Goal: Task Accomplishment & Management: Manage account settings

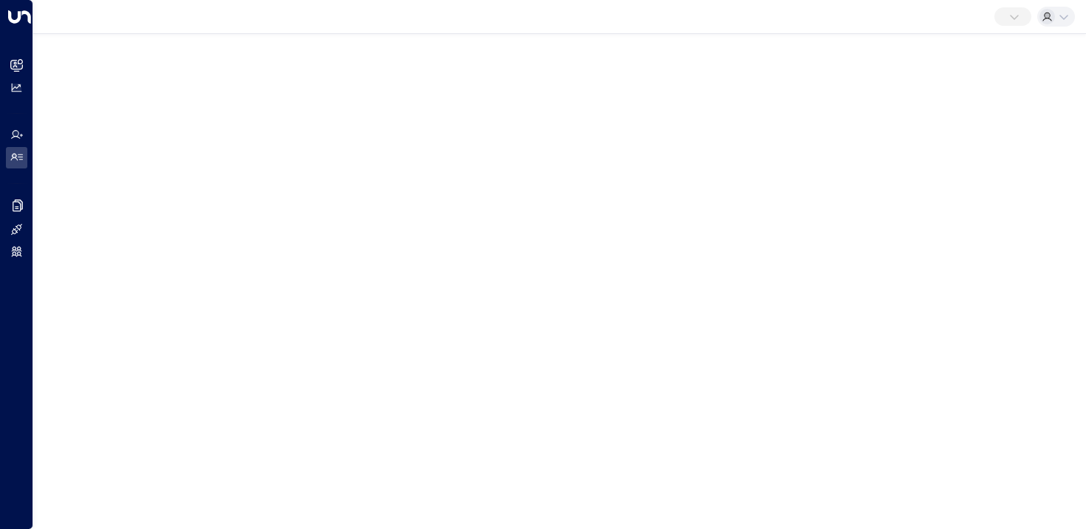
click at [1005, 15] on p at bounding box center [1005, 15] width 0 height 0
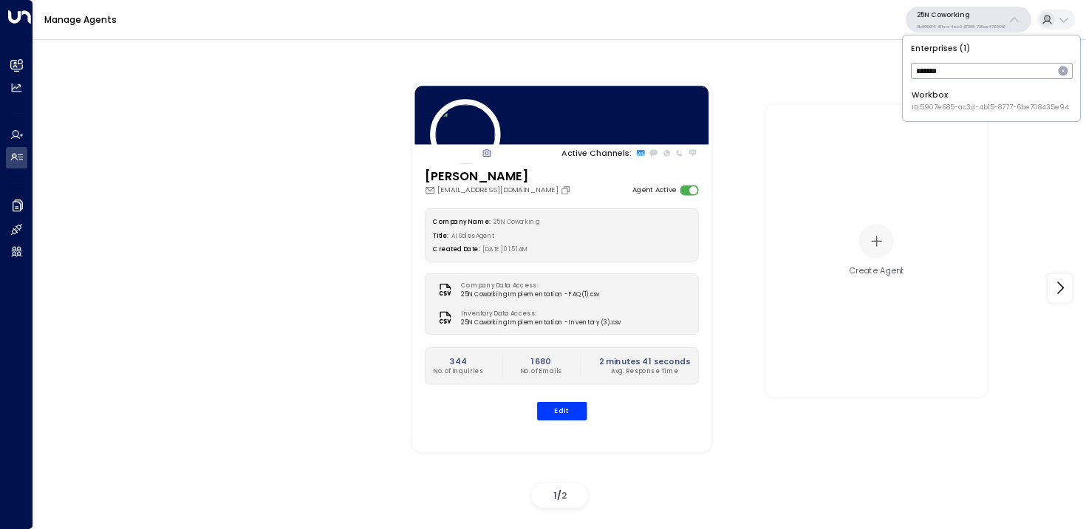
type input "*******"
click at [957, 115] on li "Workbox ID: 5907e685-ac3d-4b15-8777-6be708435e94" at bounding box center [991, 101] width 168 height 32
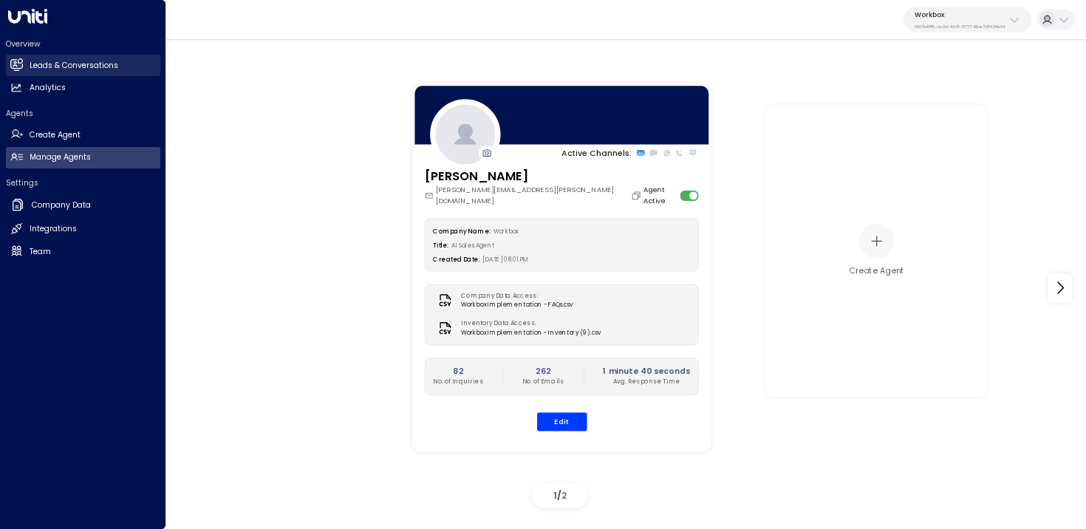
click at [24, 59] on link "Leads & Conversations Leads & Conversations" at bounding box center [83, 65] width 154 height 21
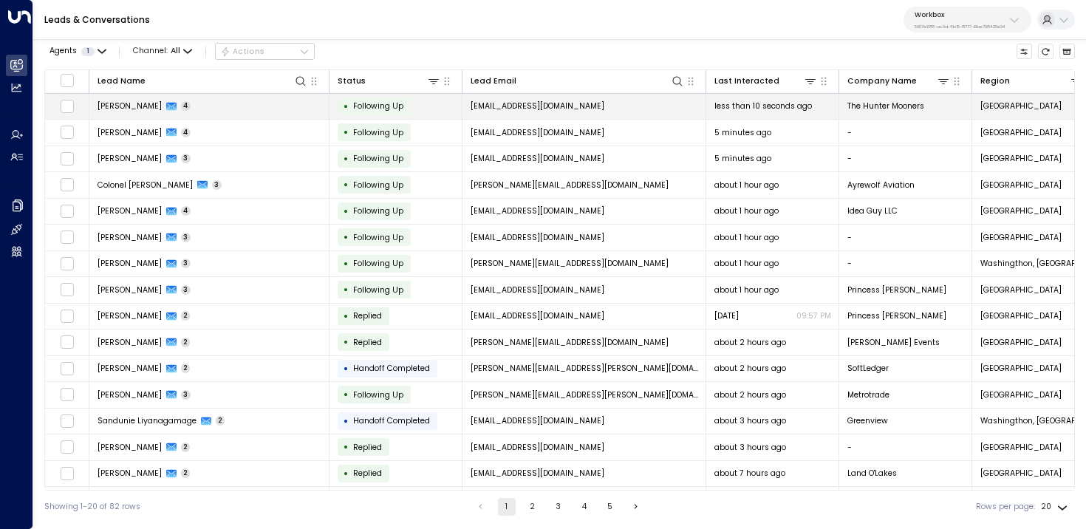
click at [239, 110] on td "[PERSON_NAME] 4" at bounding box center [209, 107] width 240 height 26
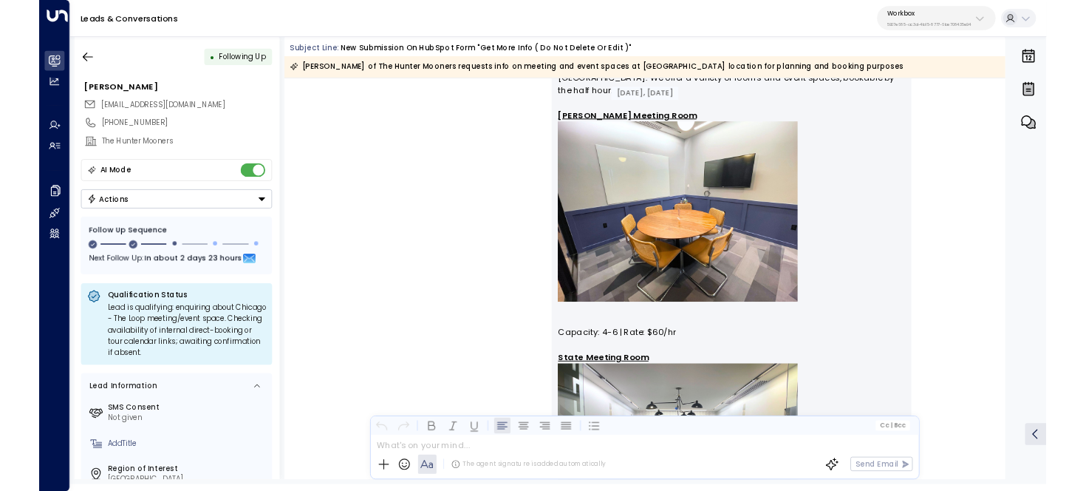
scroll to position [1177, 0]
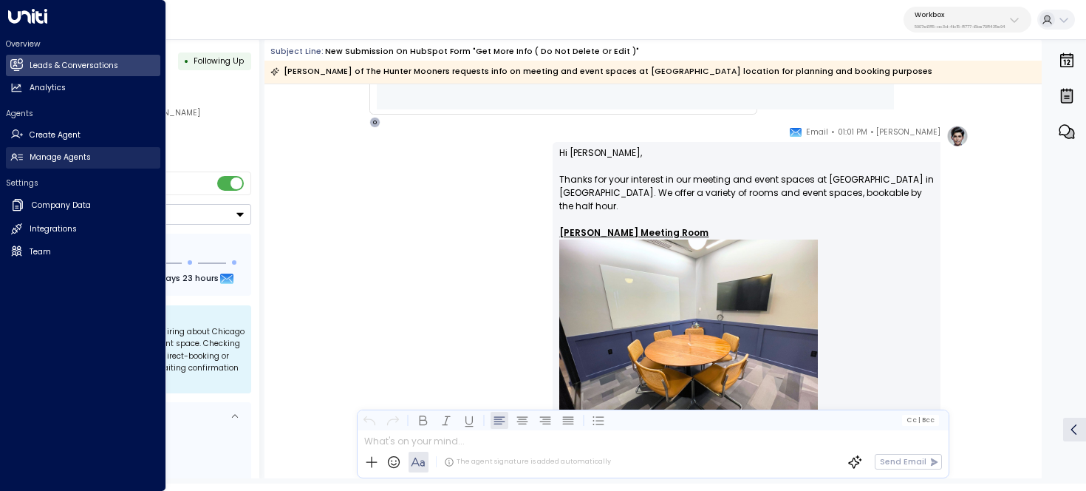
click at [21, 160] on icon at bounding box center [16, 157] width 13 height 13
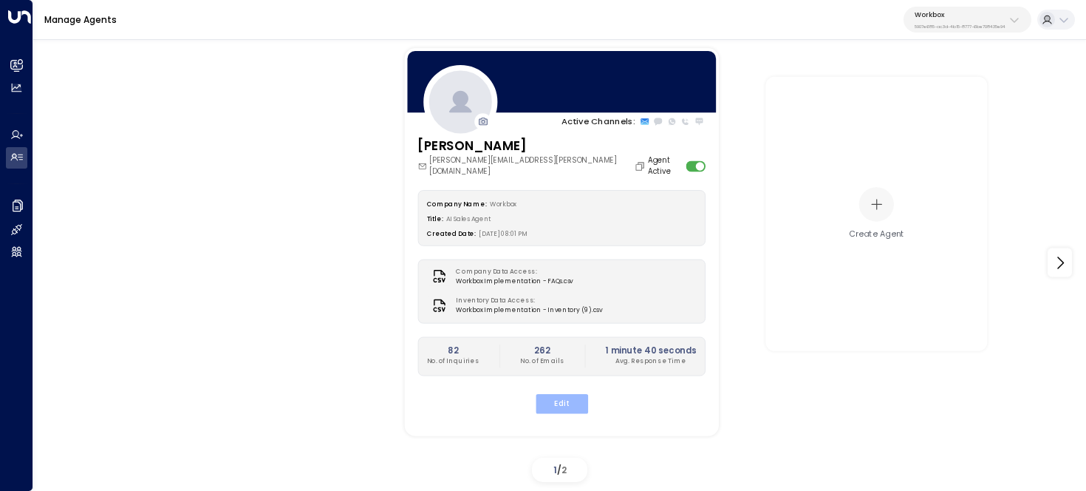
click at [544, 396] on button "Edit" at bounding box center [561, 403] width 52 height 19
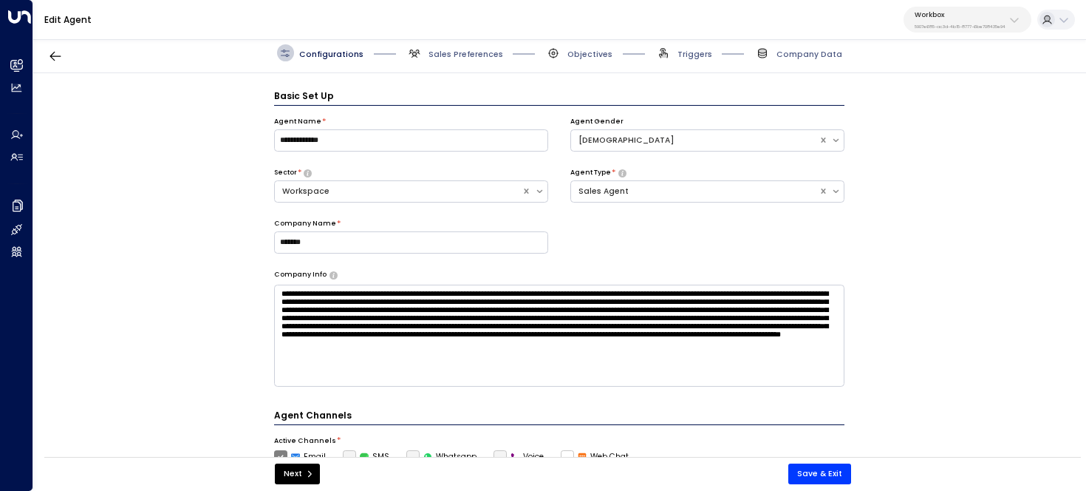
scroll to position [16, 0]
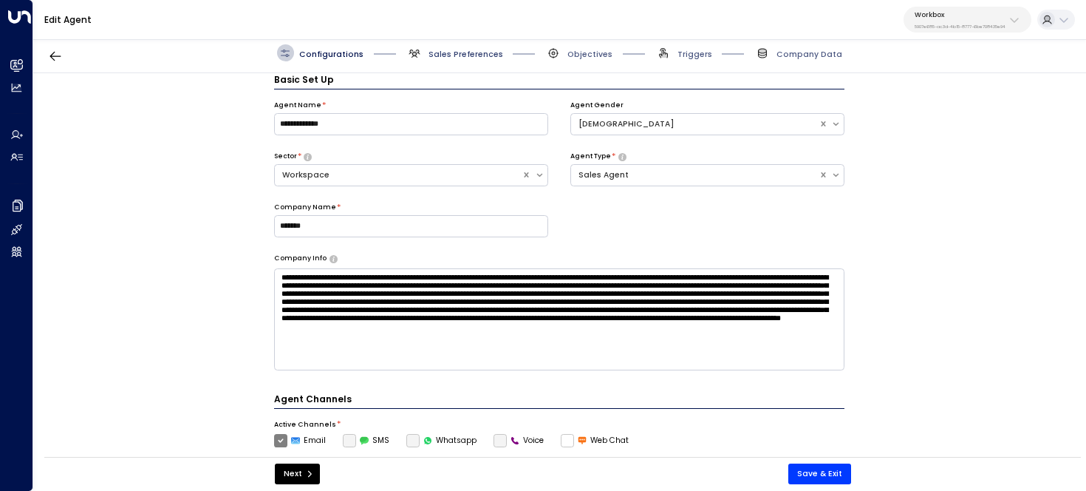
click at [465, 57] on span "Sales Preferences" at bounding box center [465, 54] width 75 height 11
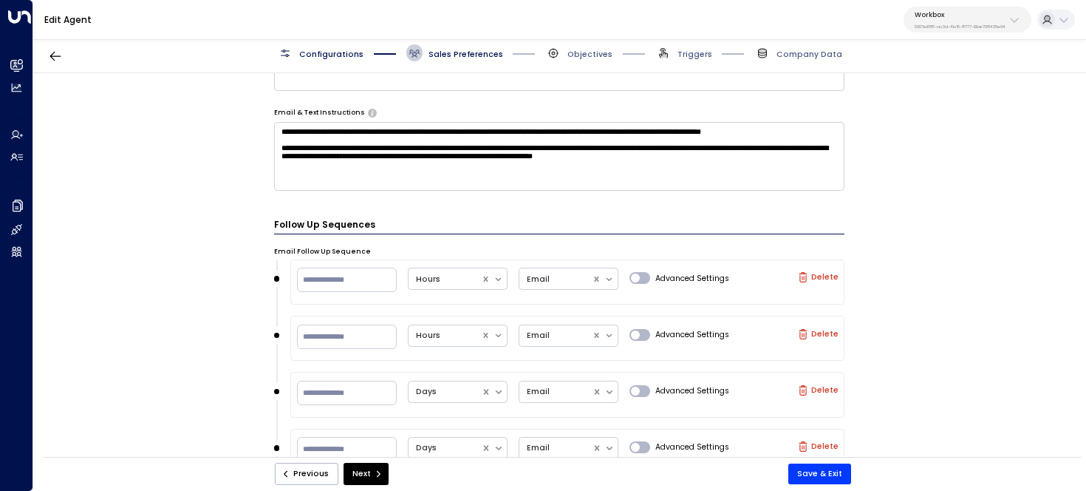
scroll to position [788, 0]
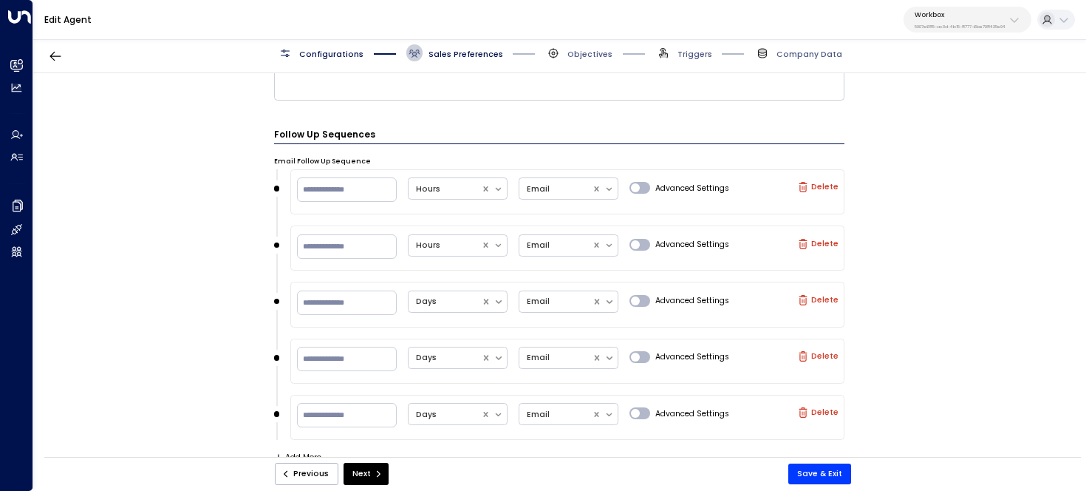
click at [564, 50] on span "Objectives" at bounding box center [578, 52] width 67 height 17
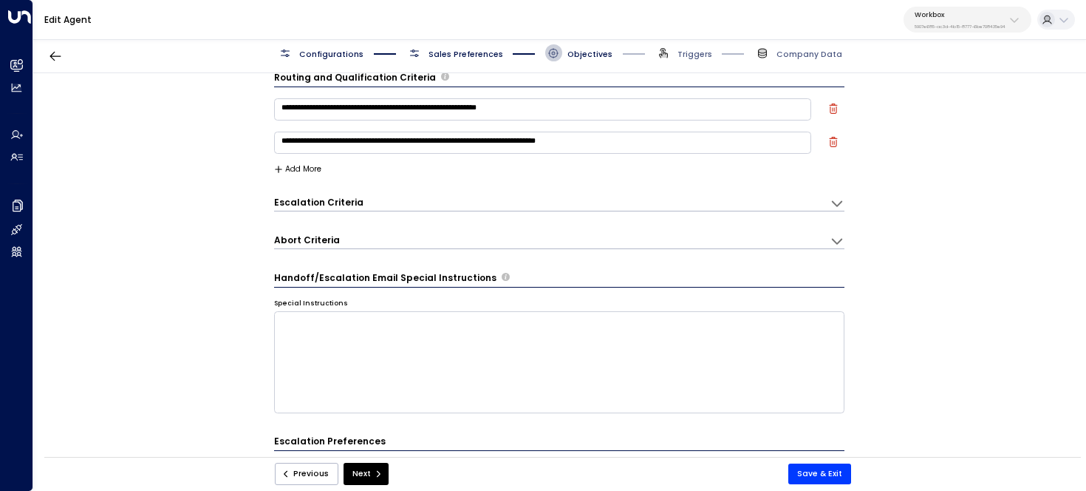
scroll to position [517, 0]
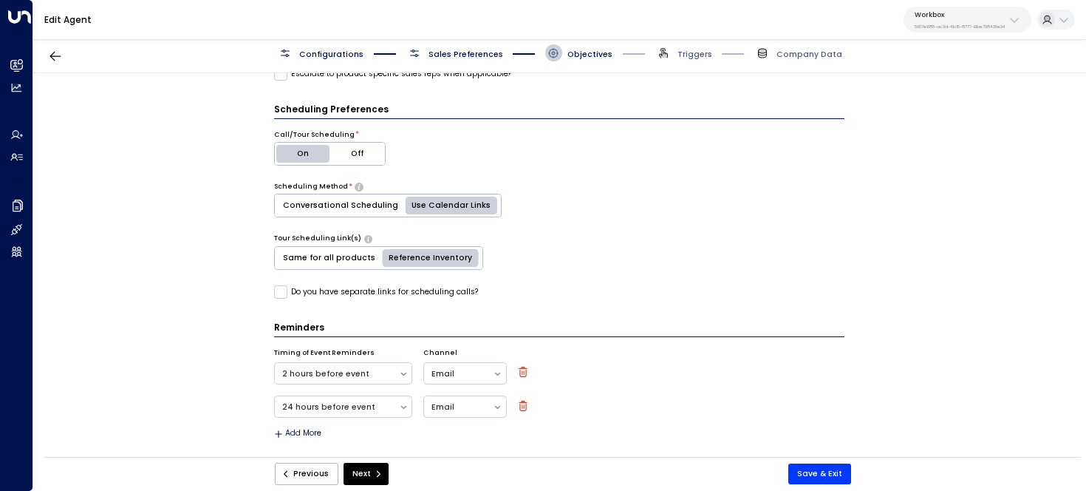
click at [358, 148] on button "Off" at bounding box center [356, 154] width 55 height 22
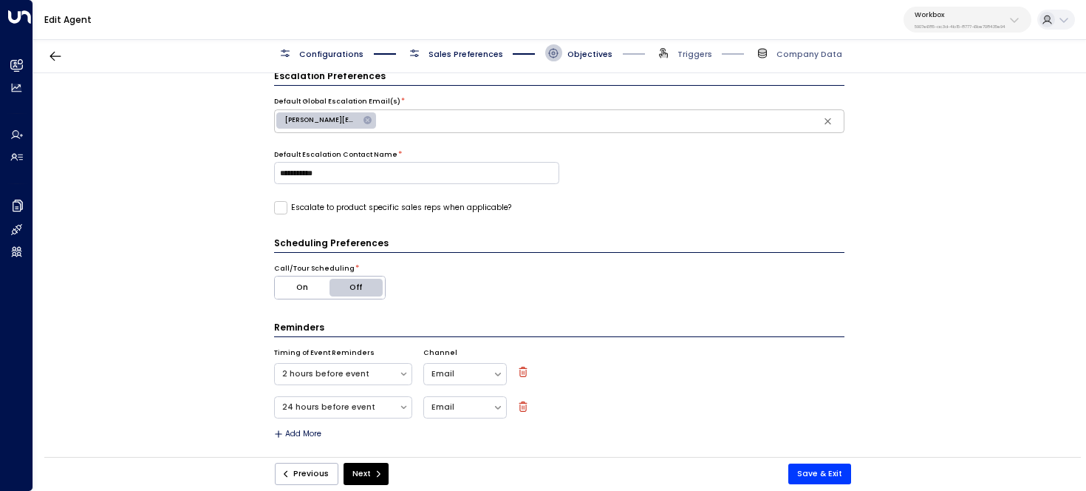
click at [315, 284] on button "On" at bounding box center [302, 287] width 55 height 22
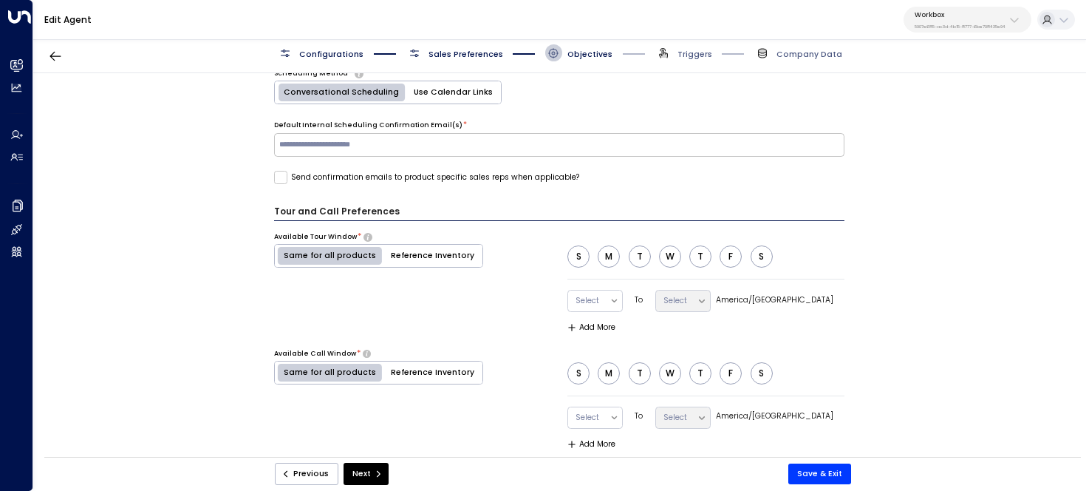
scroll to position [632, 0]
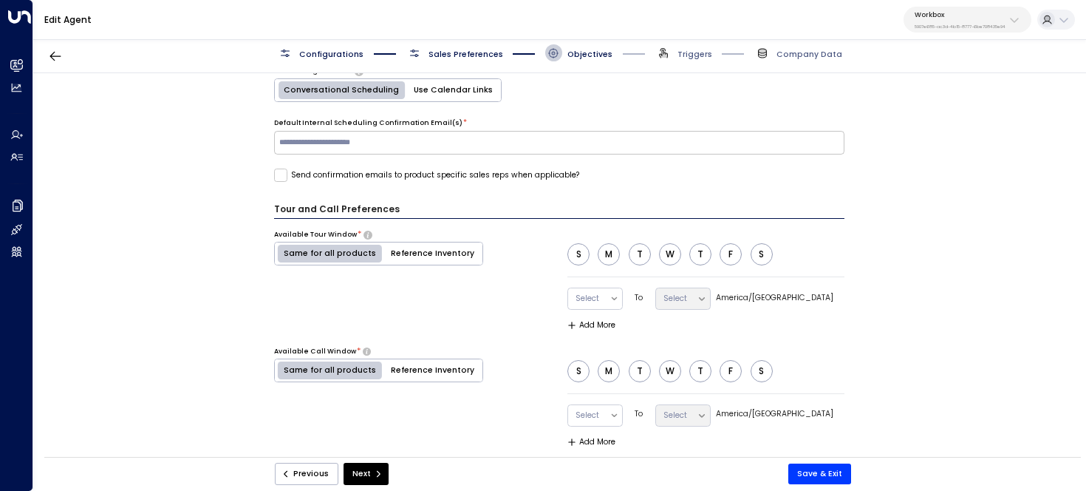
click at [771, 298] on label "America/Chicago" at bounding box center [774, 298] width 117 height 12
click at [422, 253] on button "Reference Inventory" at bounding box center [433, 253] width 100 height 22
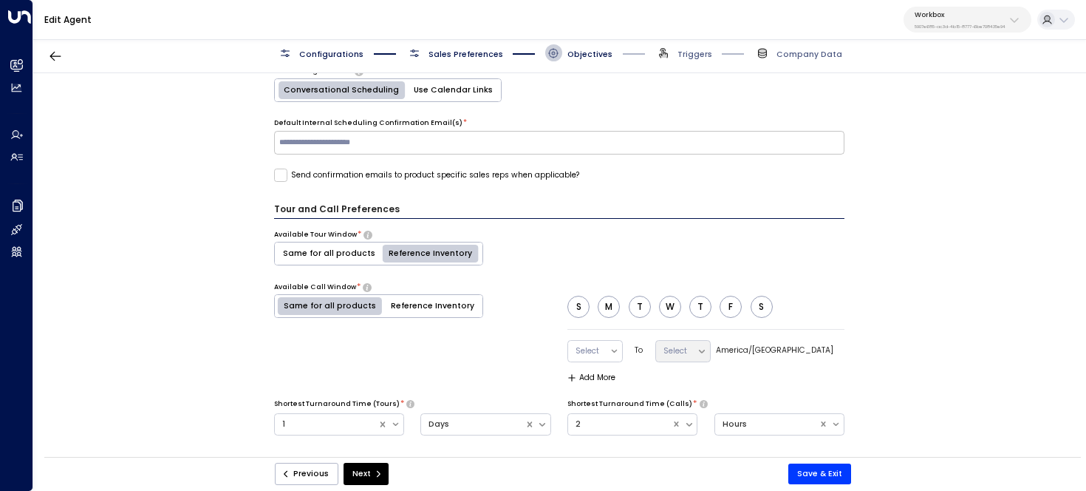
click at [428, 296] on button "Reference Inventory" at bounding box center [433, 306] width 100 height 22
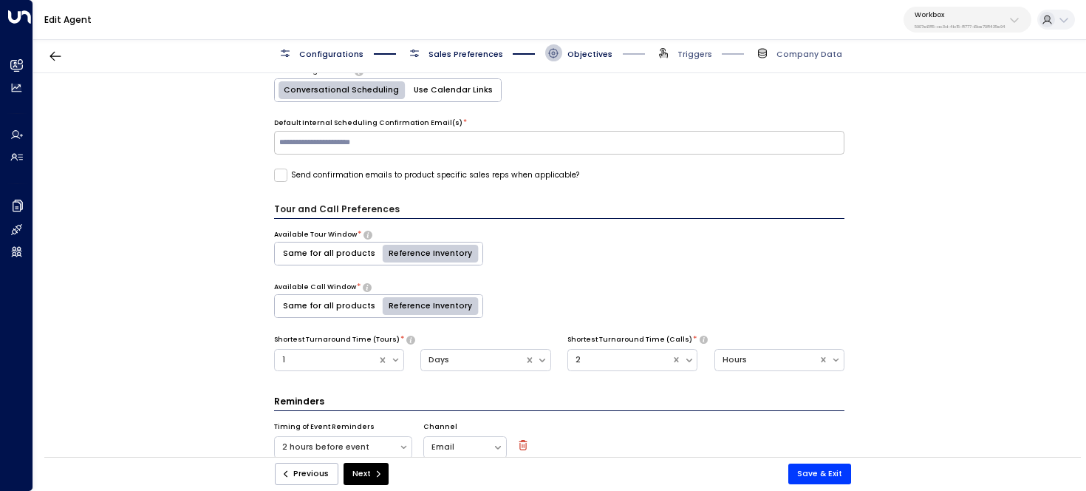
click at [342, 242] on button "Same for all products" at bounding box center [329, 253] width 109 height 22
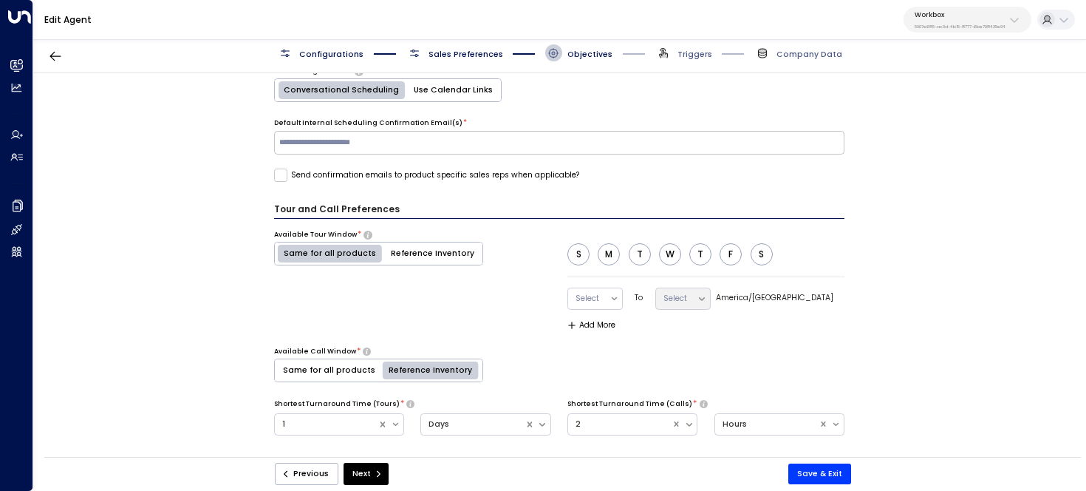
click at [298, 378] on button "Same for all products" at bounding box center [329, 370] width 109 height 22
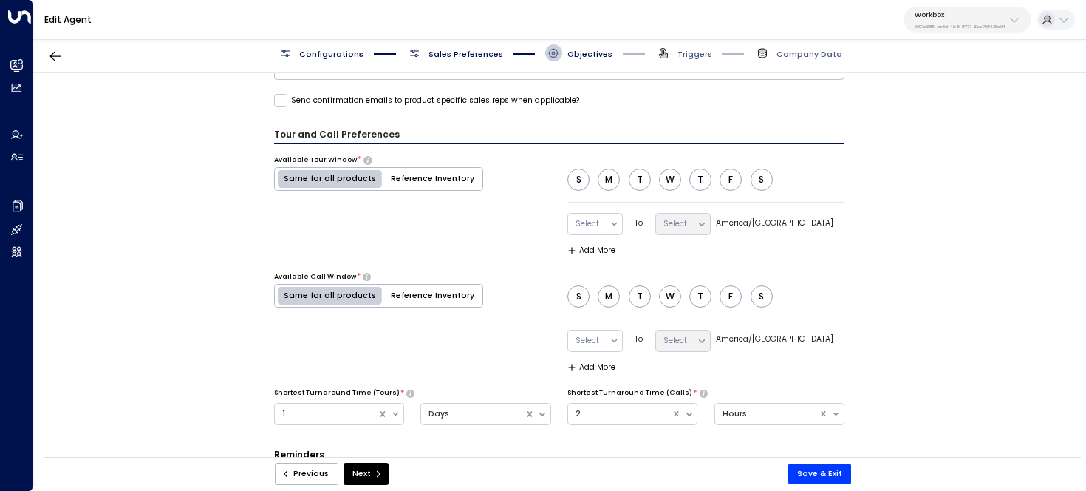
scroll to position [683, 0]
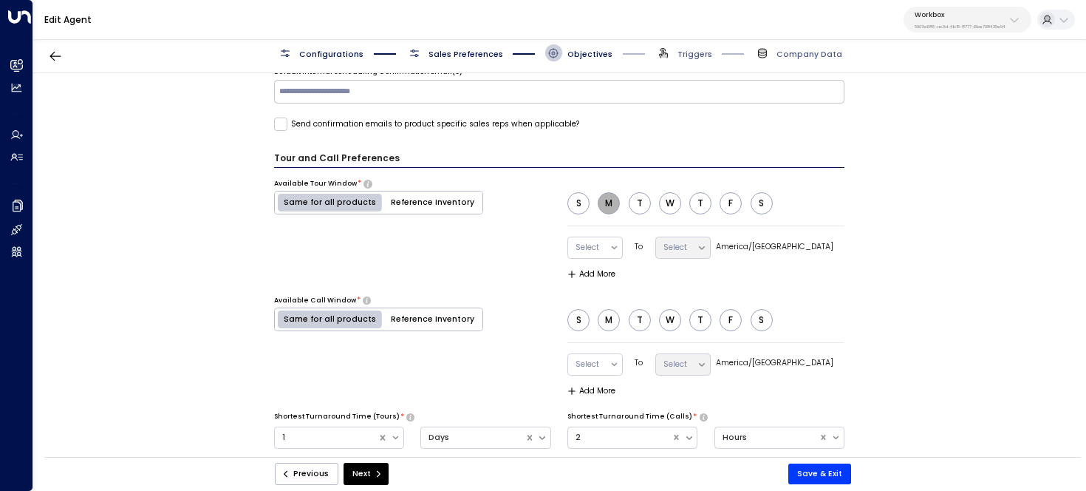
click at [601, 197] on button "M" at bounding box center [609, 203] width 22 height 22
click at [635, 197] on button "T" at bounding box center [640, 203] width 22 height 22
drag, startPoint x: 666, startPoint y: 200, endPoint x: 716, endPoint y: 200, distance: 49.5
click at [667, 200] on button "W" at bounding box center [670, 203] width 22 height 22
click at [704, 202] on button "T" at bounding box center [700, 203] width 22 height 22
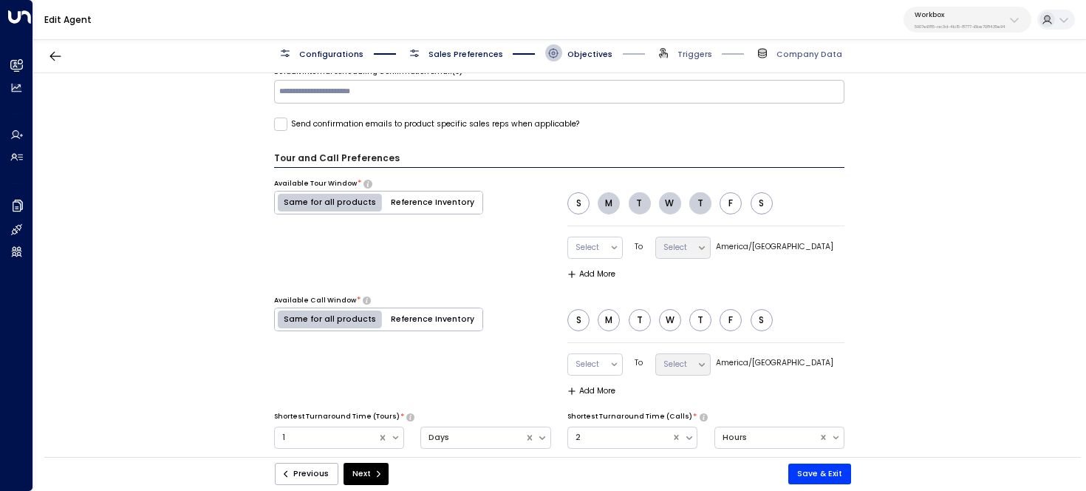
click at [725, 205] on button "F" at bounding box center [731, 203] width 22 height 22
click at [612, 315] on button "M" at bounding box center [609, 320] width 22 height 22
click at [639, 317] on button "T" at bounding box center [640, 320] width 22 height 22
click at [660, 316] on button "W" at bounding box center [670, 320] width 22 height 22
click at [698, 315] on button "T" at bounding box center [700, 320] width 22 height 22
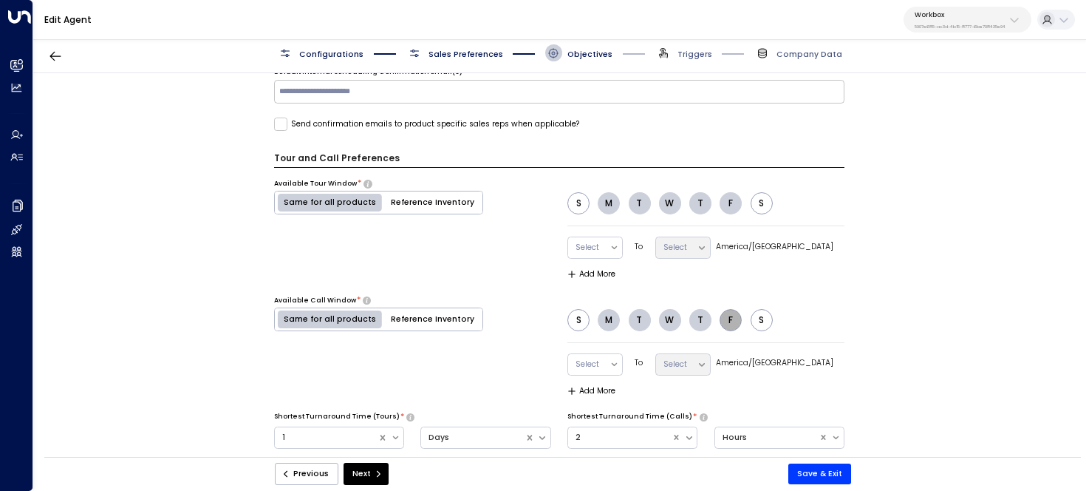
click at [735, 316] on button "F" at bounding box center [731, 320] width 22 height 22
click at [609, 250] on div "Select" at bounding box center [588, 247] width 41 height 21
click at [599, 214] on div "9:30" at bounding box center [594, 225] width 55 height 24
click at [690, 251] on div at bounding box center [676, 247] width 27 height 15
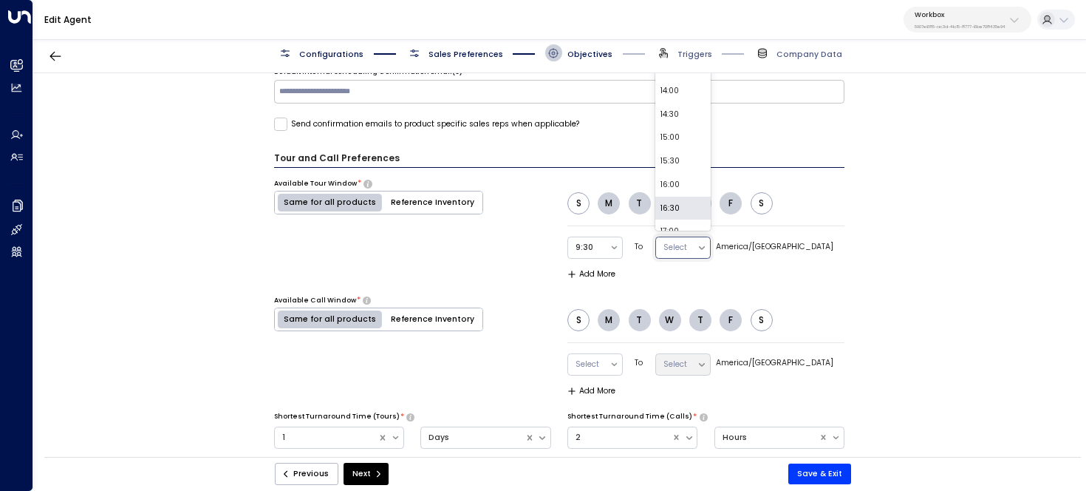
scroll to position [131, 0]
click at [711, 199] on div "16:30" at bounding box center [682, 198] width 55 height 24
click at [514, 259] on div "Available Tour Window * Same for all products Reference Inventory S M T W T F S…" at bounding box center [559, 229] width 571 height 100
click at [800, 242] on label "America/Chicago" at bounding box center [774, 247] width 117 height 12
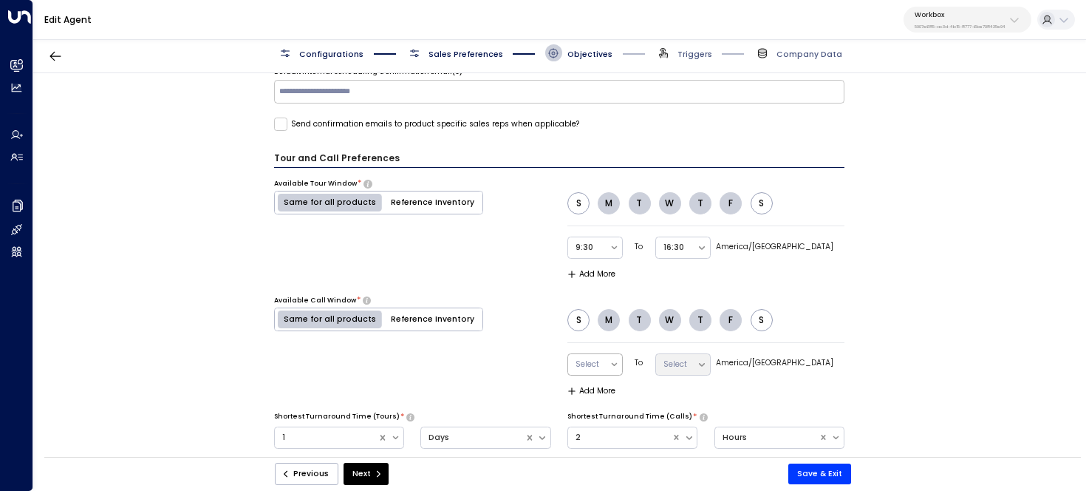
click at [609, 363] on div "Select" at bounding box center [588, 364] width 41 height 21
click at [730, 285] on div "Tour and Call Preferences Available Tour Window * Same for all products Referen…" at bounding box center [559, 304] width 571 height 306
click at [602, 362] on div at bounding box center [588, 364] width 27 height 15
click at [621, 324] on div "9:30" at bounding box center [594, 324] width 55 height 24
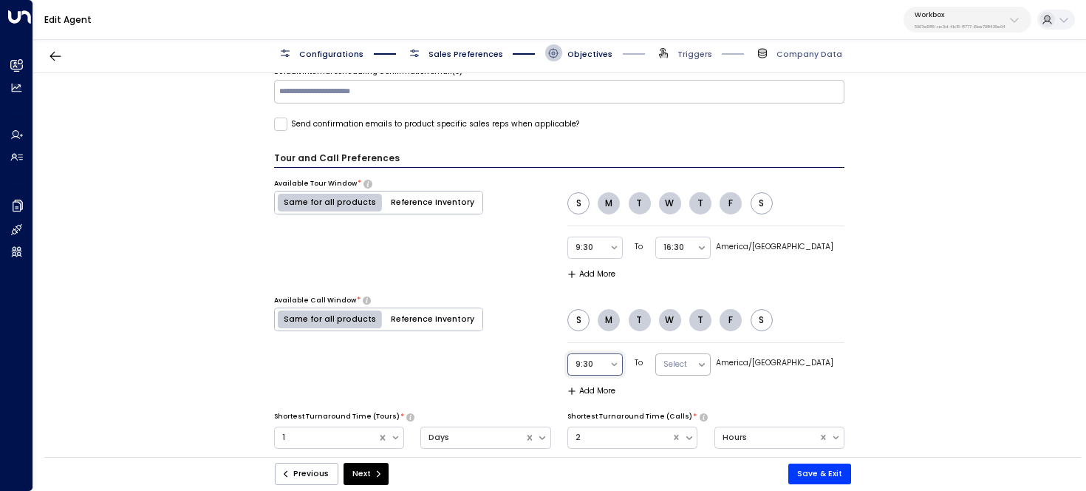
click at [690, 357] on div at bounding box center [676, 364] width 27 height 15
click at [707, 160] on div "16:30" at bounding box center [682, 154] width 55 height 24
click at [856, 282] on div "**********" at bounding box center [559, 268] width 1052 height 391
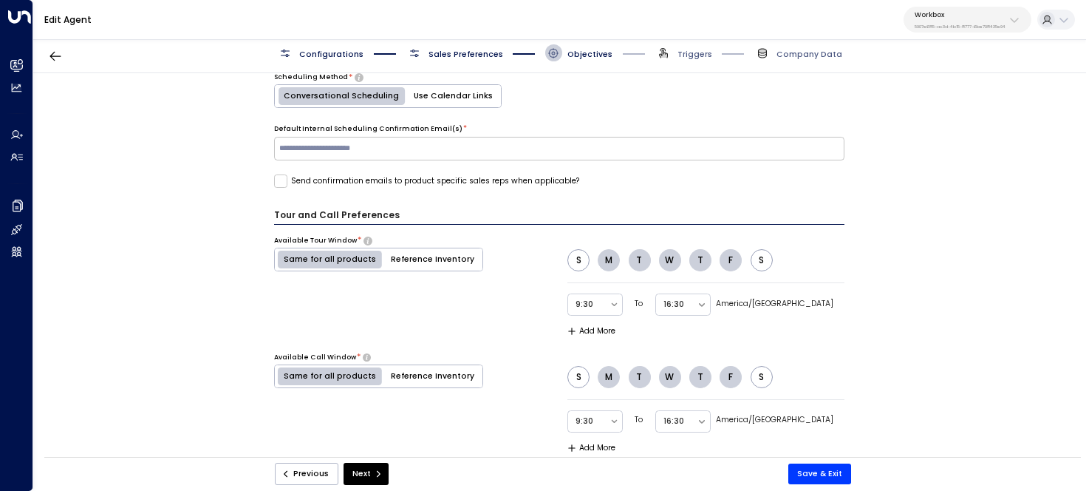
scroll to position [626, 0]
click at [508, 175] on label "Send confirmation emails to product specific sales reps when applicable?" at bounding box center [426, 181] width 305 height 13
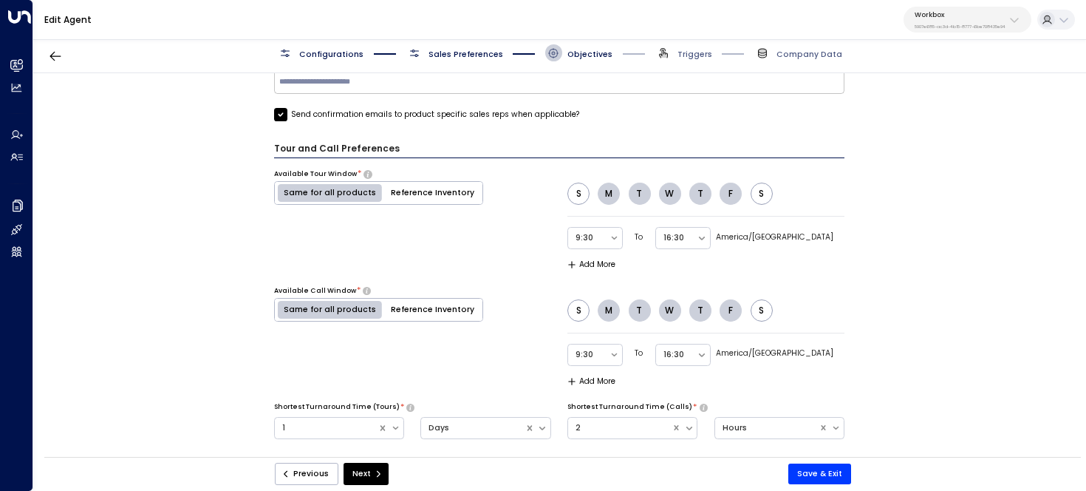
scroll to position [690, 0]
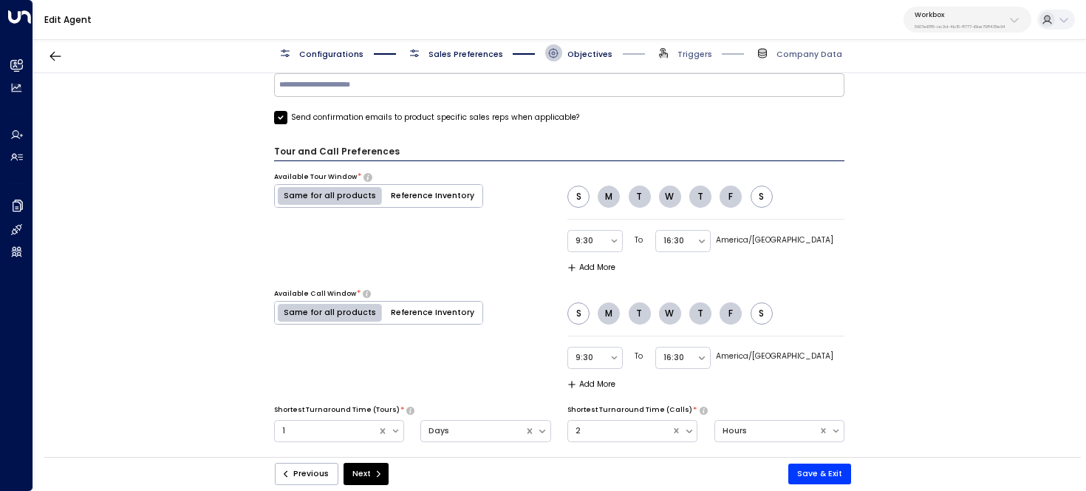
click at [513, 113] on label "Send confirmation emails to product specific sales reps when applicable?" at bounding box center [426, 117] width 305 height 13
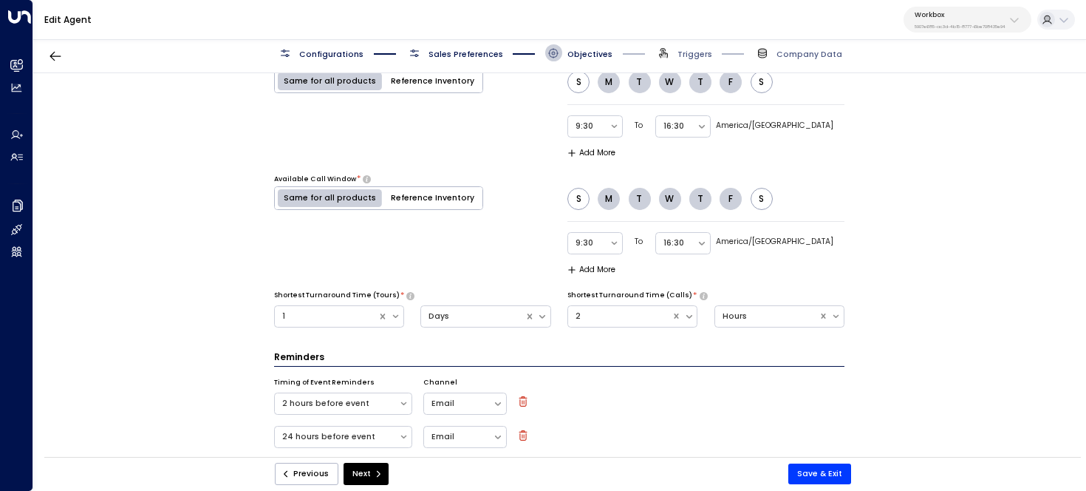
scroll to position [834, 0]
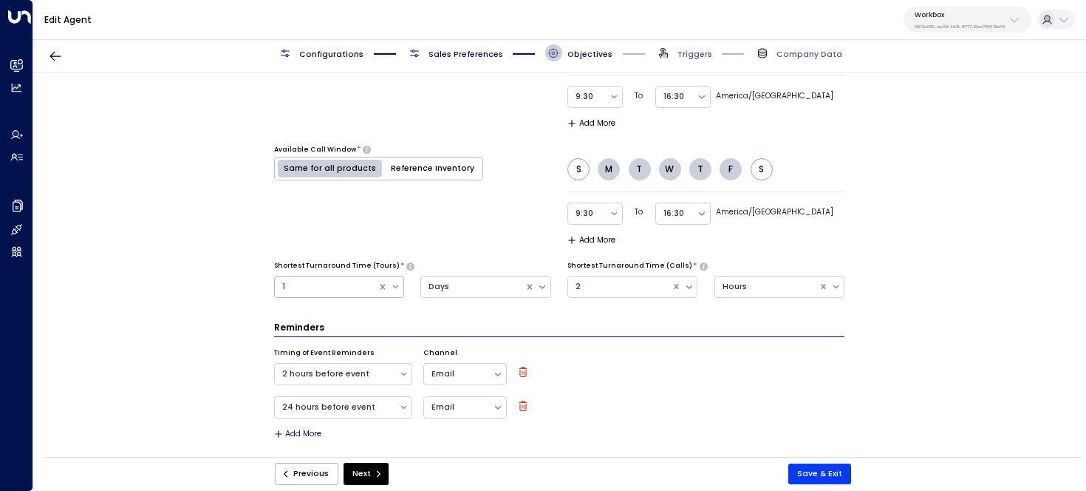
click at [391, 284] on icon at bounding box center [396, 286] width 10 height 10
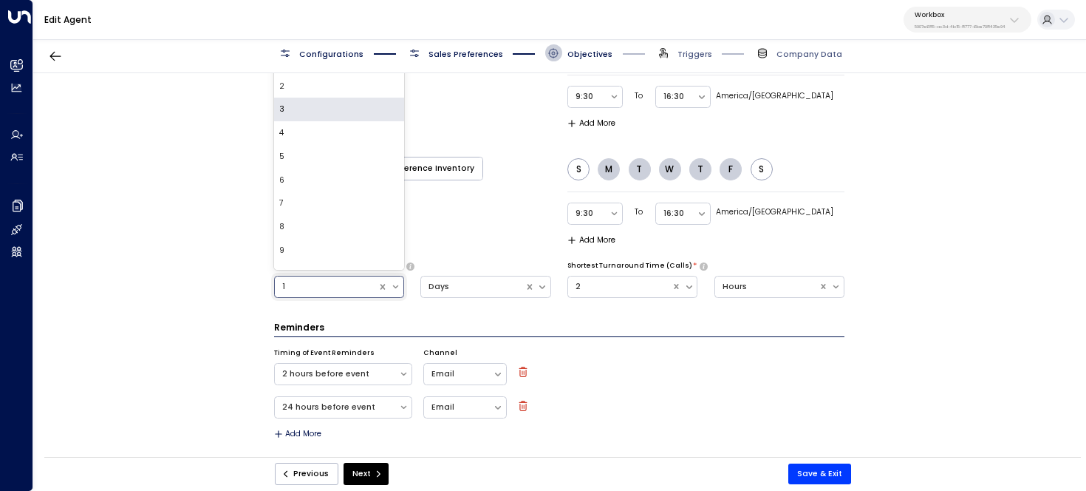
click at [355, 114] on div "3" at bounding box center [339, 110] width 130 height 24
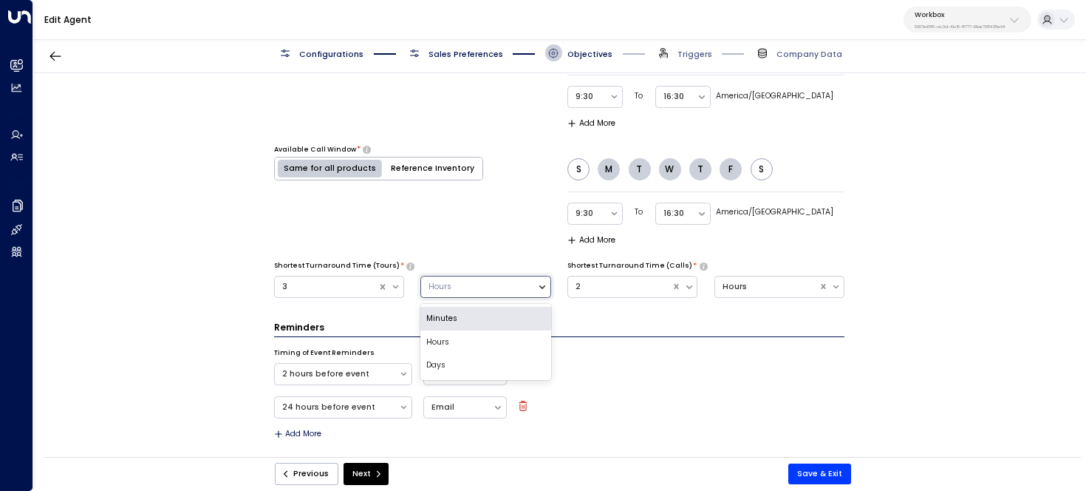
click at [537, 286] on icon at bounding box center [542, 286] width 10 height 10
click at [510, 344] on div "Hours" at bounding box center [485, 342] width 130 height 24
drag, startPoint x: 382, startPoint y: 239, endPoint x: 368, endPoint y: 258, distance: 23.2
click at [381, 239] on div "Available Call Window * Same for all products Reference Inventory" at bounding box center [378, 195] width 209 height 100
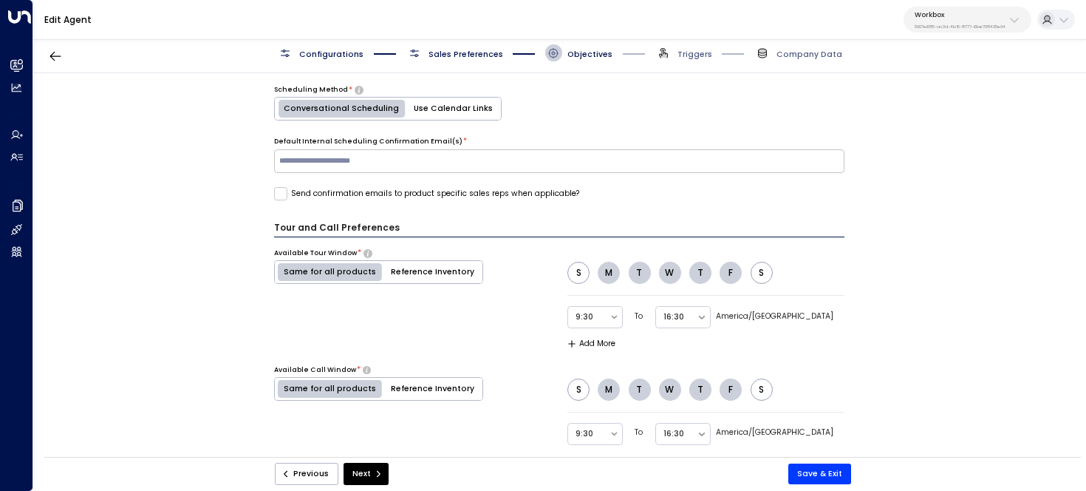
scroll to position [595, 0]
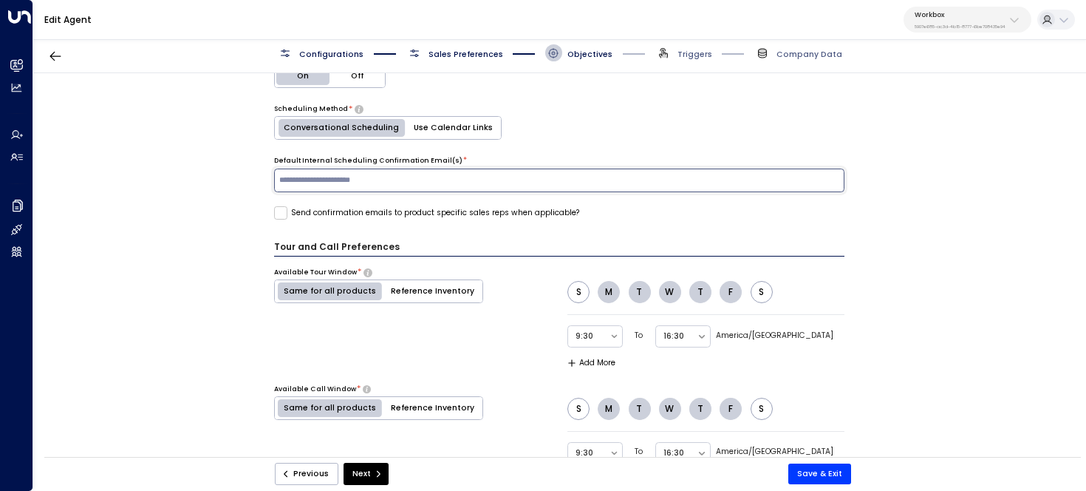
click at [377, 174] on input "text" at bounding box center [558, 180] width 565 height 18
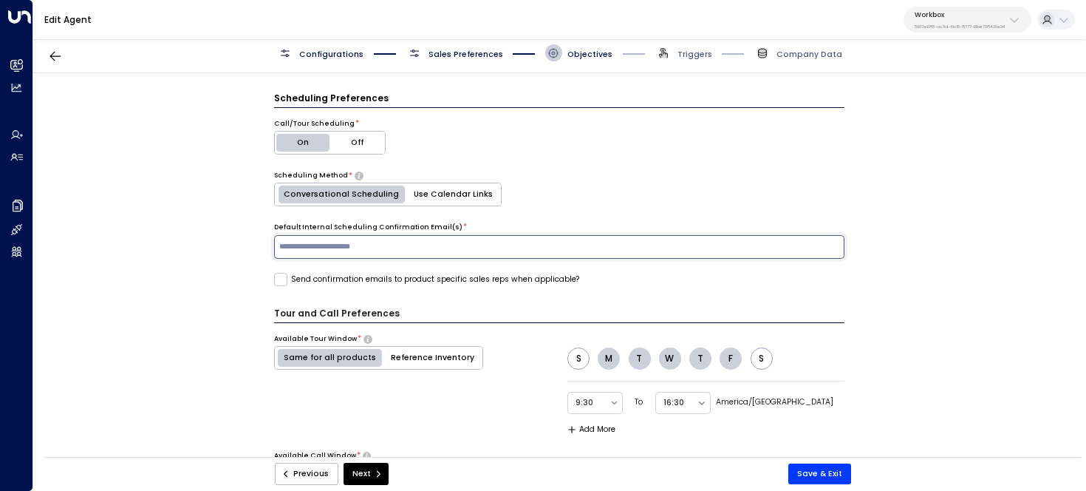
scroll to position [525, 0]
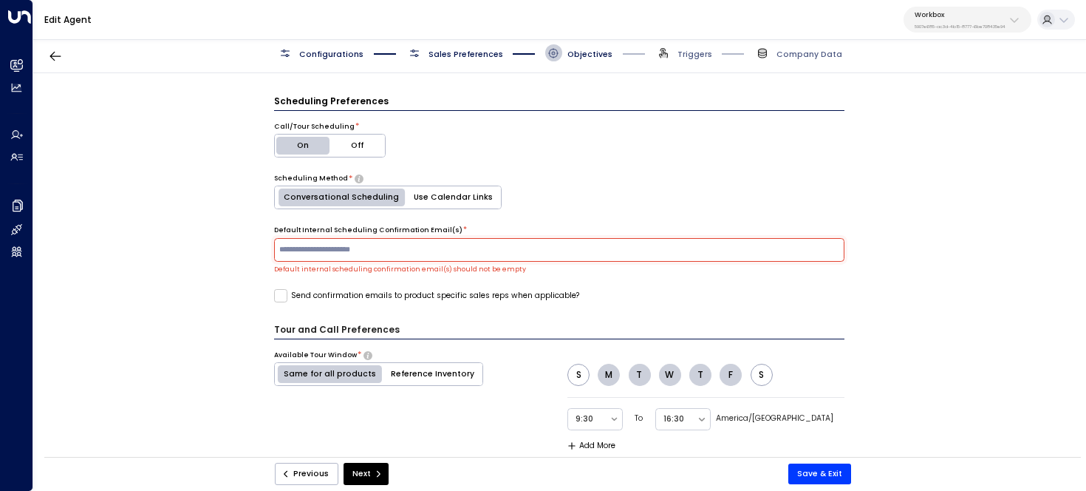
click at [219, 189] on div "**********" at bounding box center [559, 268] width 1052 height 391
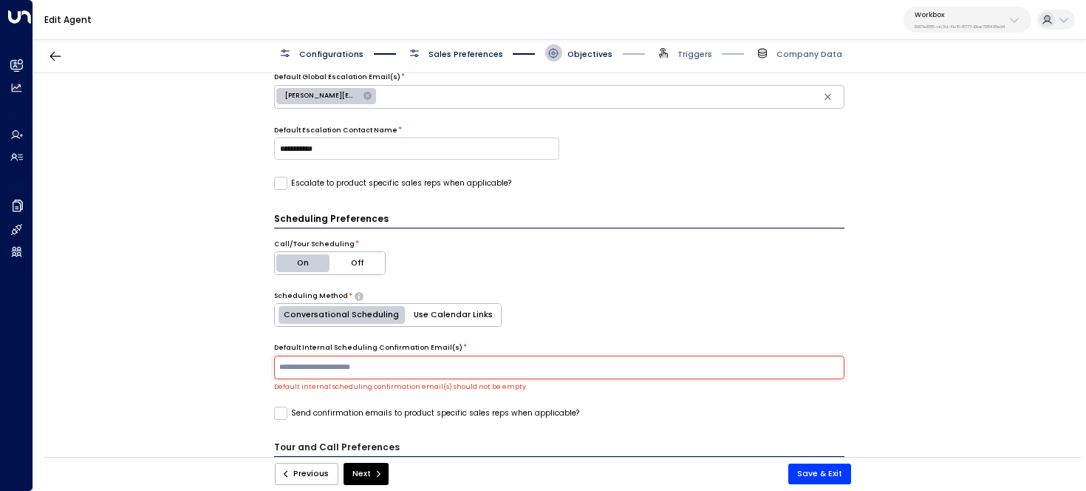
scroll to position [406, 0]
click at [316, 92] on span "tyler.smith@workboxcompany.com" at bounding box center [321, 97] width 91 height 10
type input "**********"
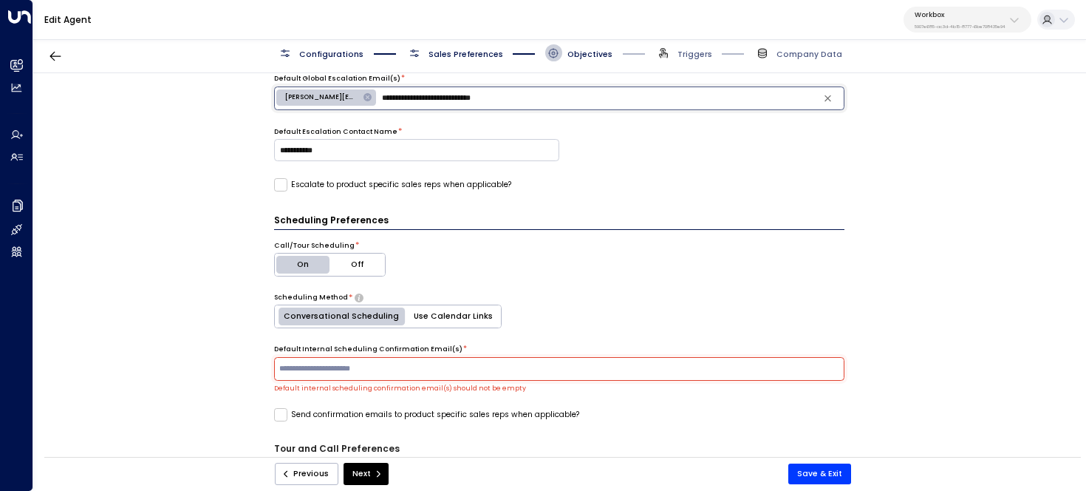
click at [464, 98] on input "**********" at bounding box center [610, 98] width 462 height 18
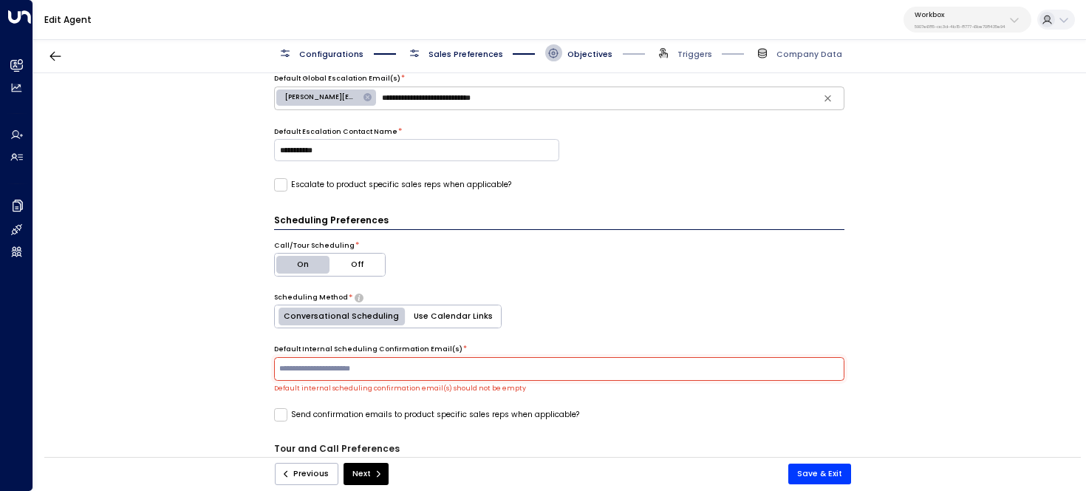
click at [491, 374] on input "text" at bounding box center [558, 368] width 565 height 18
paste input "**********"
type input "**********"
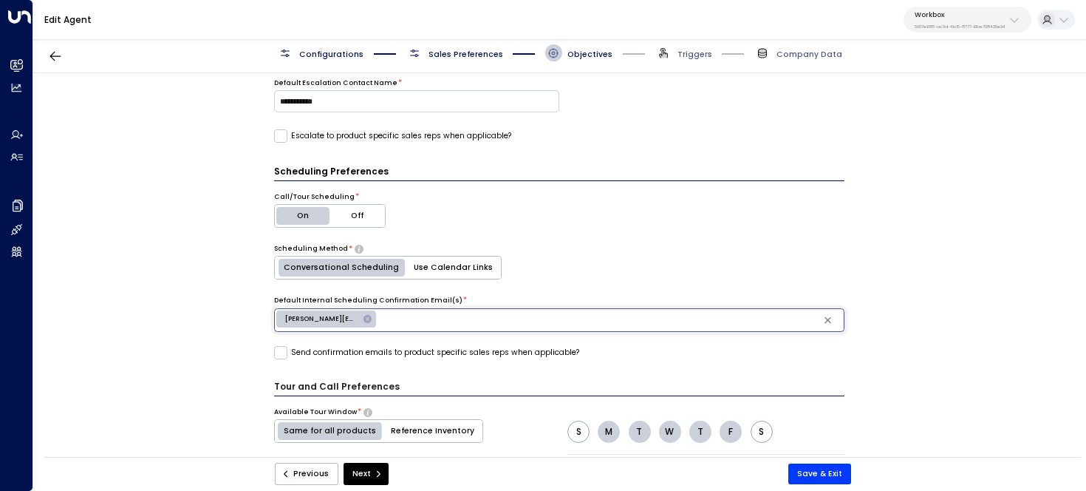
scroll to position [485, 0]
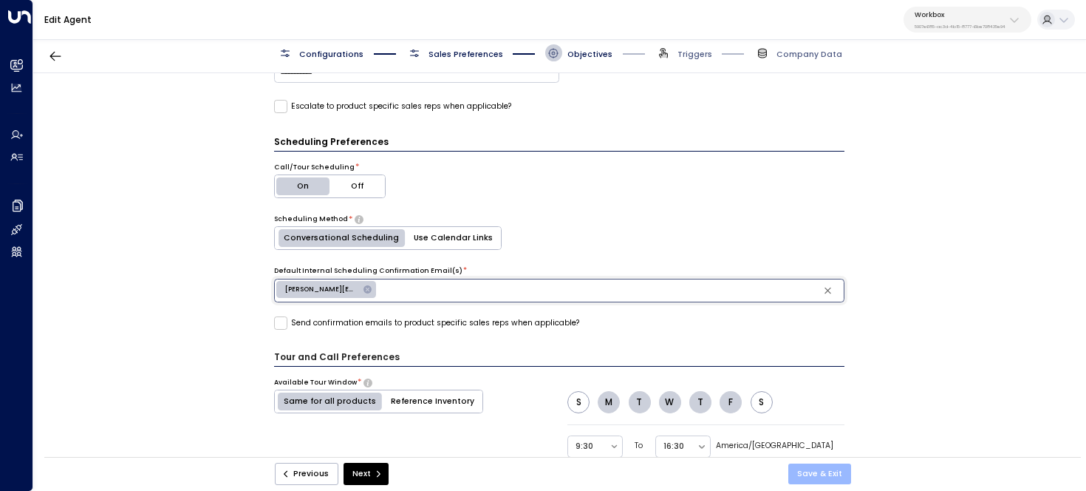
click at [823, 471] on button "Save & Exit" at bounding box center [819, 473] width 63 height 21
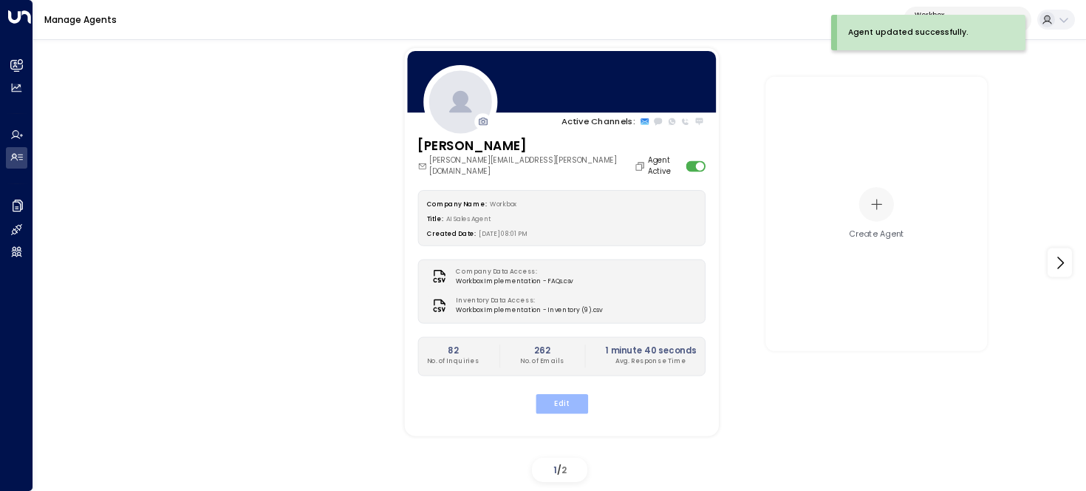
click at [565, 394] on button "Edit" at bounding box center [561, 403] width 52 height 19
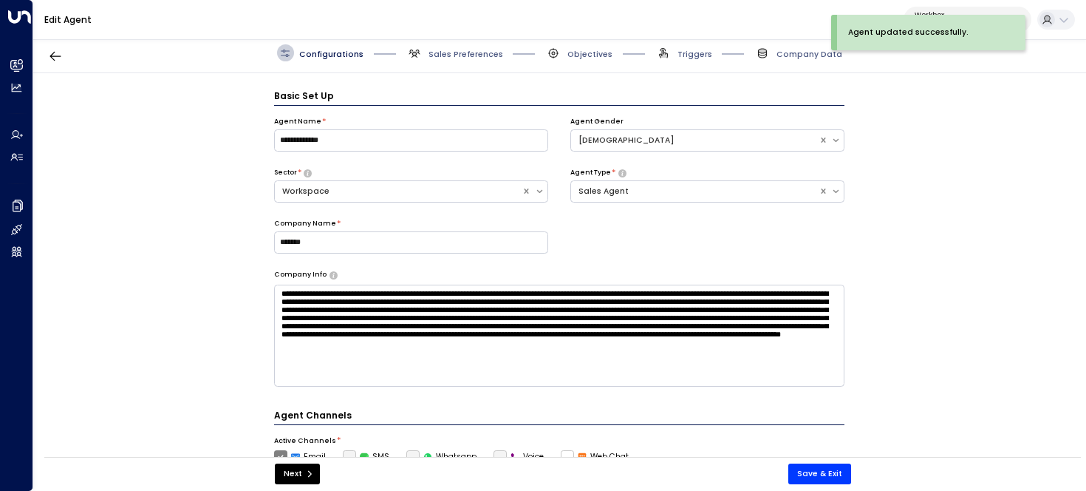
scroll to position [16, 0]
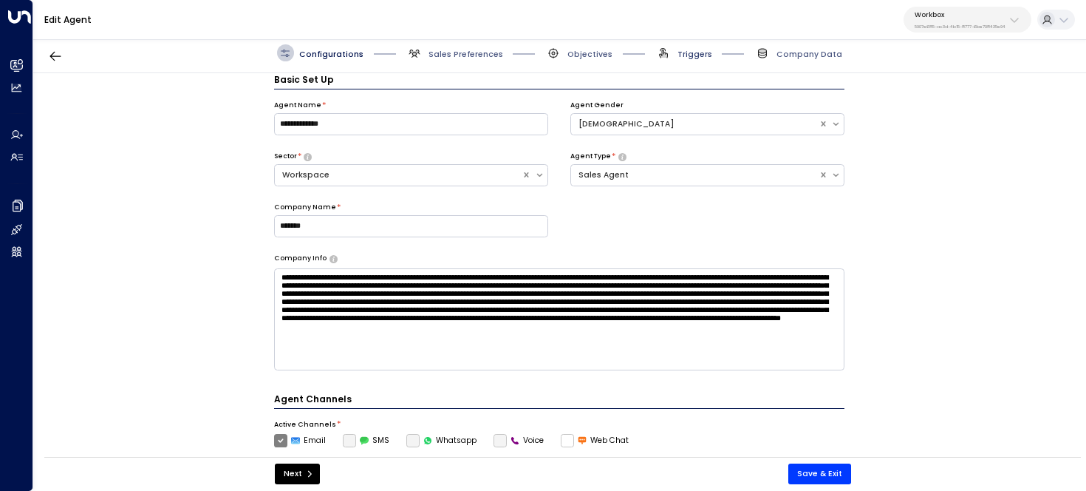
click at [699, 57] on span "Triggers" at bounding box center [694, 54] width 35 height 11
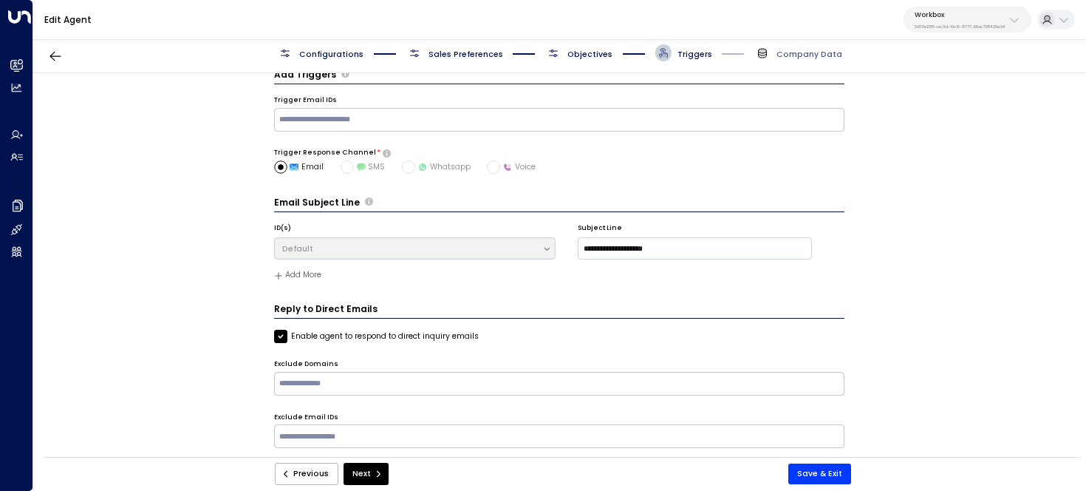
click at [595, 55] on span "Objectives" at bounding box center [589, 54] width 45 height 11
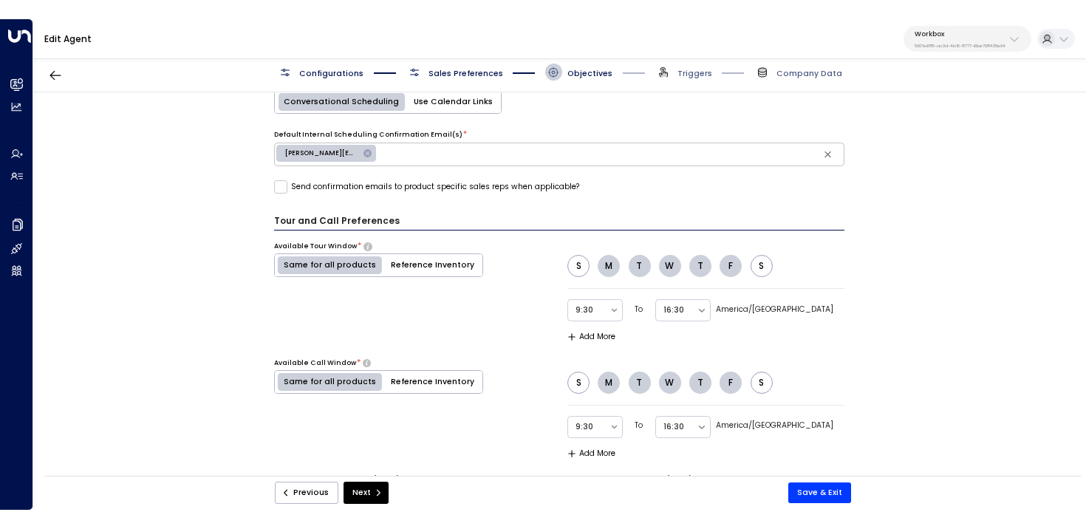
scroll to position [0, 0]
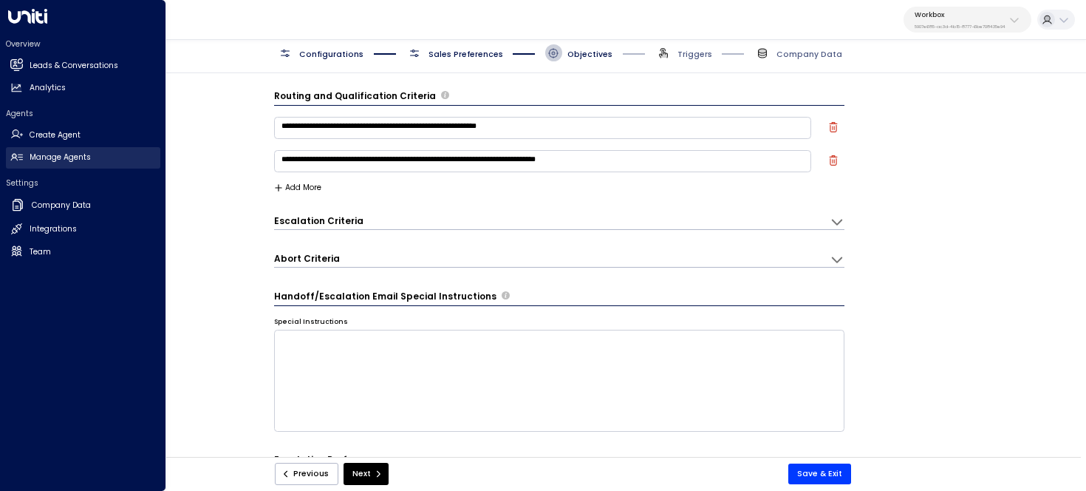
click at [78, 151] on h2 "Manage Agents" at bounding box center [60, 157] width 61 height 12
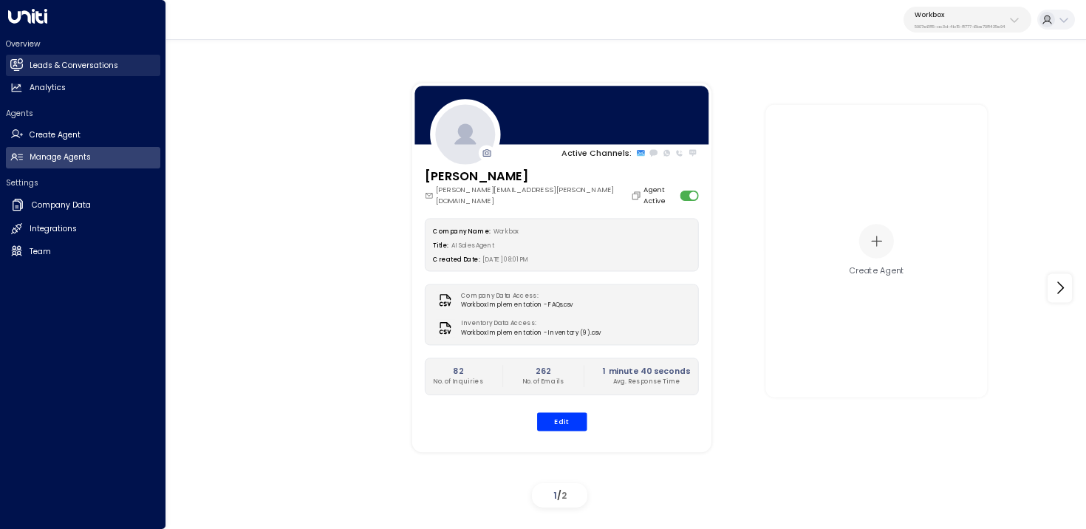
click at [46, 63] on h2 "Leads & Conversations" at bounding box center [74, 66] width 89 height 12
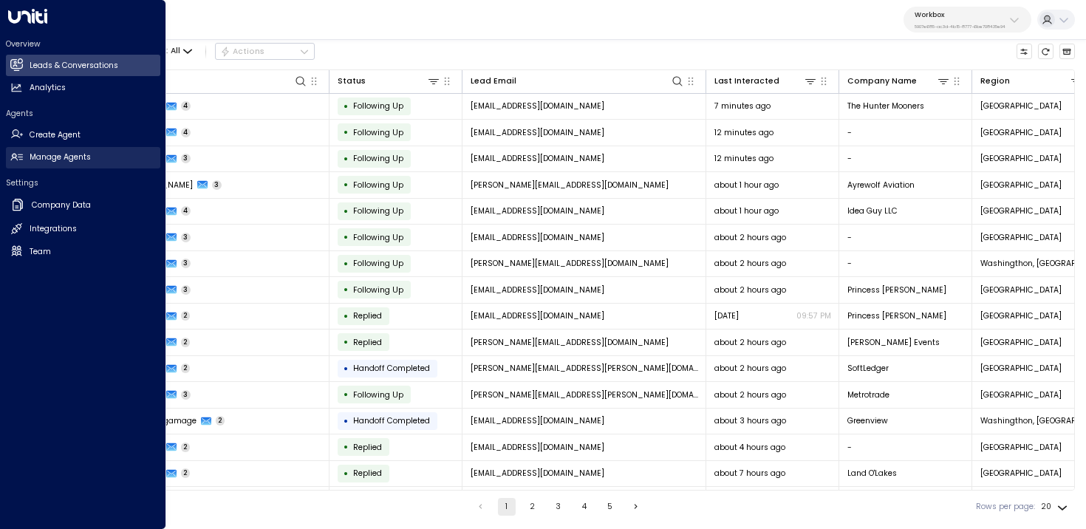
click at [32, 155] on h2 "Manage Agents" at bounding box center [60, 157] width 61 height 12
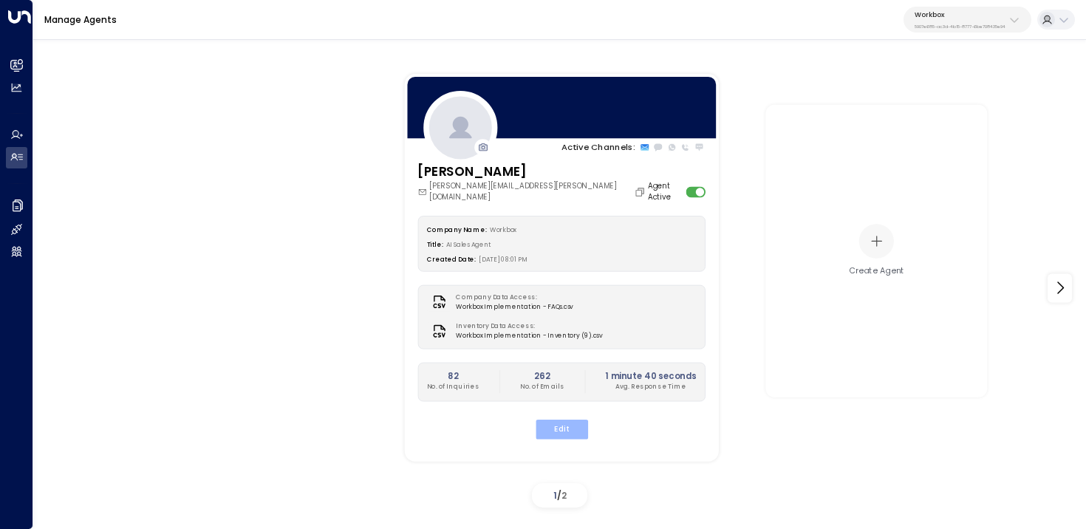
click at [578, 419] on button "Edit" at bounding box center [561, 428] width 52 height 19
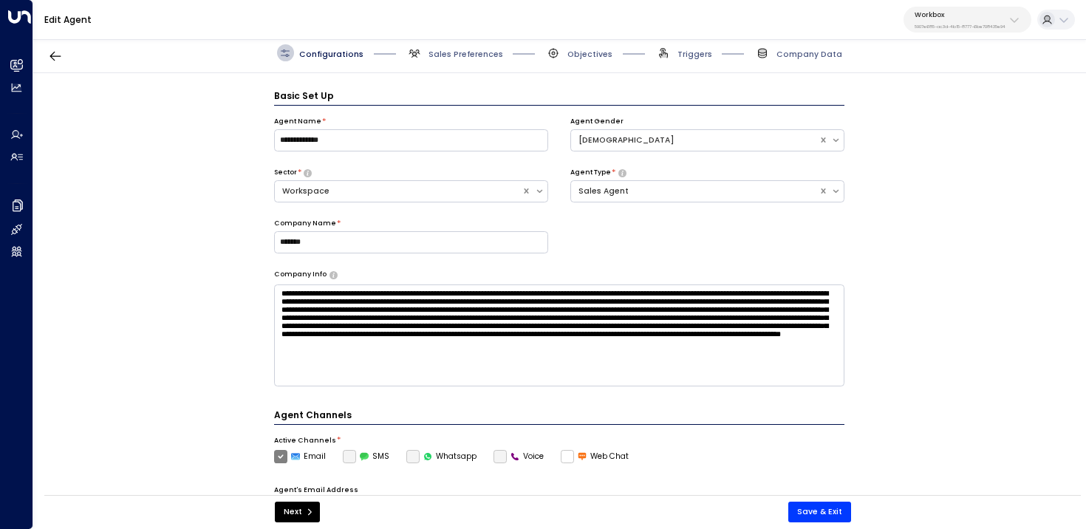
scroll to position [16, 0]
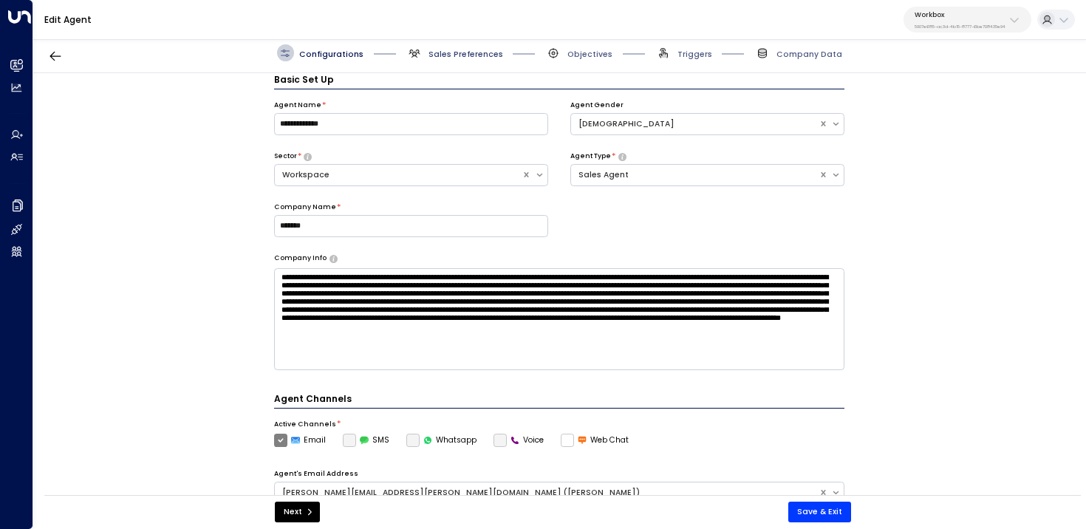
click at [471, 53] on span "Sales Preferences" at bounding box center [465, 54] width 75 height 11
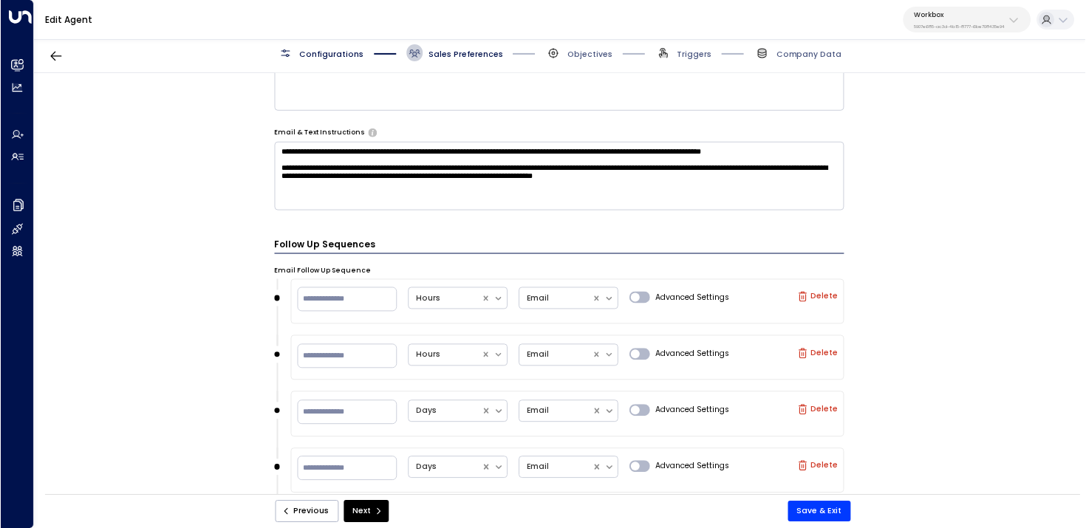
scroll to position [761, 0]
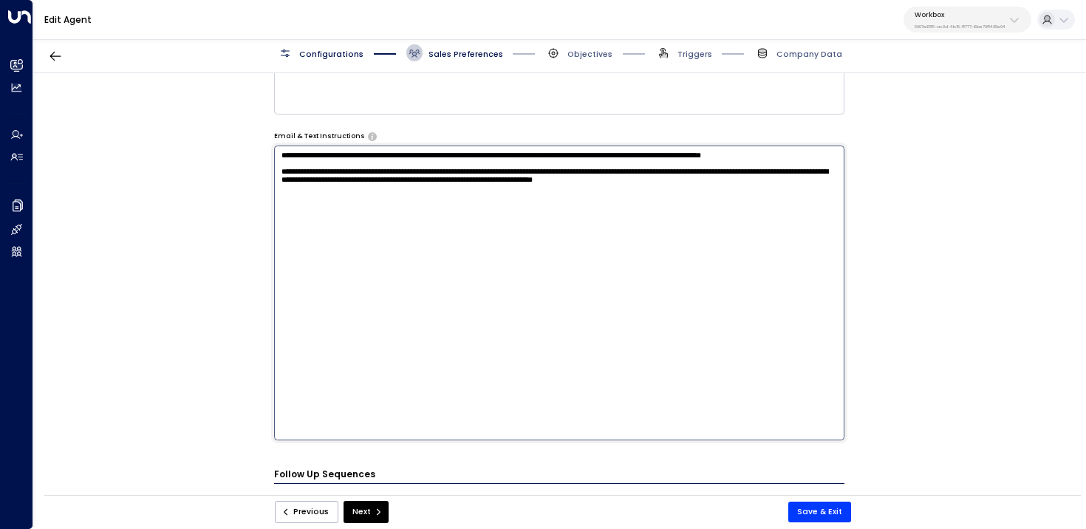
click at [355, 177] on textarea "**********" at bounding box center [559, 293] width 571 height 294
drag, startPoint x: 792, startPoint y: 193, endPoint x: 239, endPoint y: 165, distance: 554.0
click at [239, 165] on div "Email Preferences Signature (HTML) * Signature Preview Olivia Carter Sales Coor…" at bounding box center [559, 287] width 1052 height 429
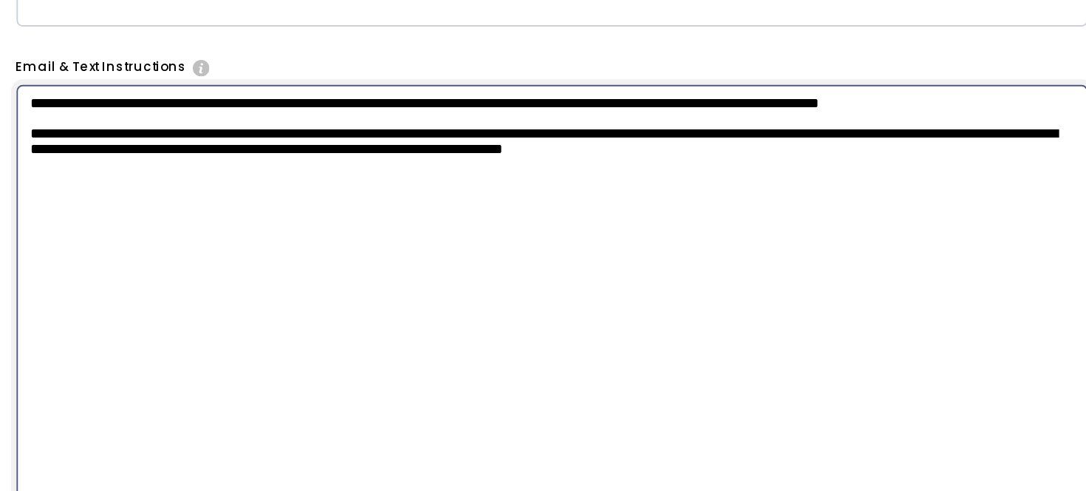
click at [657, 171] on textarea "**********" at bounding box center [559, 293] width 571 height 294
drag, startPoint x: 381, startPoint y: 187, endPoint x: 401, endPoint y: 182, distance: 20.6
click at [381, 186] on textarea "**********" at bounding box center [559, 293] width 571 height 294
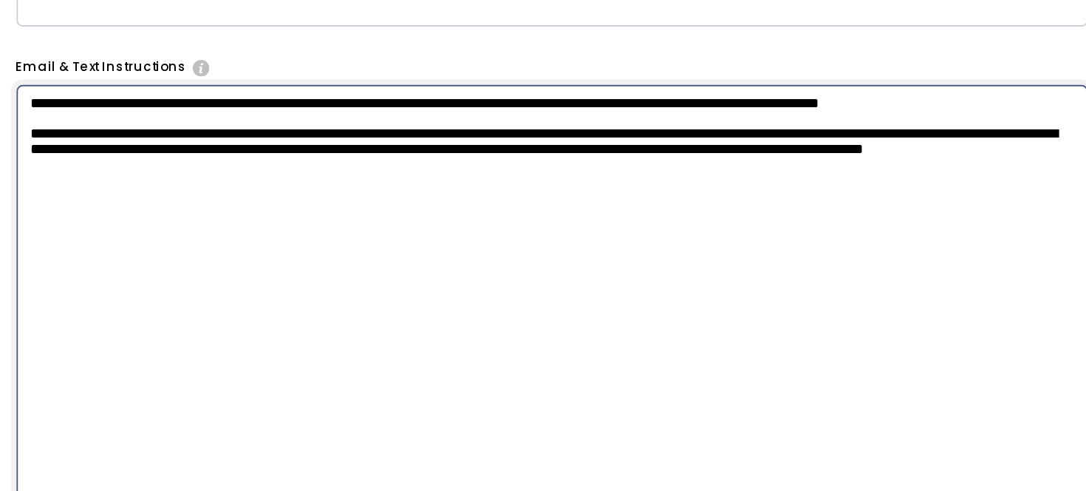
drag, startPoint x: 352, startPoint y: 186, endPoint x: 627, endPoint y: 189, distance: 275.6
click at [627, 189] on textarea "**********" at bounding box center [559, 293] width 571 height 294
click at [627, 190] on textarea "**********" at bounding box center [559, 293] width 571 height 294
type textarea "**********"
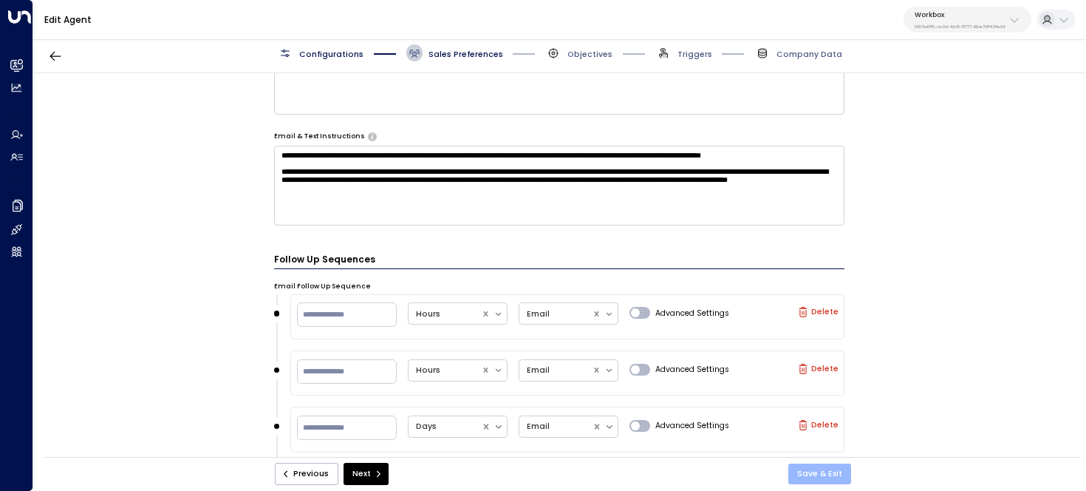
click at [832, 472] on button "Save & Exit" at bounding box center [819, 473] width 63 height 21
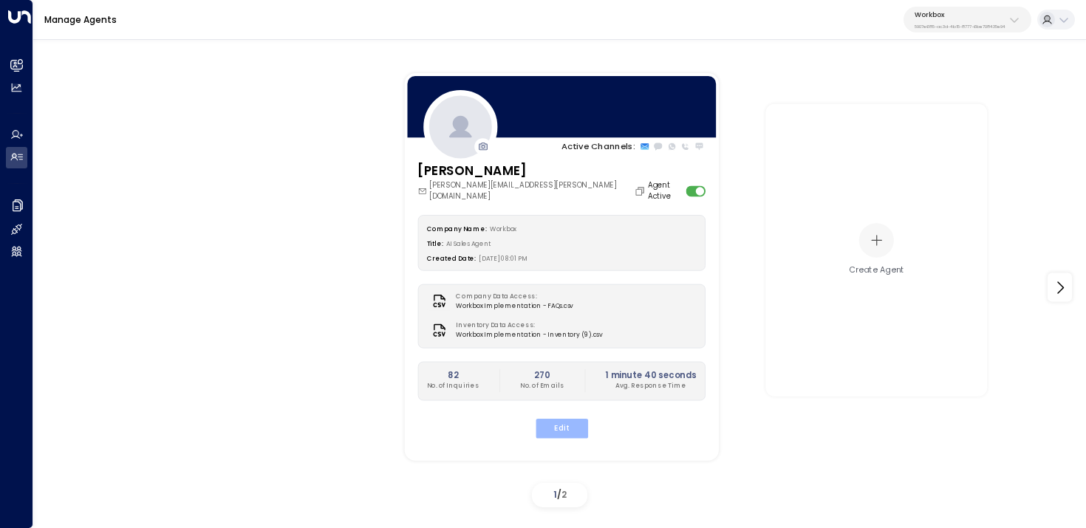
click at [551, 421] on button "Edit" at bounding box center [561, 428] width 52 height 19
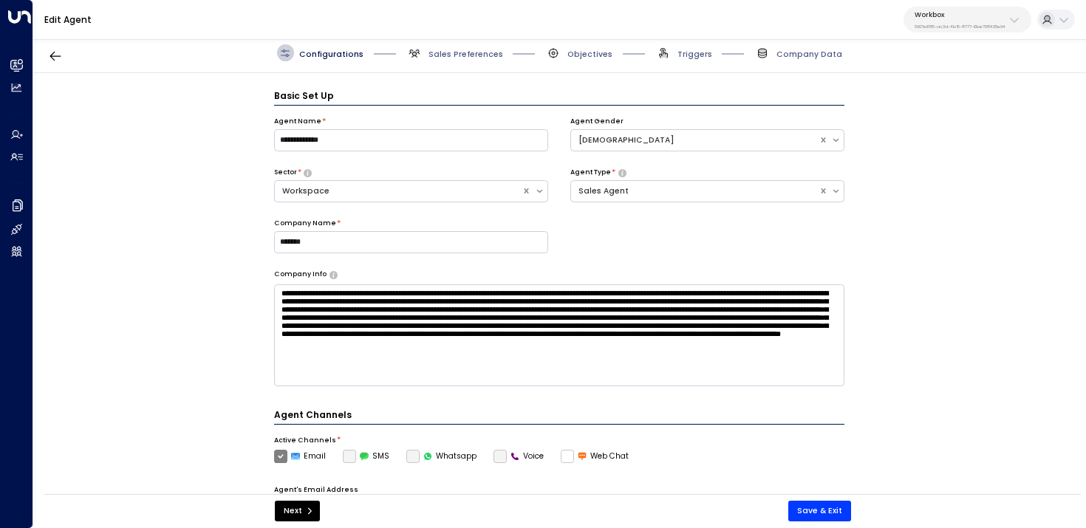
scroll to position [16, 0]
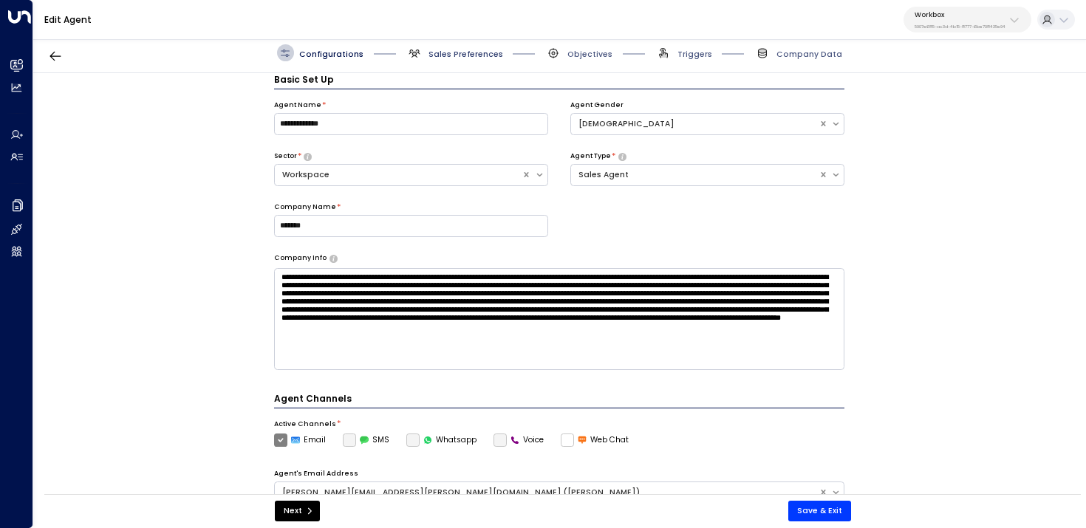
click at [448, 53] on span "Sales Preferences" at bounding box center [465, 54] width 75 height 11
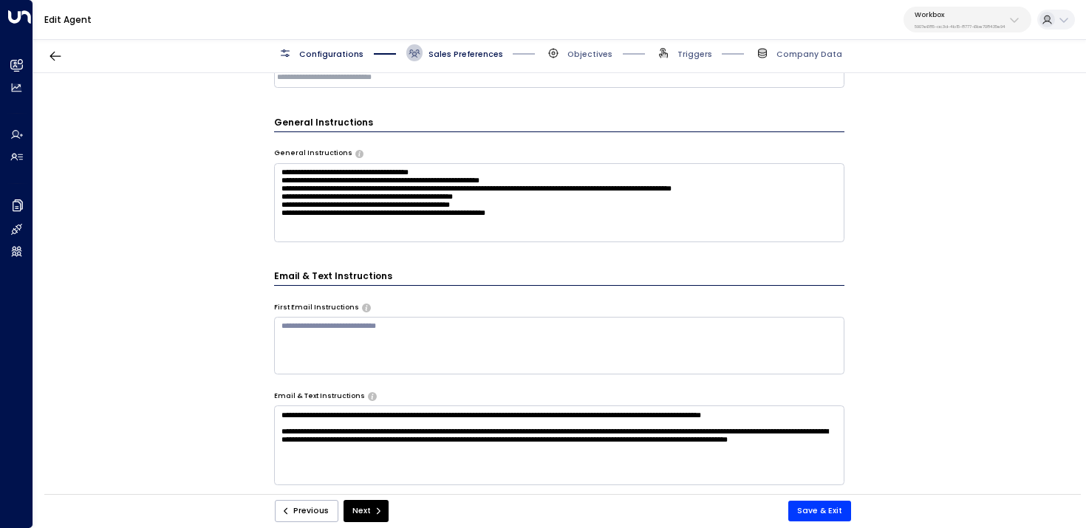
scroll to position [512, 0]
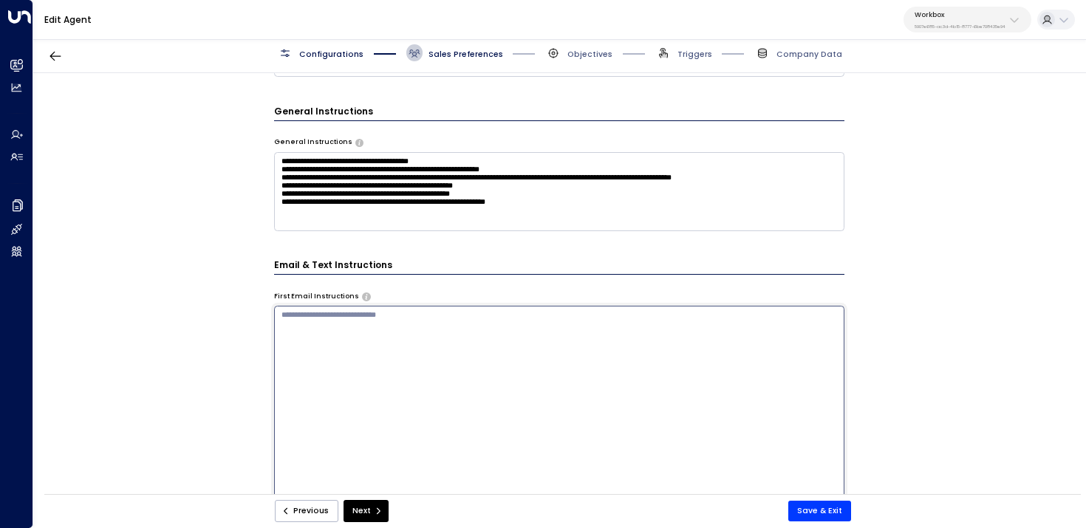
click at [383, 312] on textarea at bounding box center [559, 453] width 571 height 294
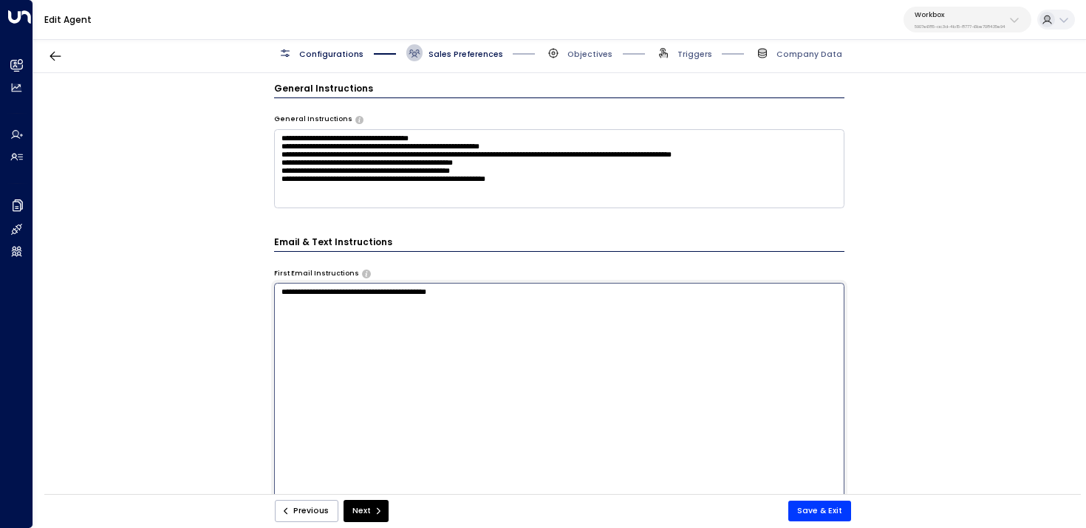
scroll to position [525, 0]
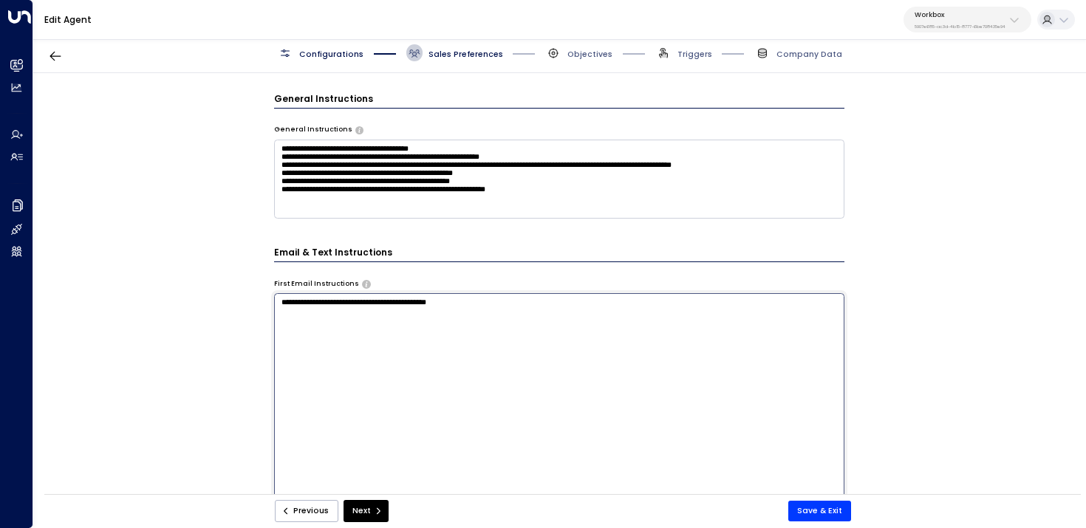
type textarea "**********"
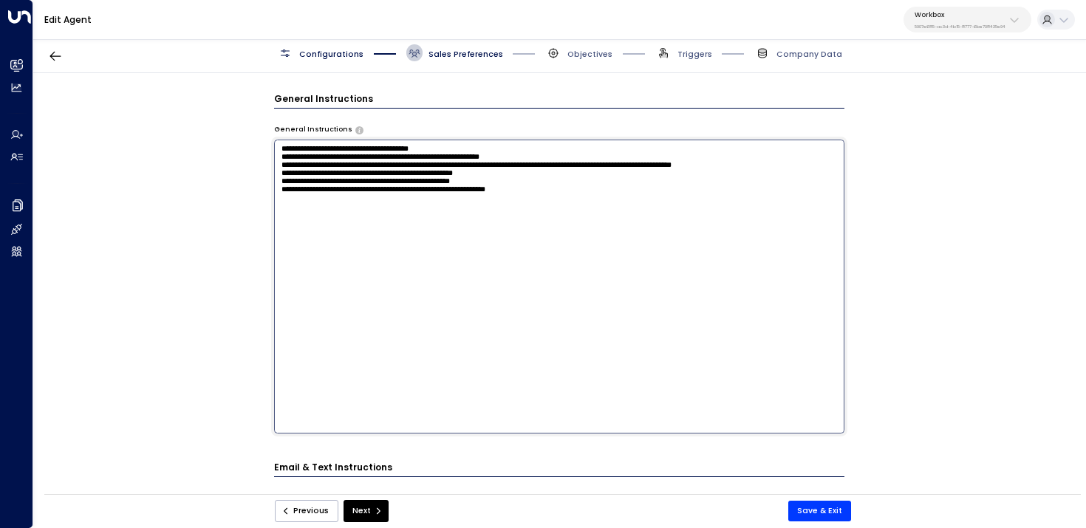
click at [649, 194] on textarea "**********" at bounding box center [559, 287] width 571 height 294
paste textarea "**********"
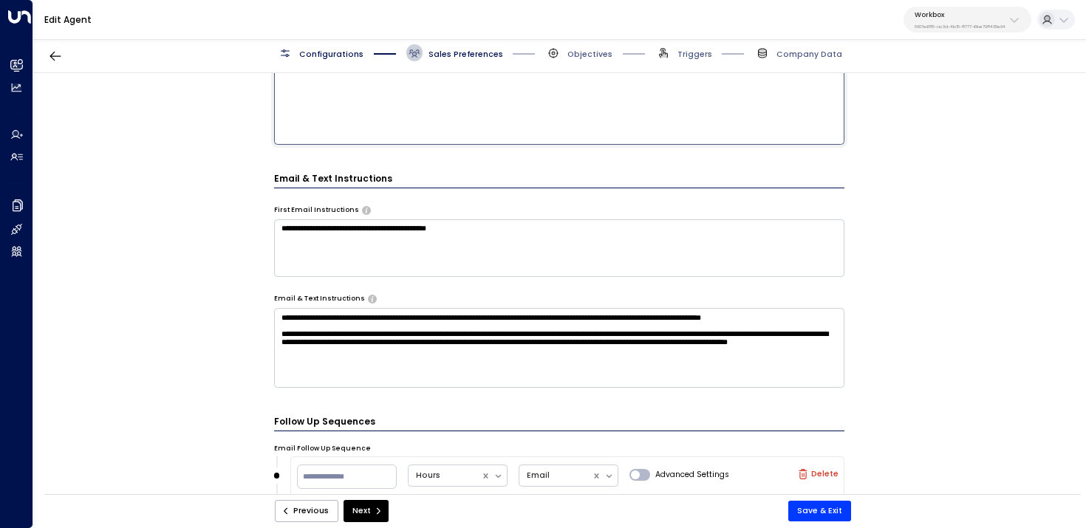
scroll to position [829, 0]
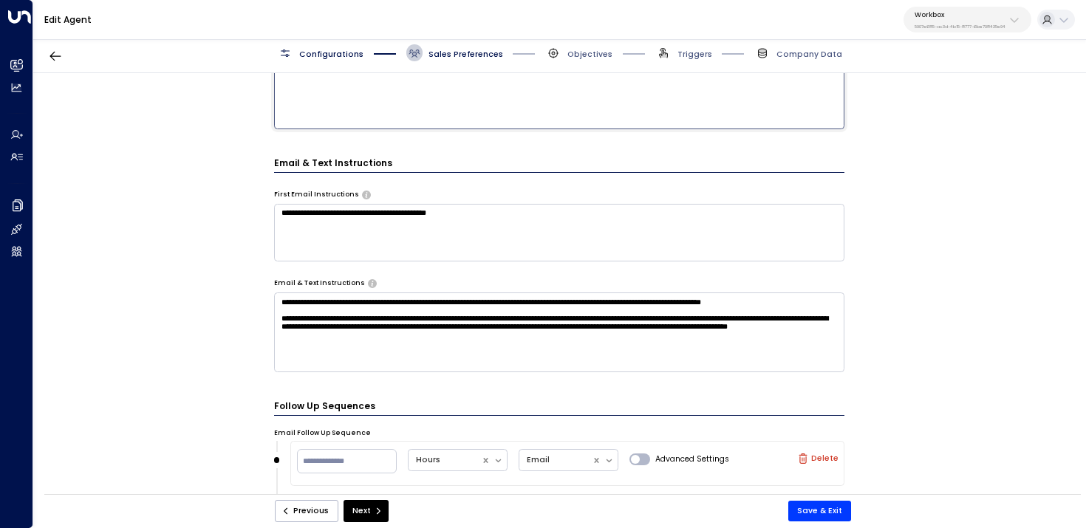
type textarea "**********"
click at [615, 346] on textarea "**********" at bounding box center [559, 332] width 571 height 79
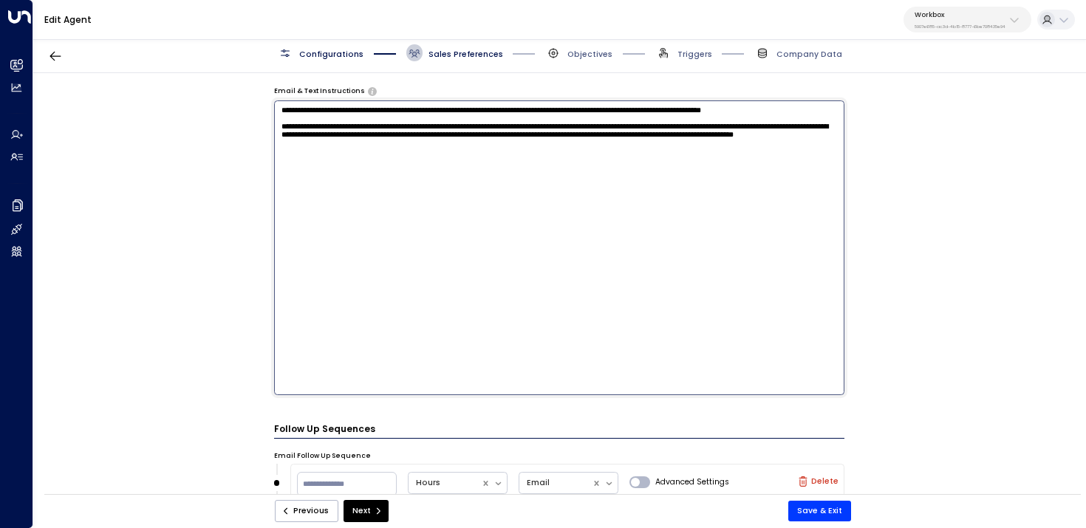
paste textarea "**********"
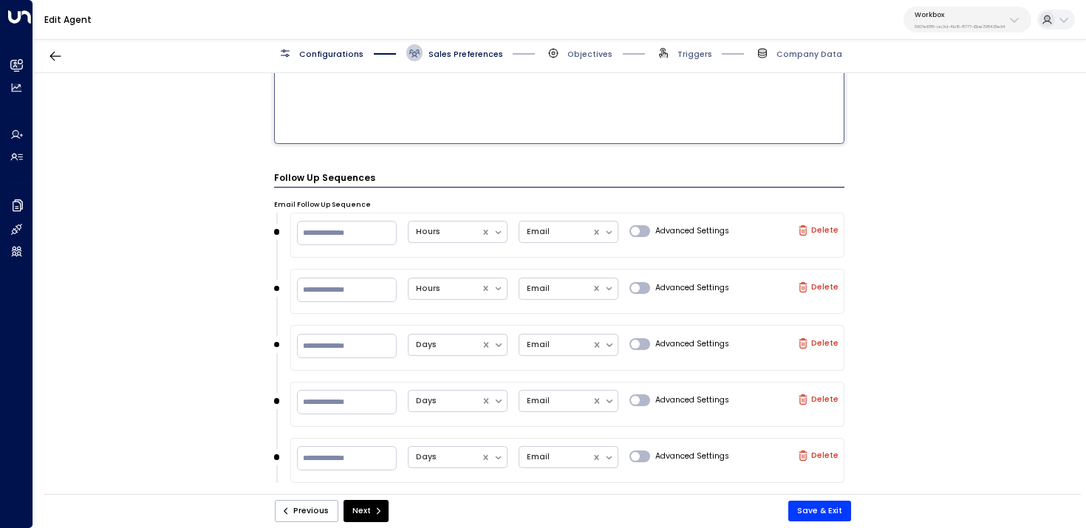
type textarea "**********"
click at [638, 219] on div "Advanced Settings" at bounding box center [679, 232] width 100 height 27
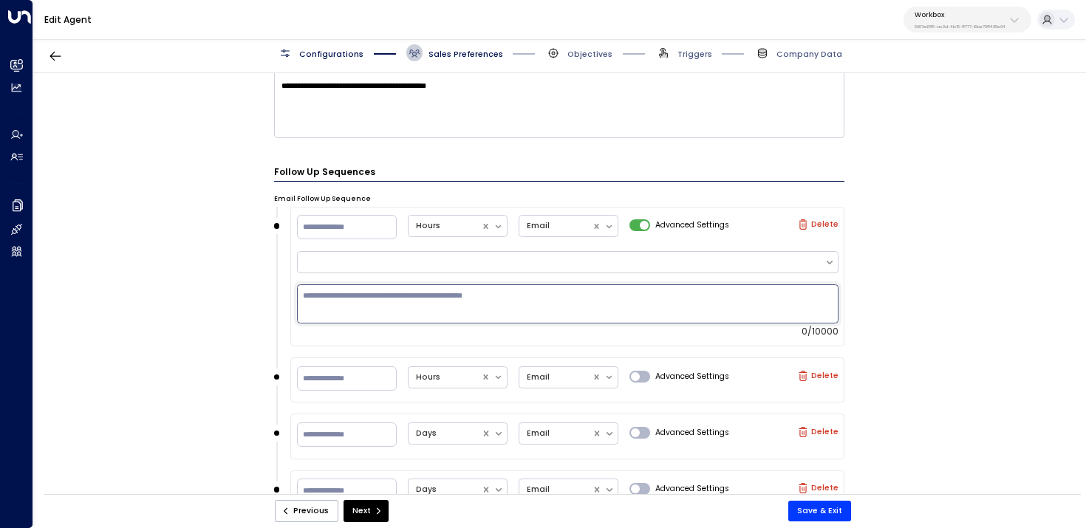
click at [621, 290] on textarea at bounding box center [568, 303] width 542 height 39
paste textarea "**********"
type textarea "**********"
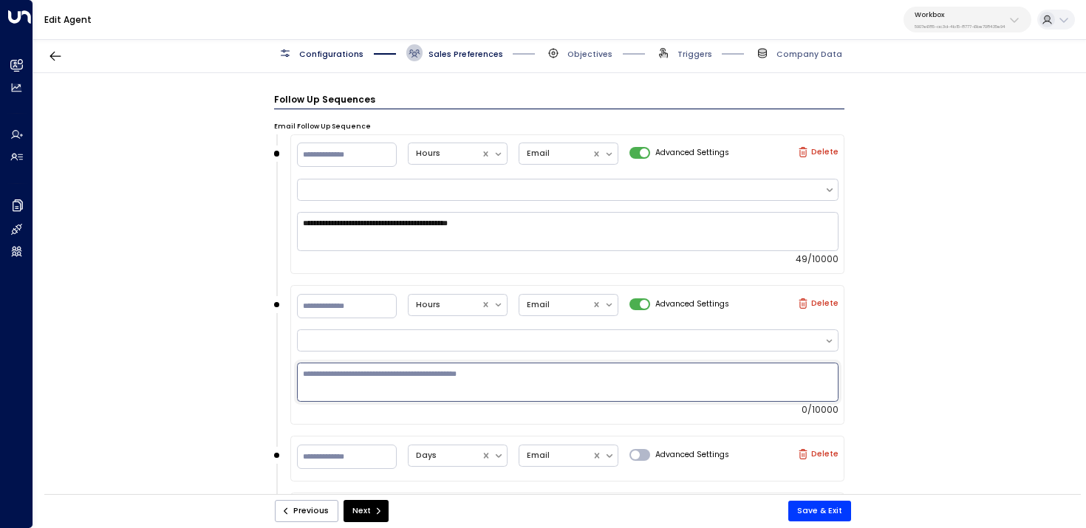
click at [637, 363] on textarea at bounding box center [568, 382] width 542 height 39
paste textarea "**********"
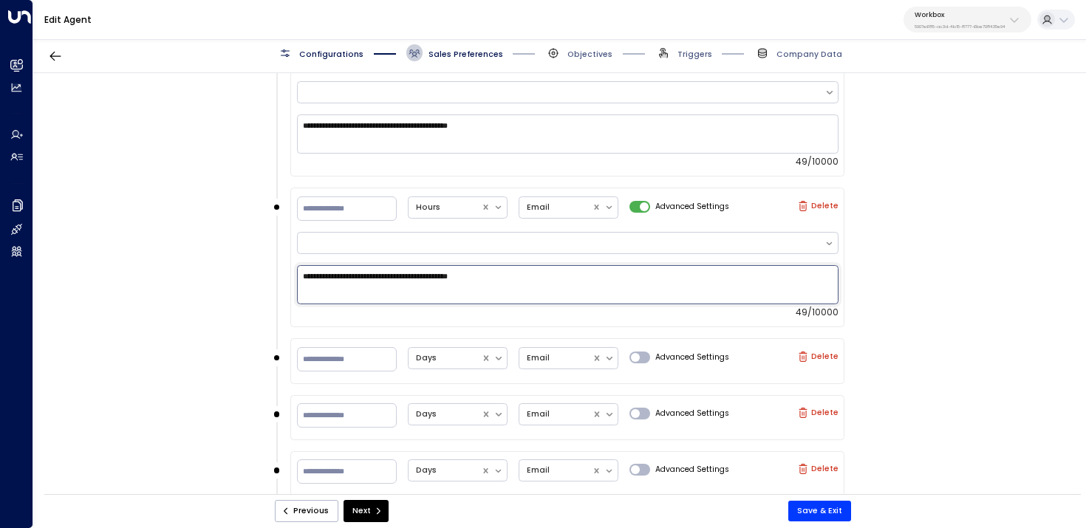
scroll to position [1065, 0]
type textarea "**********"
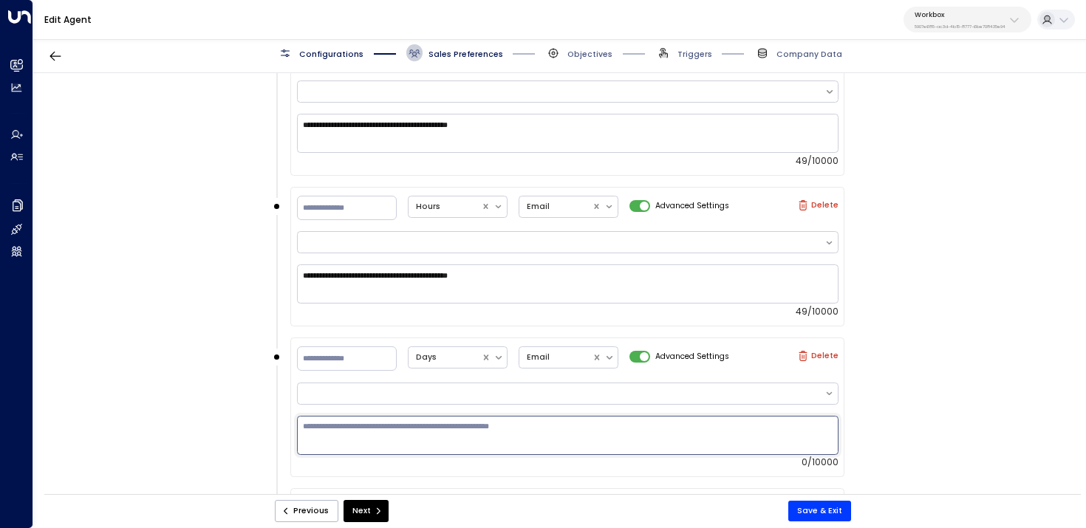
click at [638, 416] on textarea at bounding box center [568, 435] width 542 height 39
paste textarea "**********"
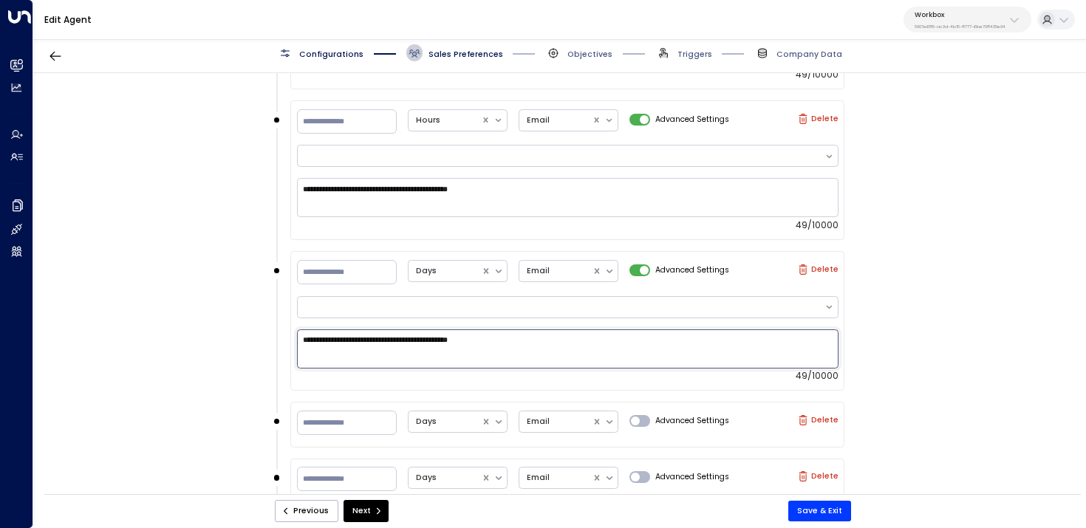
scroll to position [1178, 0]
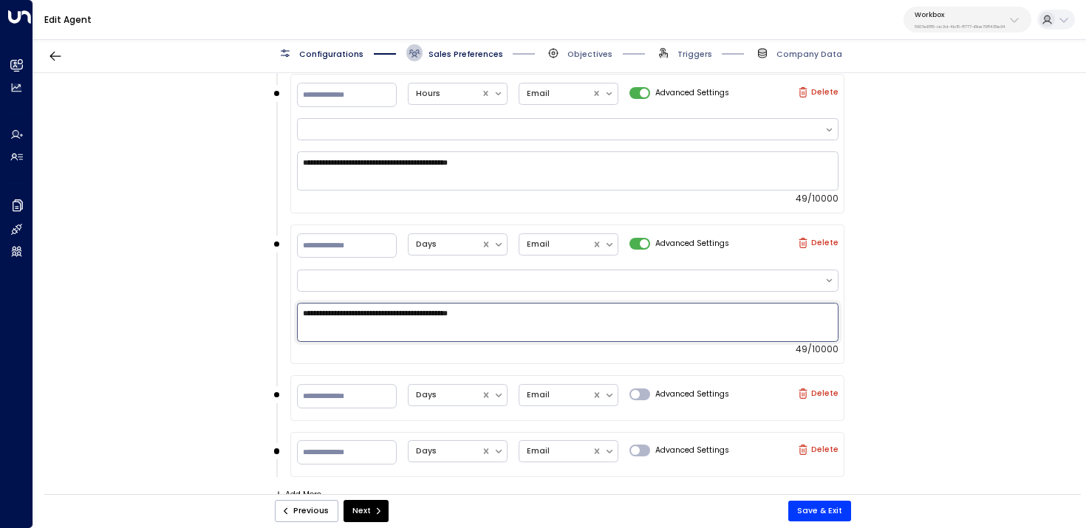
type textarea "**********"
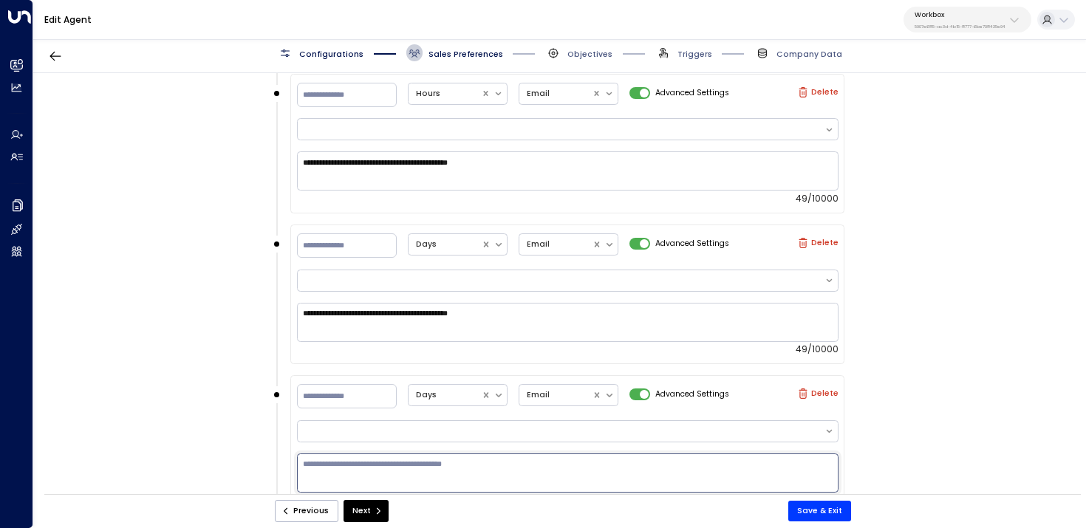
click at [630, 460] on textarea at bounding box center [568, 473] width 542 height 39
paste textarea "**********"
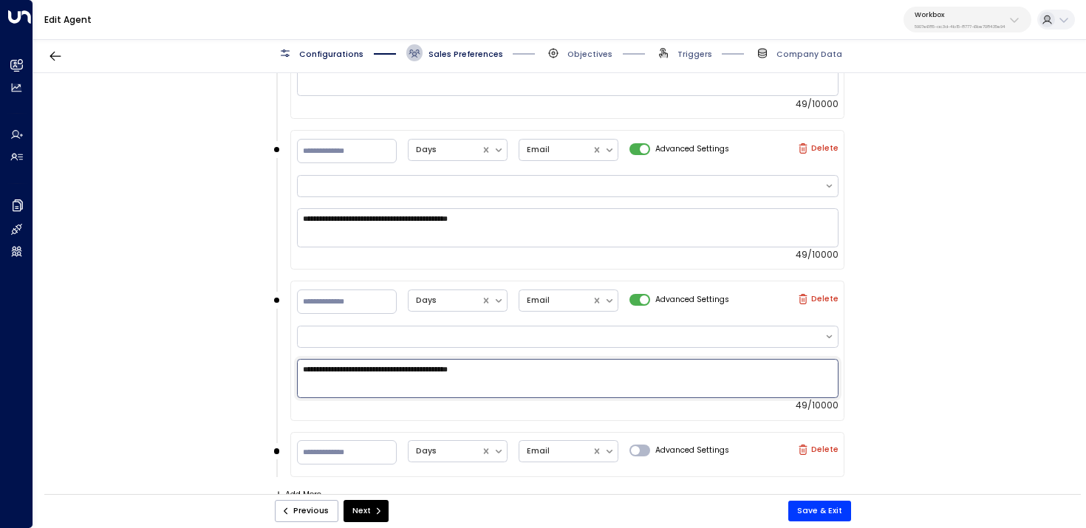
type textarea "**********"
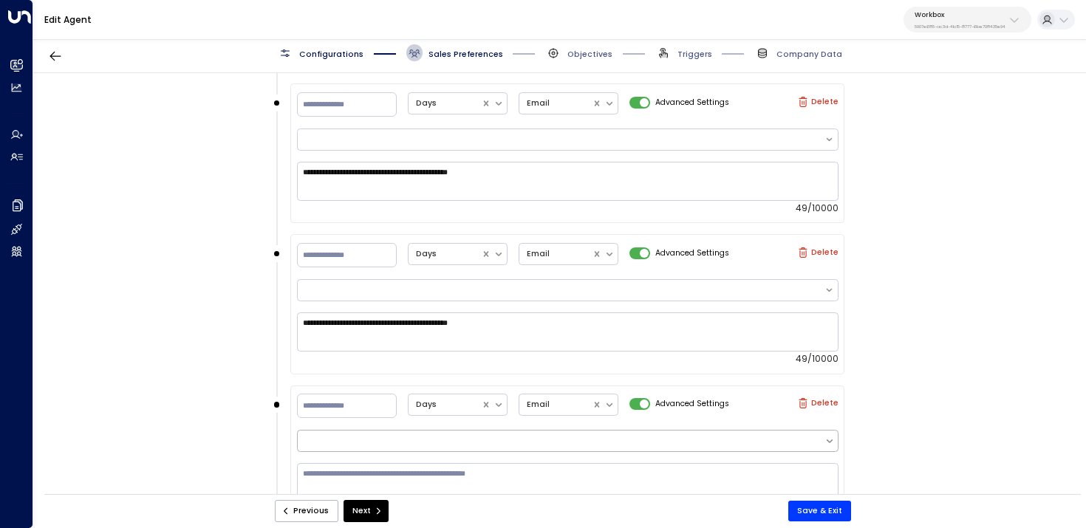
scroll to position [1338, 0]
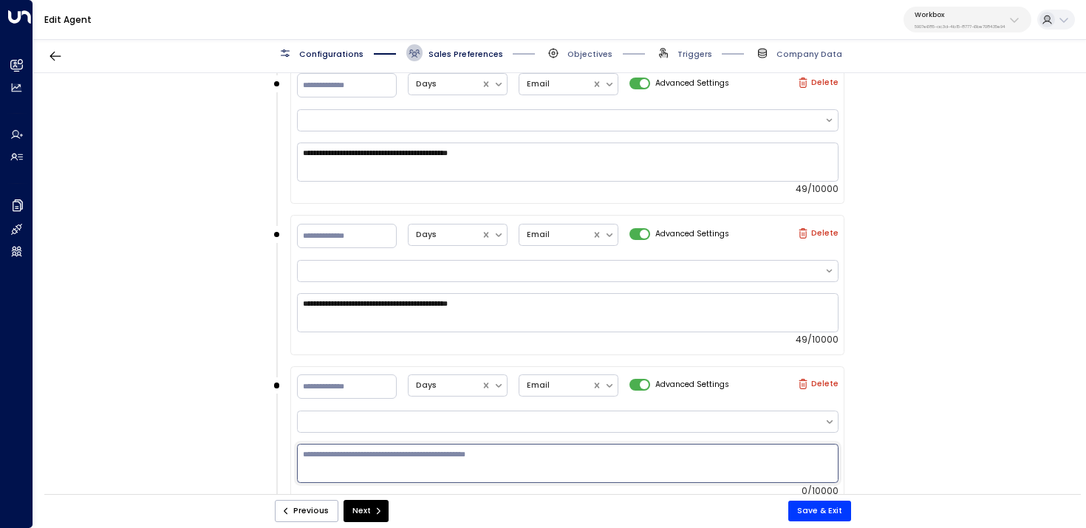
click at [640, 447] on textarea at bounding box center [568, 463] width 542 height 39
paste textarea "**********"
type textarea "**********"
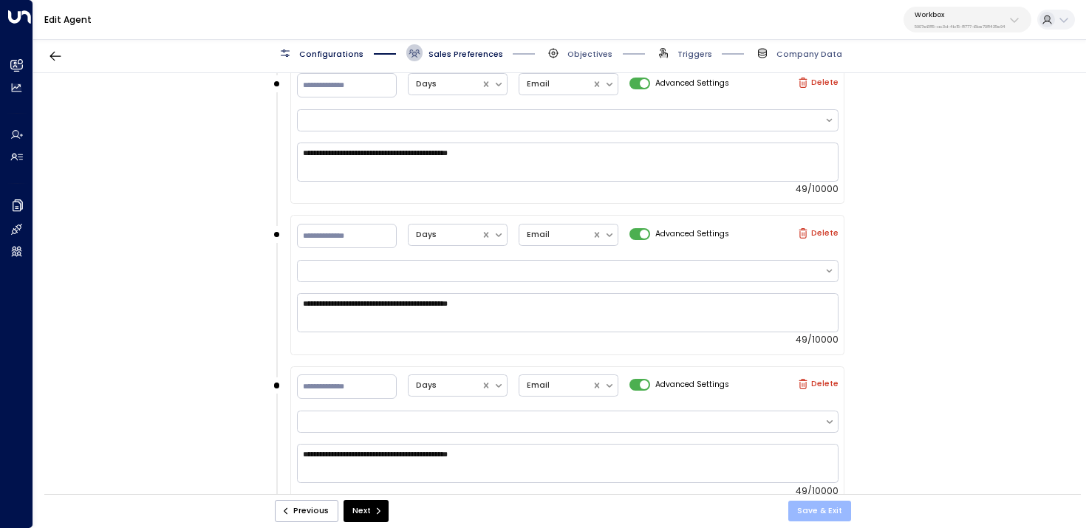
click at [825, 513] on button "Save & Exit" at bounding box center [819, 511] width 63 height 21
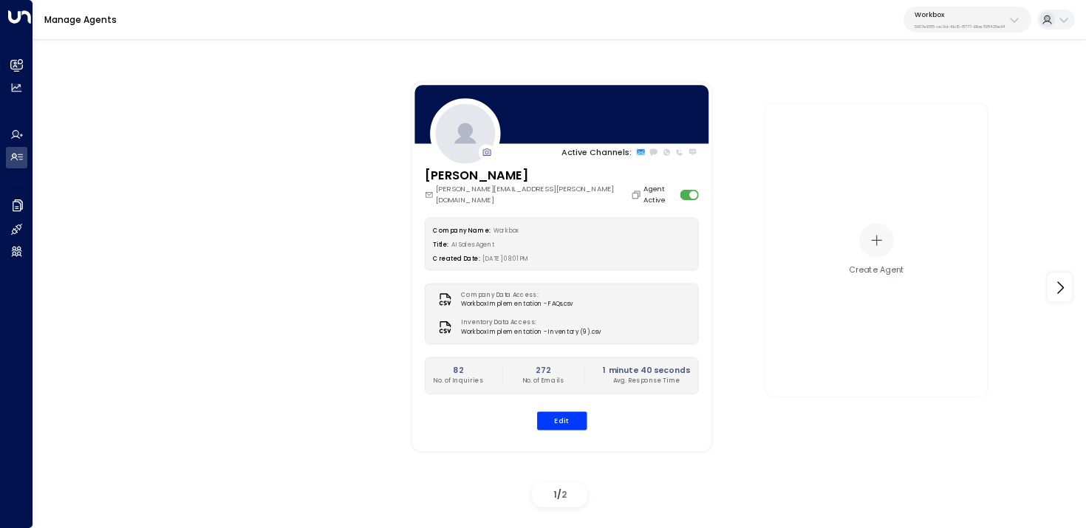
click at [952, 26] on p "5907e685-ac3d-4b15-8777-6be708435e94" at bounding box center [960, 27] width 91 height 6
type input "*****"
click at [928, 103] on span "ID: 58c4b32c-92b1-4356-be9b-1247e2c02228" at bounding box center [984, 108] width 152 height 10
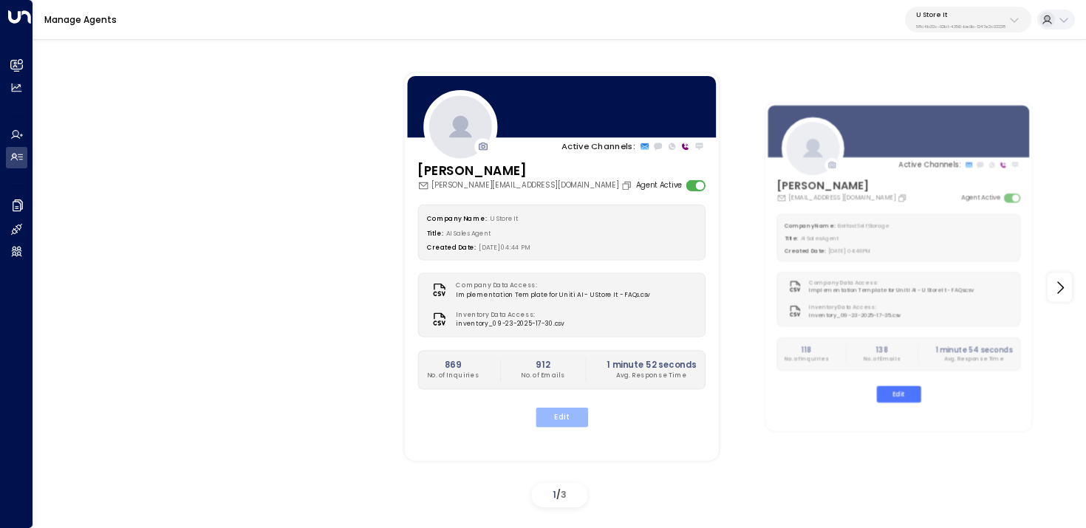
click at [556, 416] on button "Edit" at bounding box center [561, 417] width 52 height 19
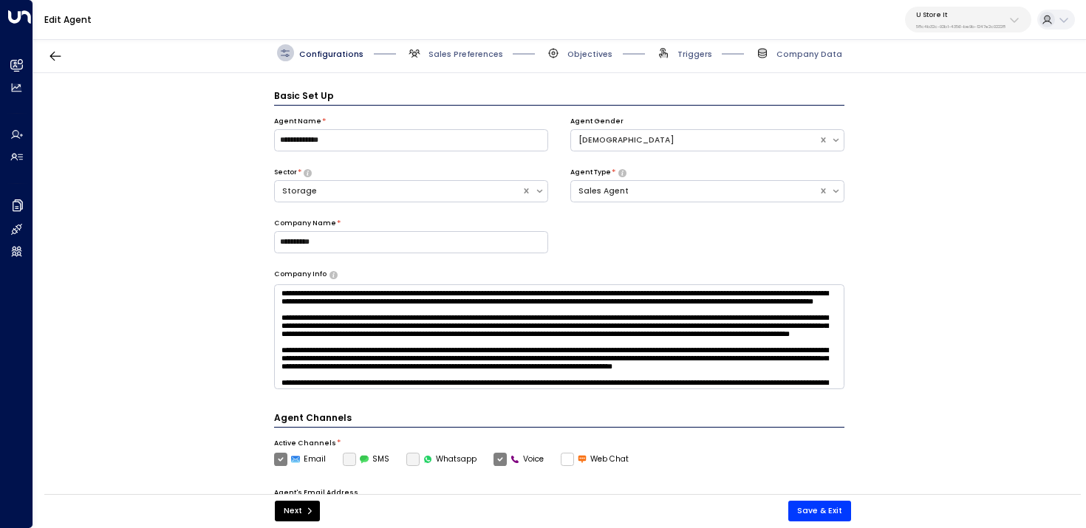
scroll to position [16, 0]
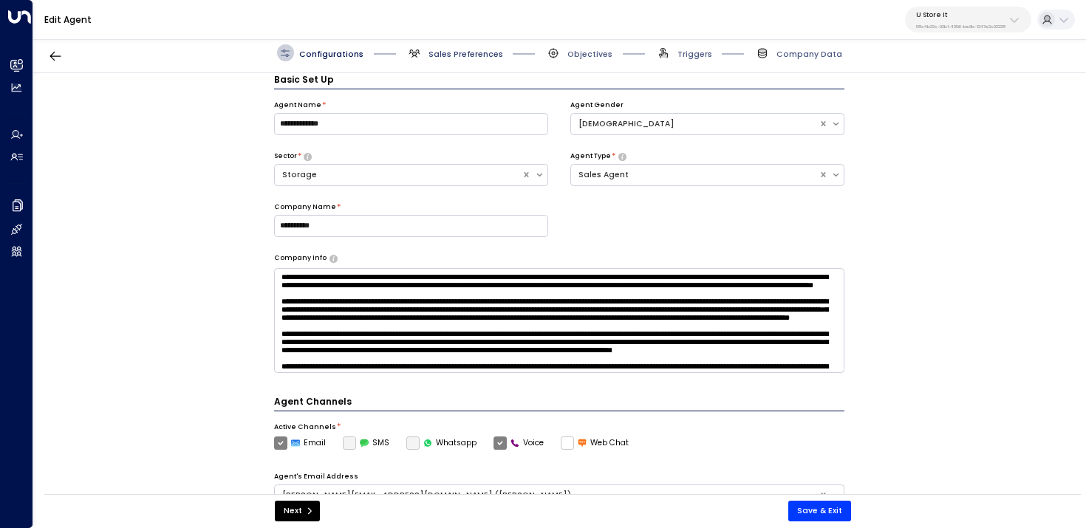
click at [446, 51] on span "Sales Preferences" at bounding box center [465, 54] width 75 height 11
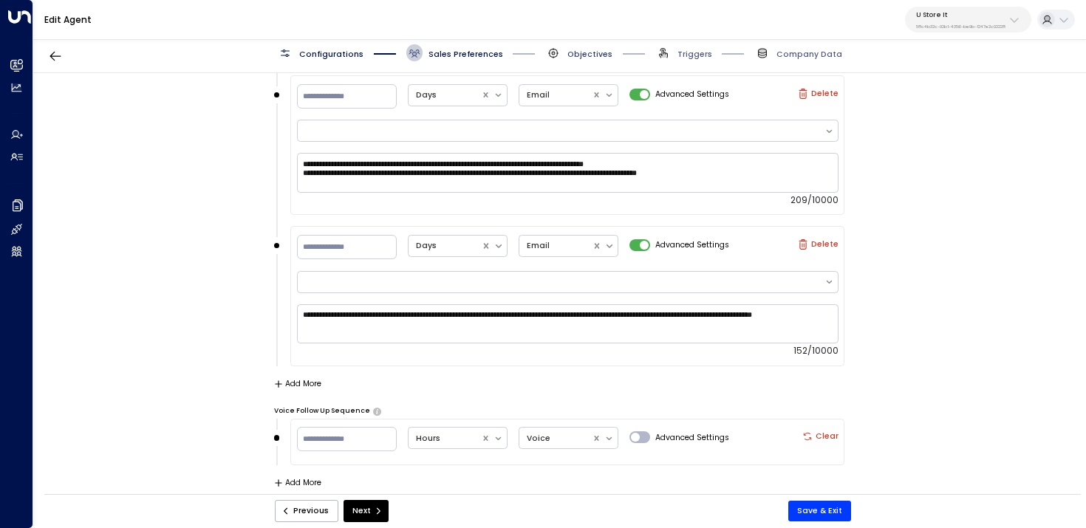
click at [593, 49] on span "Objectives" at bounding box center [589, 54] width 45 height 11
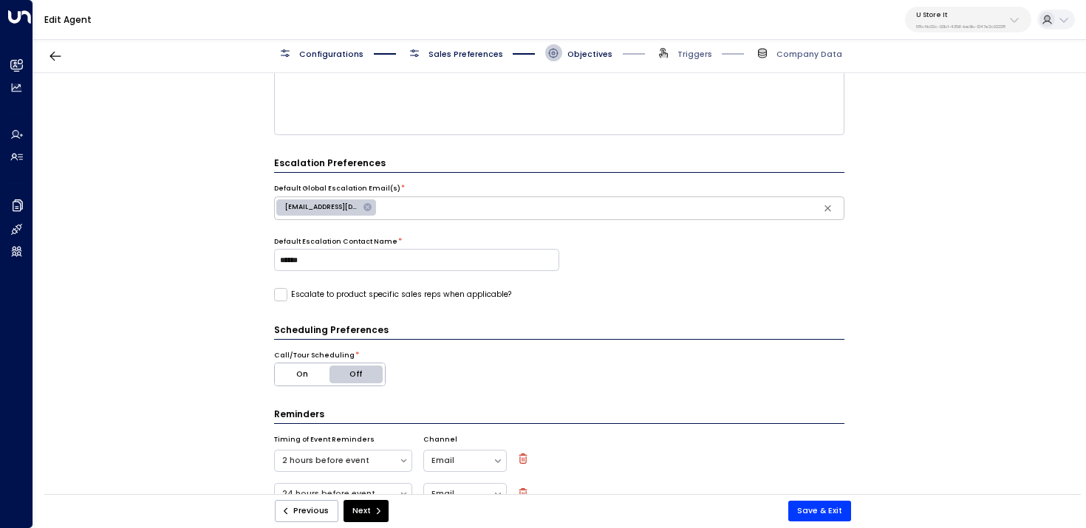
scroll to position [346, 0]
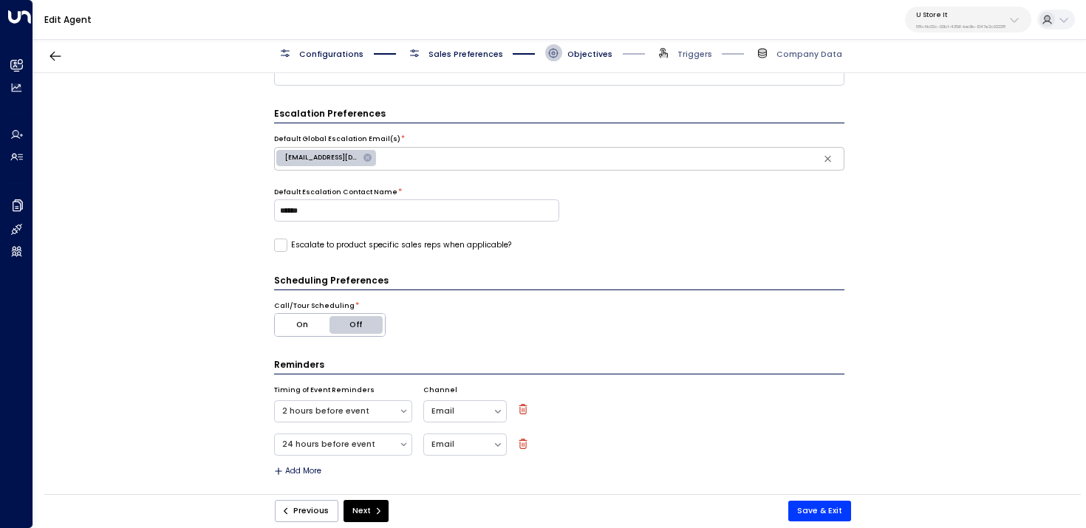
click at [315, 54] on span "Configurations" at bounding box center [331, 54] width 64 height 11
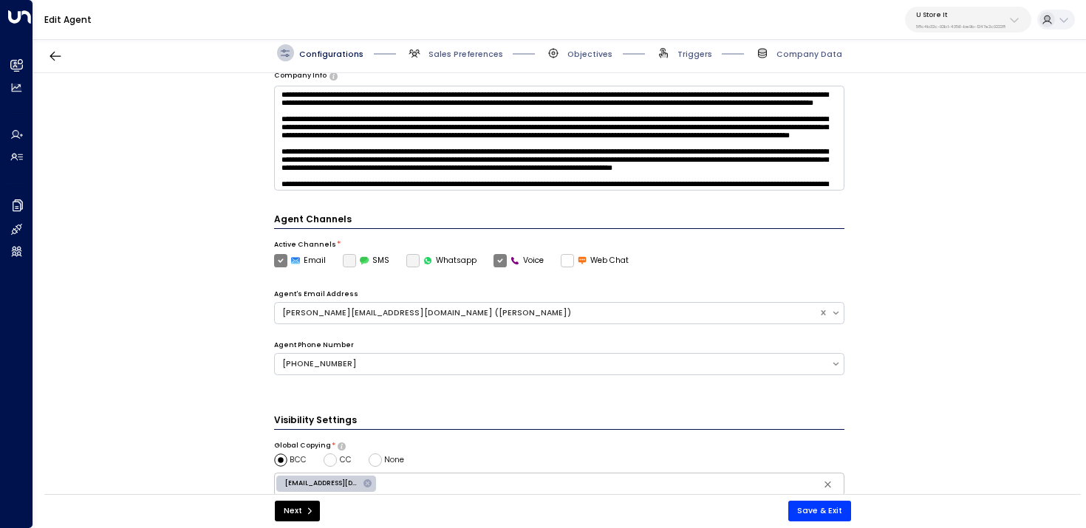
scroll to position [321, 0]
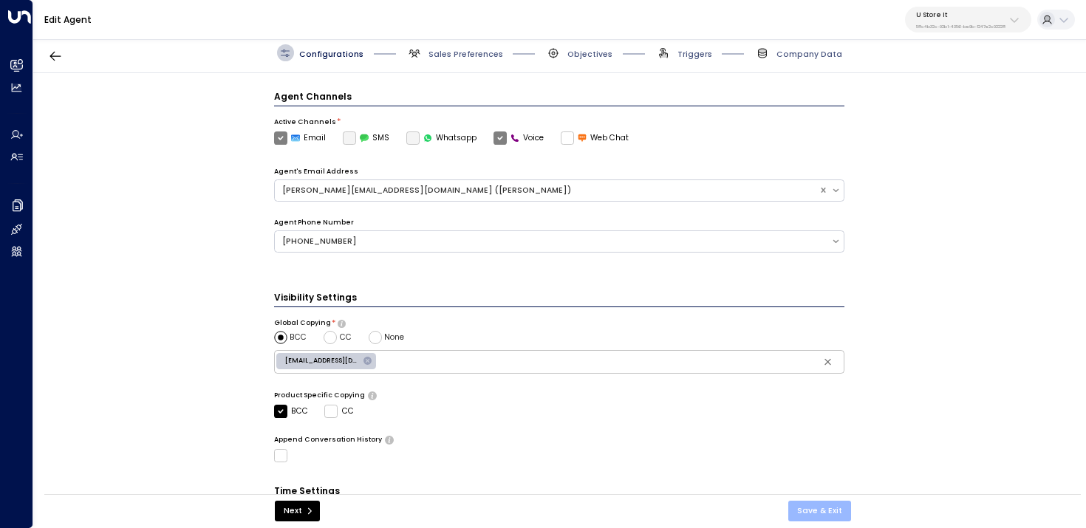
click at [839, 509] on button "Save & Exit" at bounding box center [819, 511] width 63 height 21
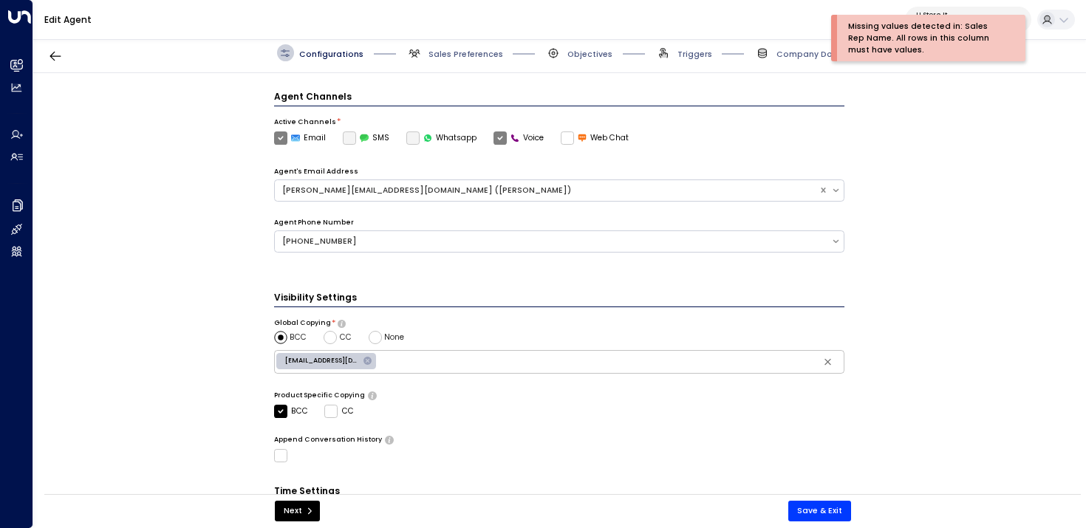
scroll to position [420, 0]
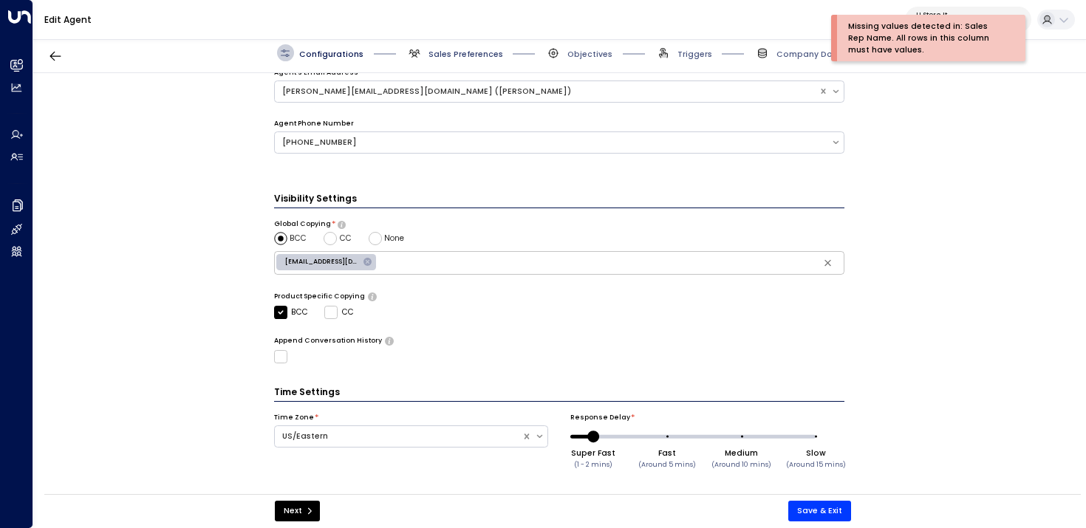
click at [441, 54] on span "Sales Preferences" at bounding box center [465, 54] width 75 height 11
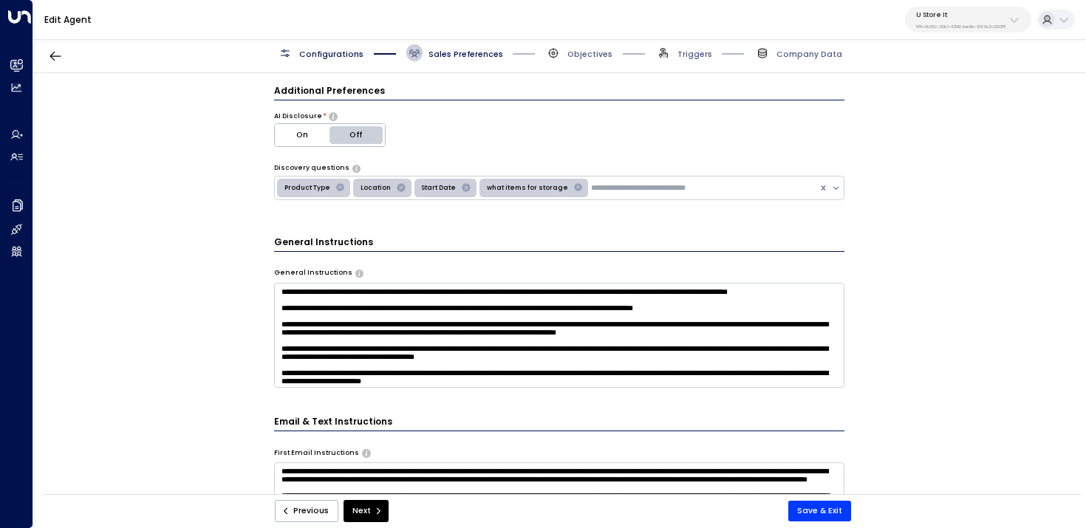
scroll to position [581, 0]
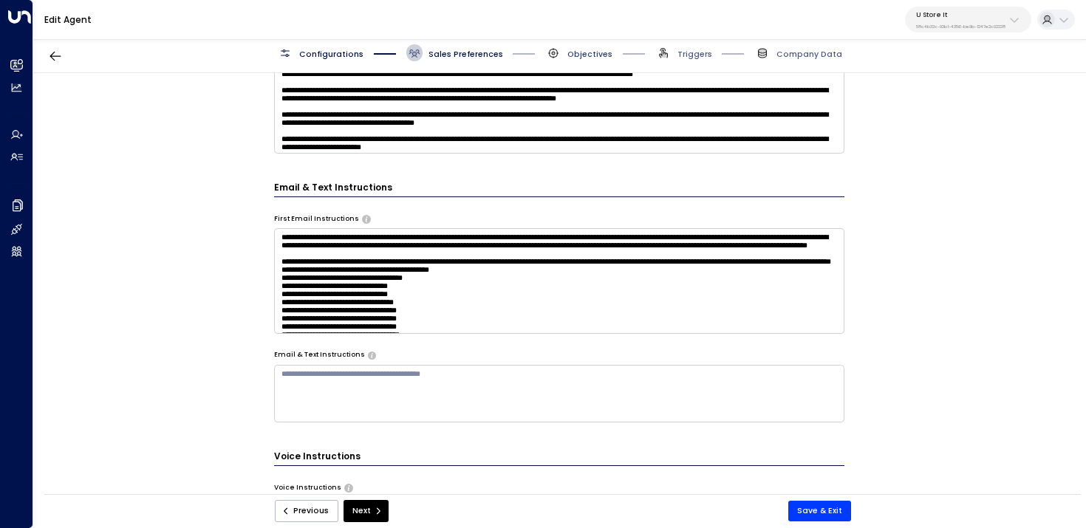
click at [575, 55] on span "Objectives" at bounding box center [589, 54] width 45 height 11
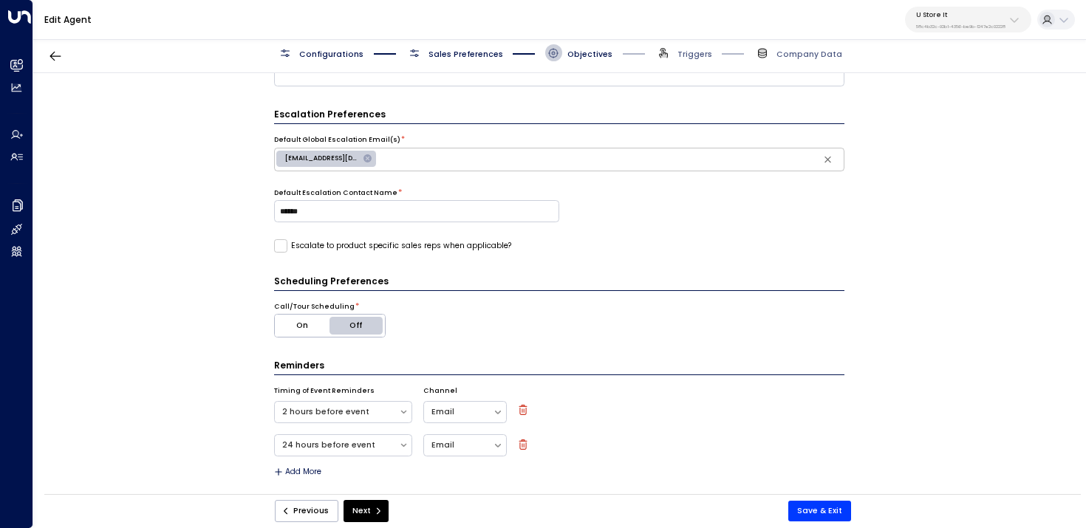
scroll to position [346, 0]
click at [378, 214] on input "******" at bounding box center [416, 210] width 285 height 22
type input "*****"
click at [826, 512] on button "Save & Exit" at bounding box center [819, 511] width 63 height 21
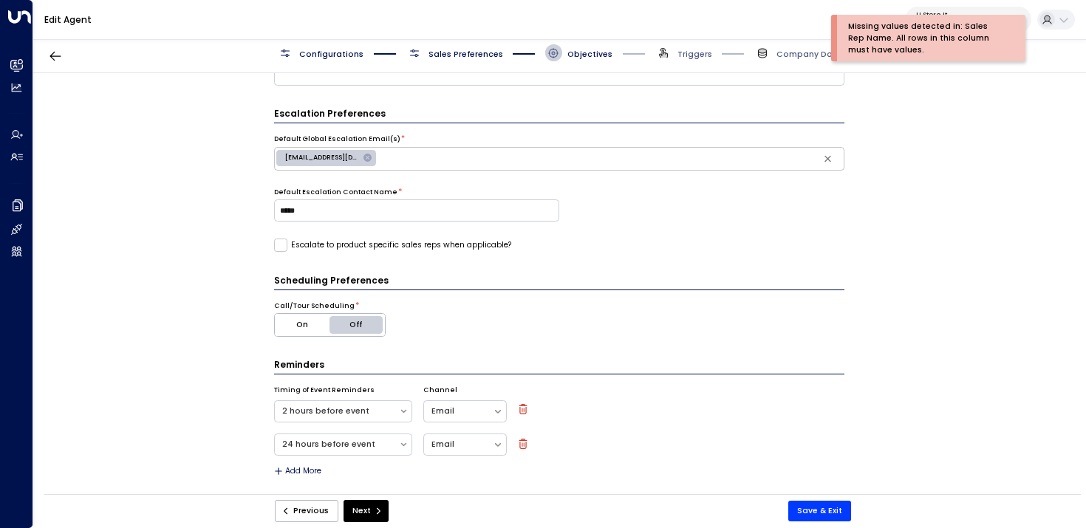
click at [342, 57] on span "Configurations" at bounding box center [331, 54] width 64 height 11
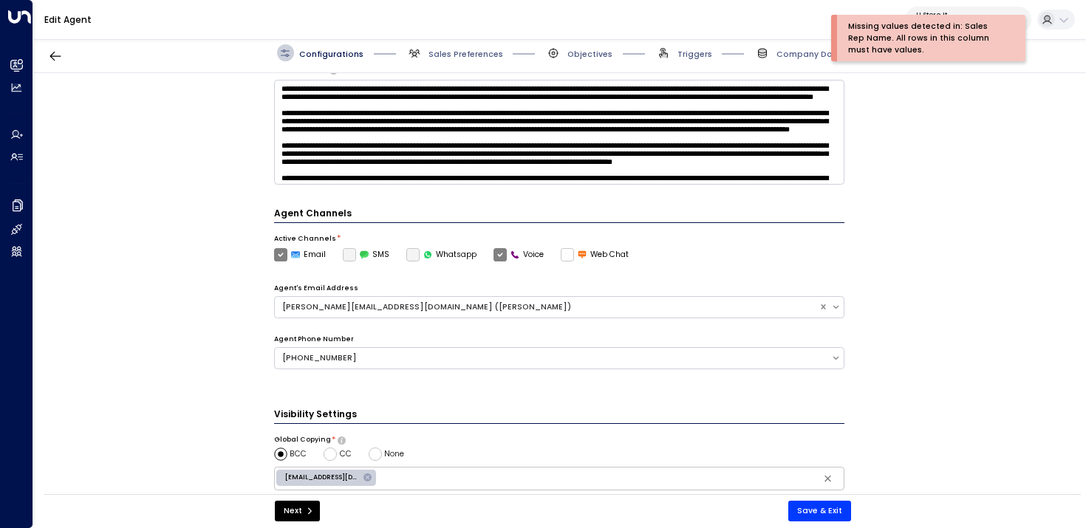
scroll to position [420, 0]
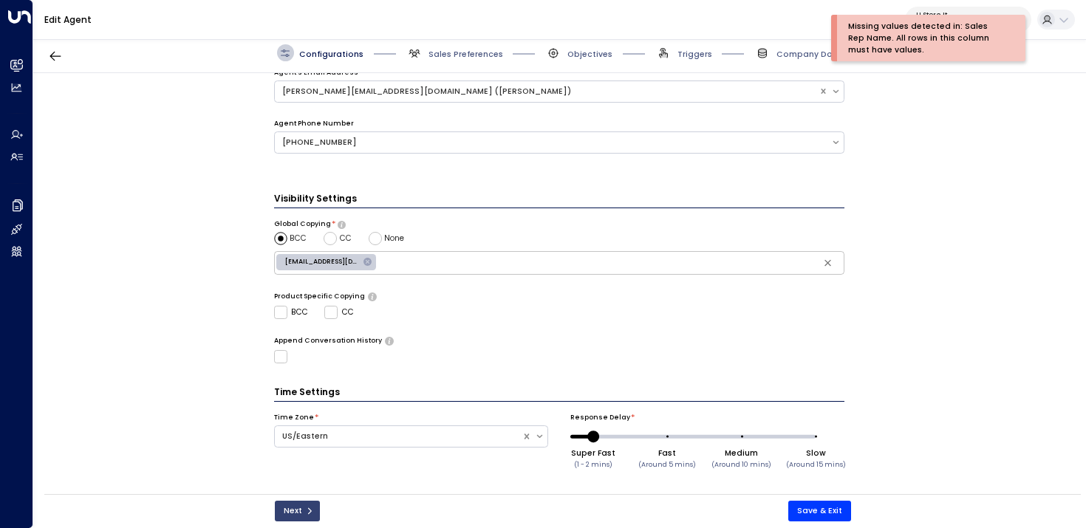
click at [279, 517] on button "Next" at bounding box center [297, 511] width 45 height 21
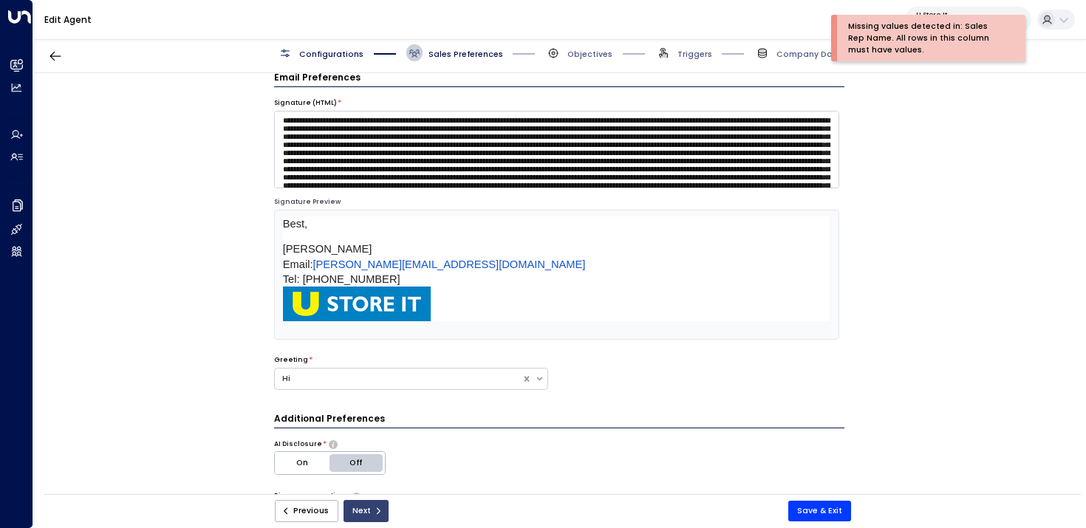
scroll to position [16, 0]
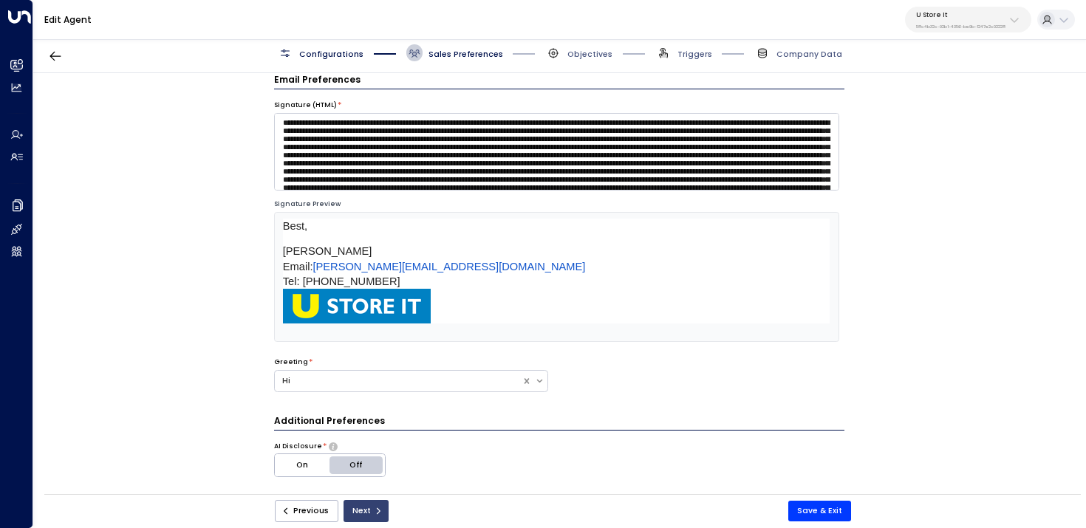
click at [369, 510] on button "Next" at bounding box center [366, 511] width 45 height 22
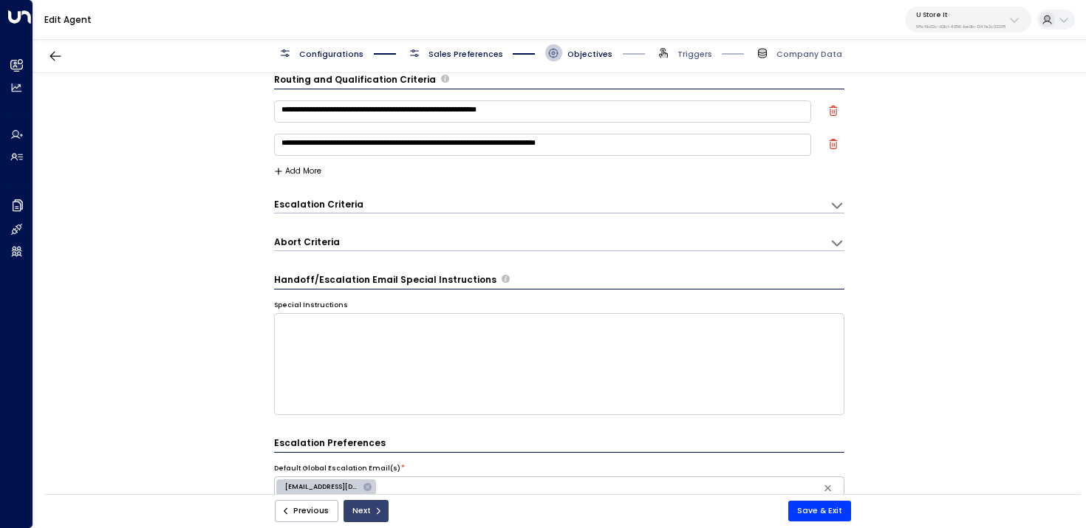
click at [369, 510] on button "Next" at bounding box center [366, 511] width 45 height 22
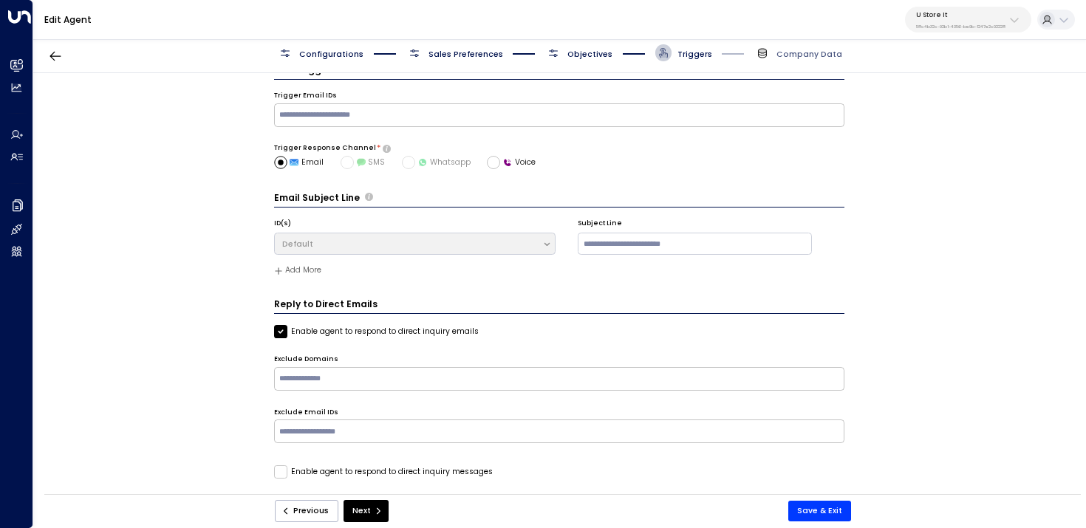
scroll to position [30, 0]
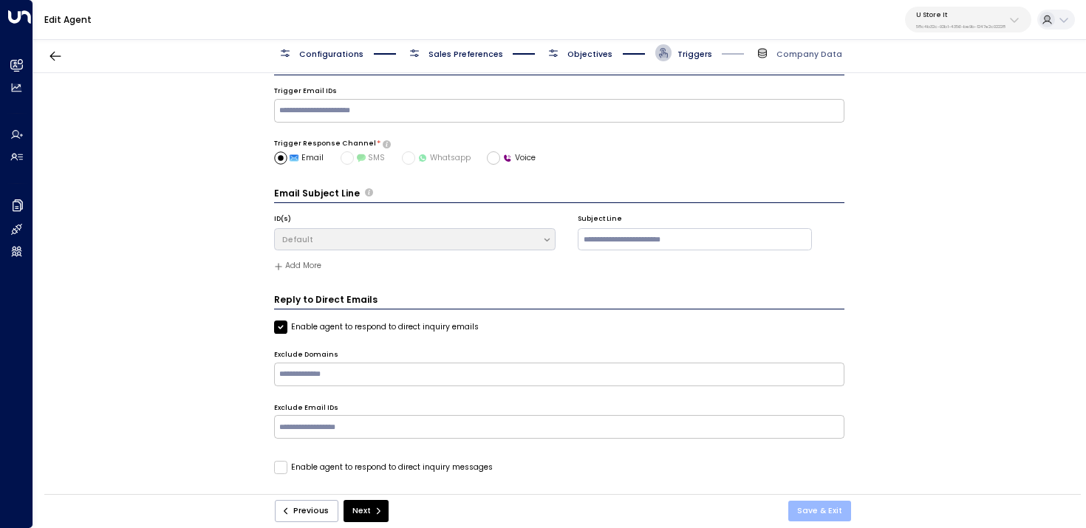
click at [827, 516] on button "Save & Exit" at bounding box center [819, 511] width 63 height 21
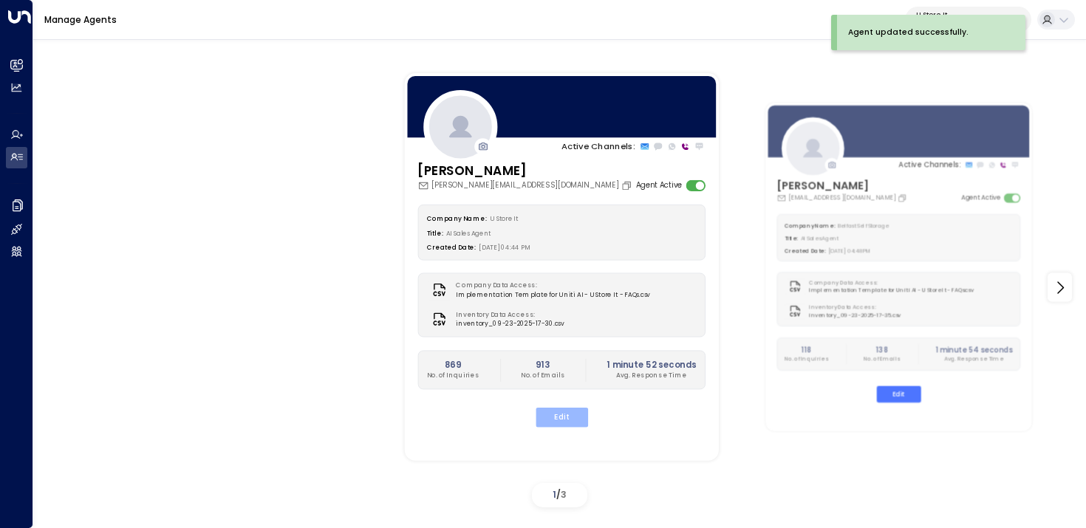
click at [561, 418] on button "Edit" at bounding box center [561, 417] width 52 height 19
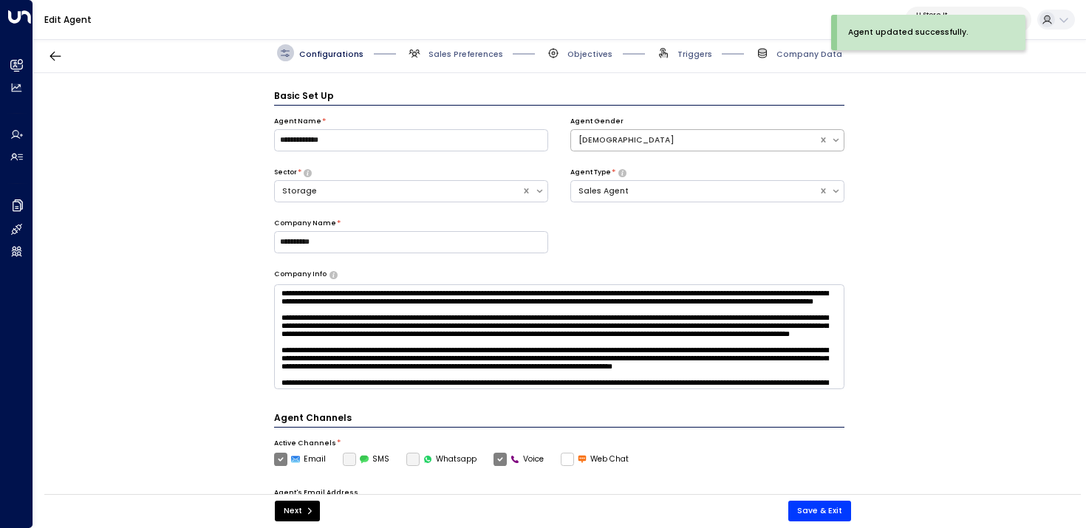
scroll to position [16, 0]
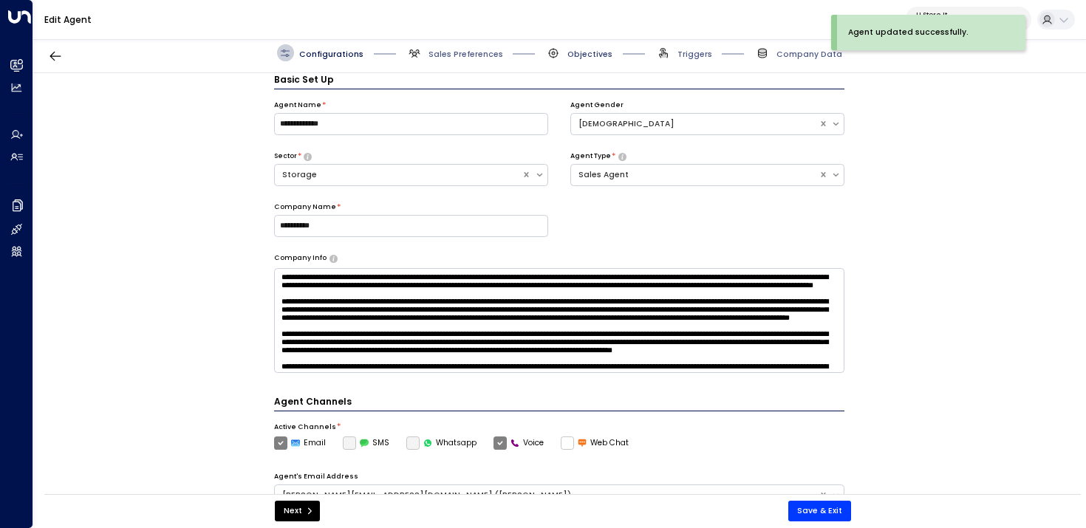
click at [600, 49] on span "Objectives" at bounding box center [589, 54] width 45 height 11
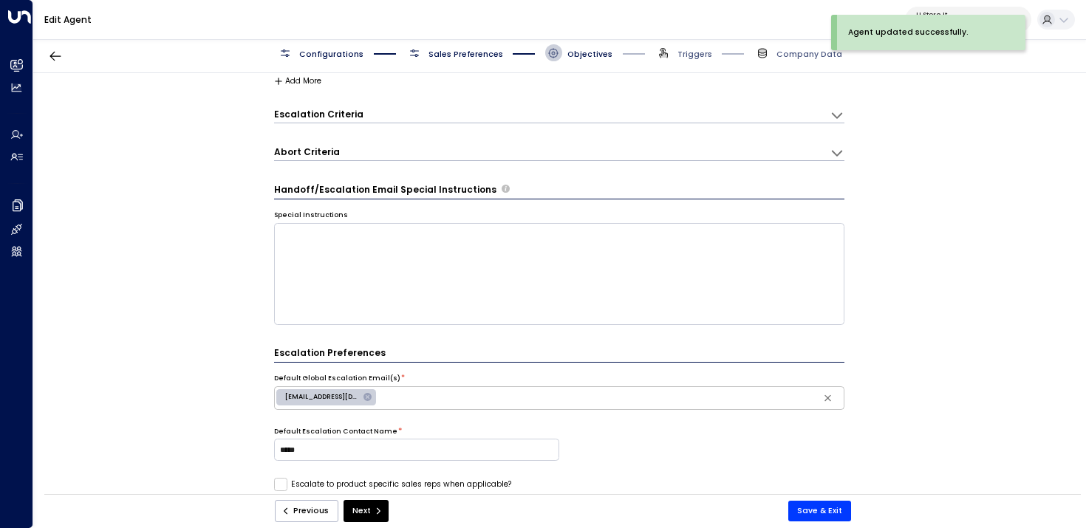
scroll to position [270, 0]
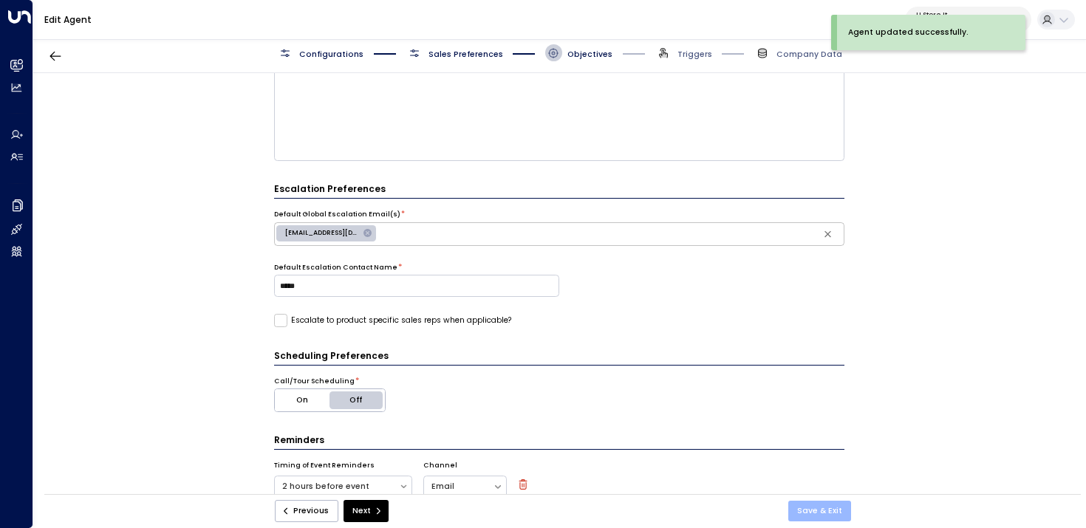
click at [821, 509] on button "Save & Exit" at bounding box center [819, 511] width 63 height 21
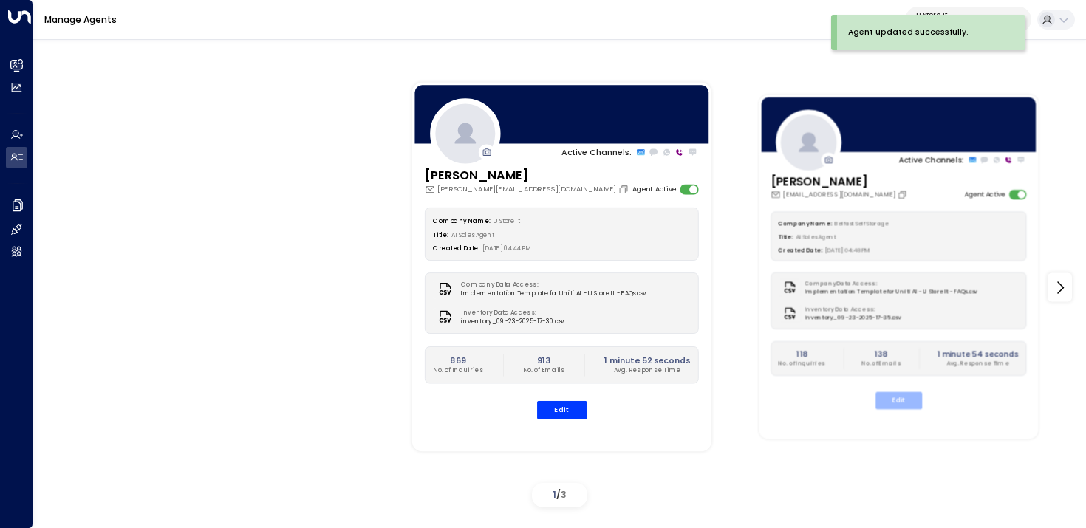
click at [897, 394] on button "Edit" at bounding box center [898, 400] width 47 height 17
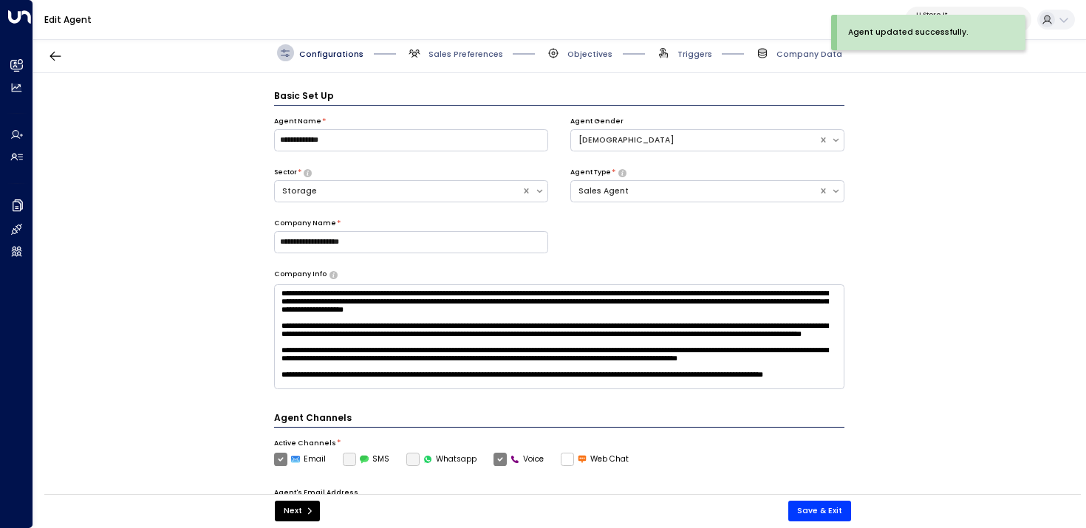
scroll to position [16, 0]
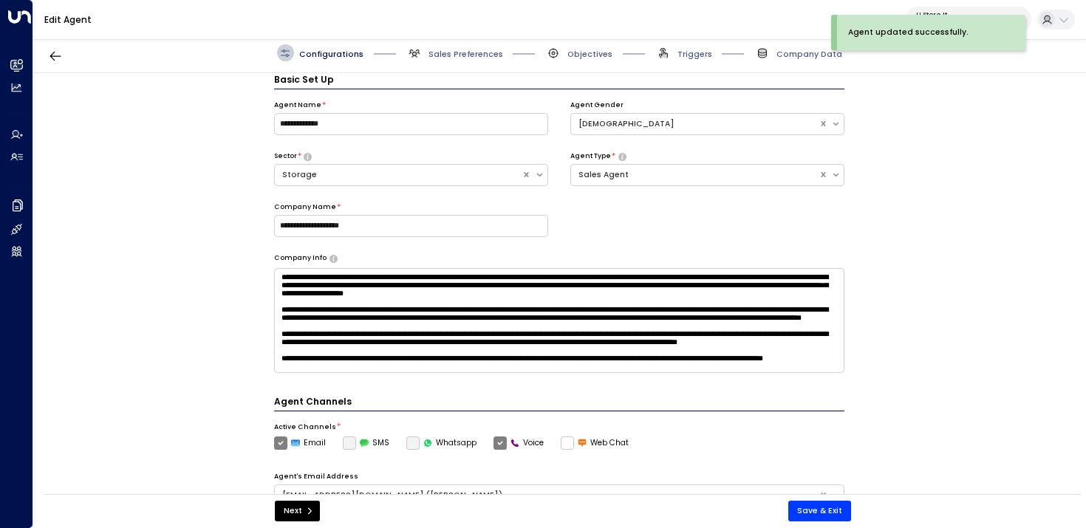
click at [561, 45] on span "Objectives" at bounding box center [578, 52] width 67 height 17
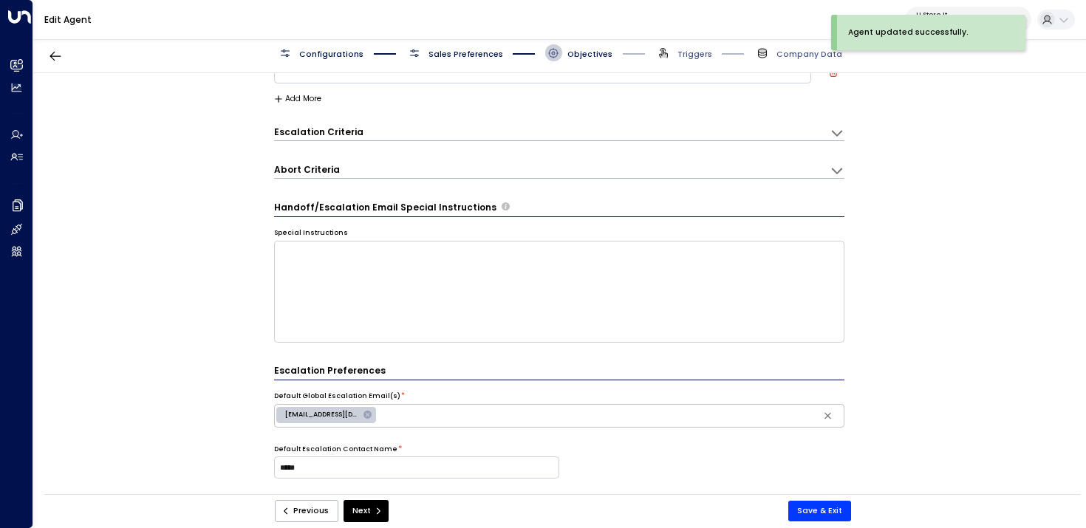
scroll to position [0, 0]
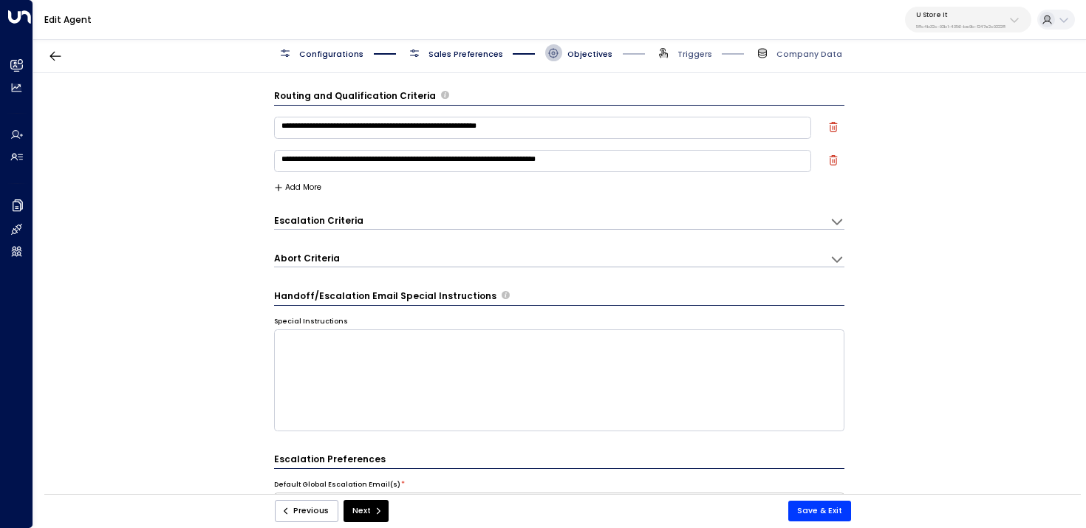
click at [329, 49] on span "Configurations" at bounding box center [331, 54] width 64 height 11
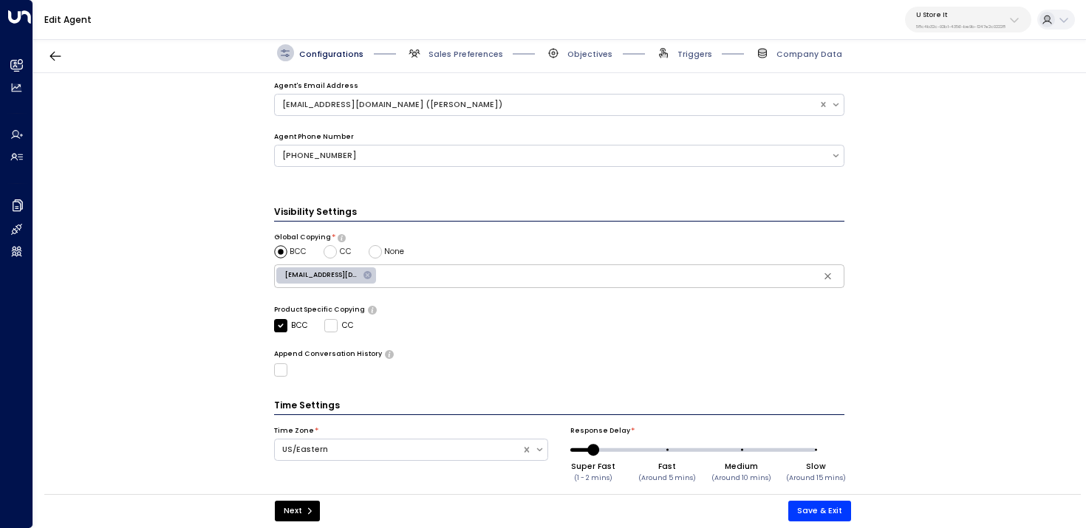
scroll to position [410, 0]
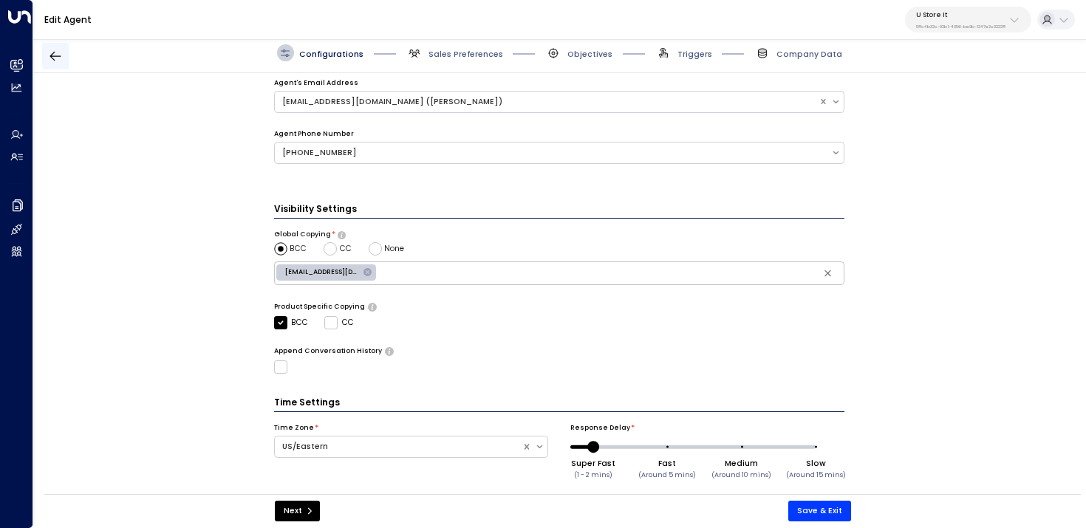
click at [53, 52] on icon "button" at bounding box center [55, 56] width 15 height 15
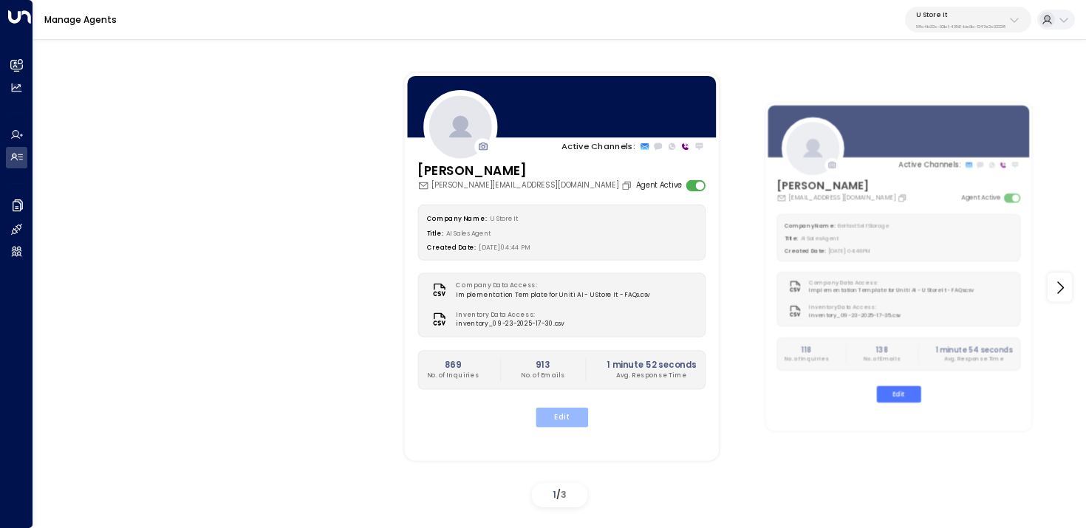
click at [573, 413] on button "Edit" at bounding box center [561, 417] width 52 height 19
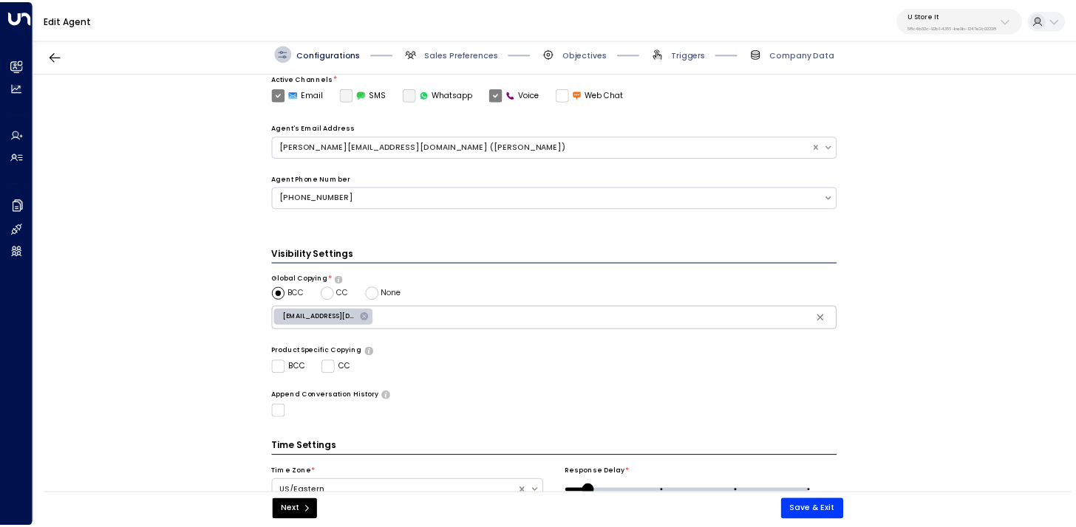
scroll to position [388, 0]
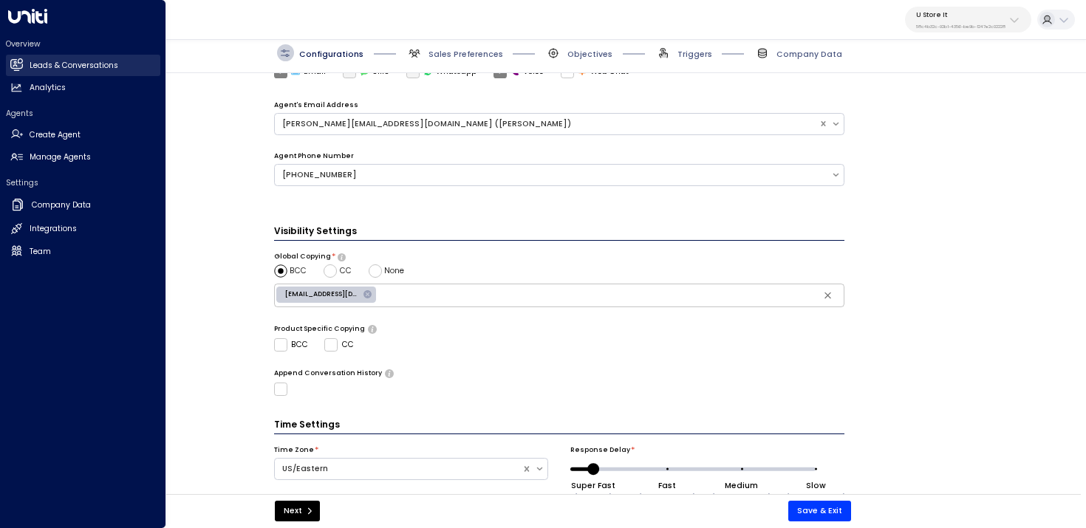
click at [23, 64] on link "Leads & Conversations Leads & Conversations" at bounding box center [83, 65] width 154 height 21
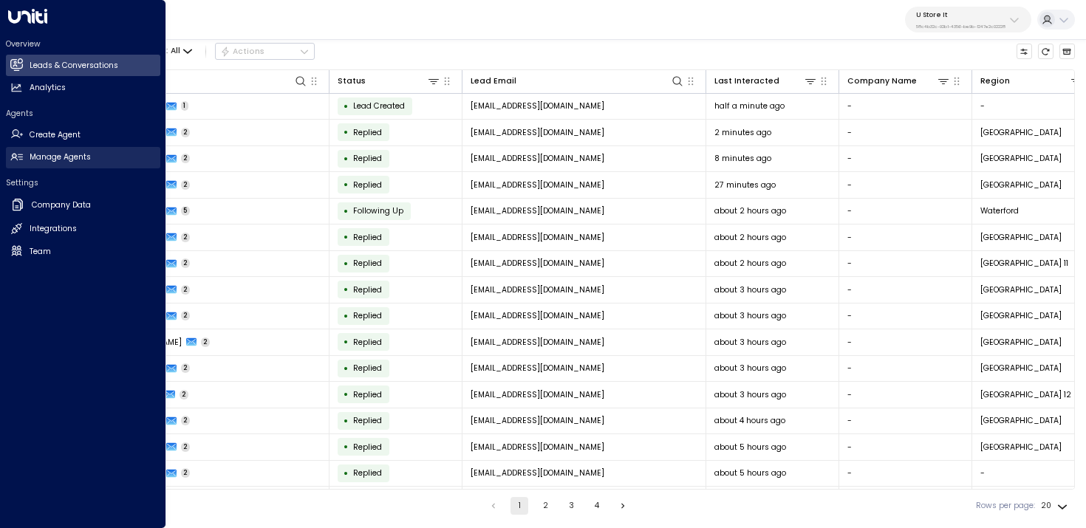
click at [27, 157] on link "Manage Agents Manage Agents" at bounding box center [83, 157] width 154 height 21
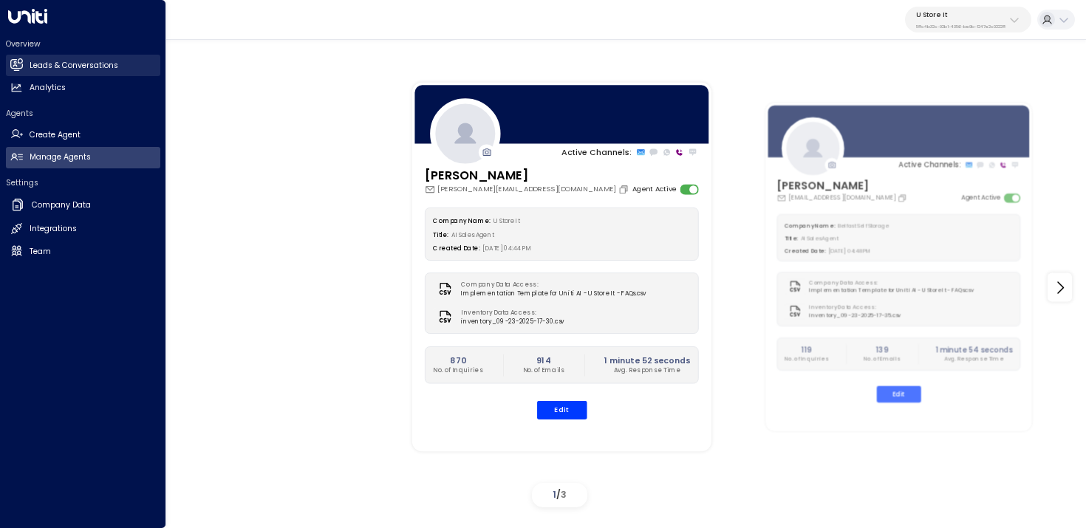
click at [95, 64] on h2 "Leads & Conversations" at bounding box center [74, 66] width 89 height 12
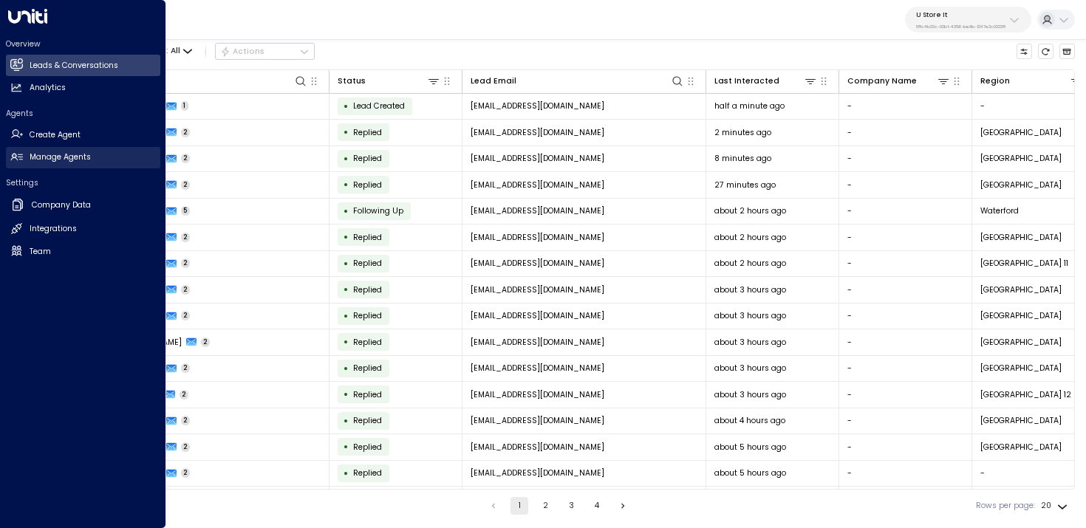
click at [69, 164] on link "Manage Agents Manage Agents" at bounding box center [83, 157] width 154 height 21
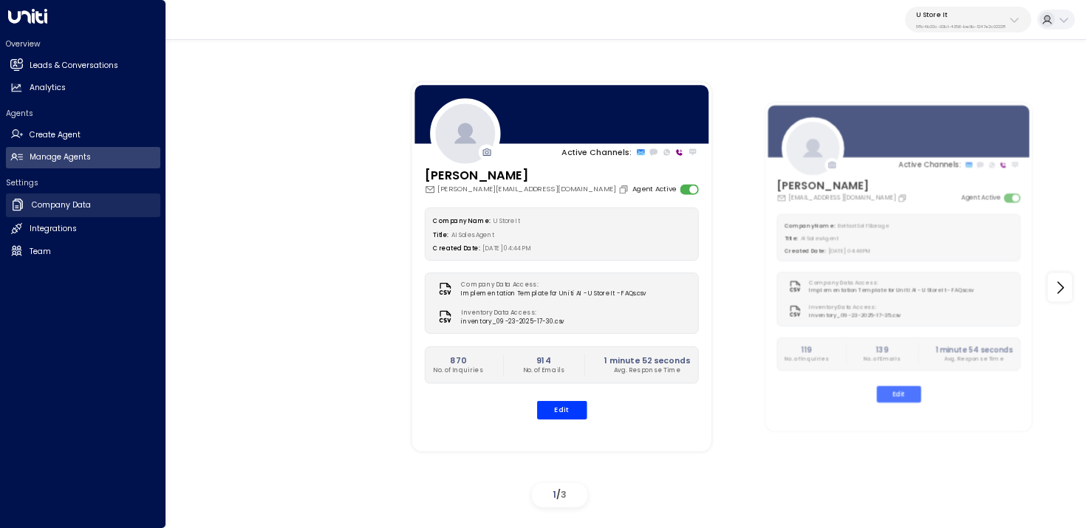
click at [69, 210] on h2 "Company Data" at bounding box center [61, 205] width 59 height 12
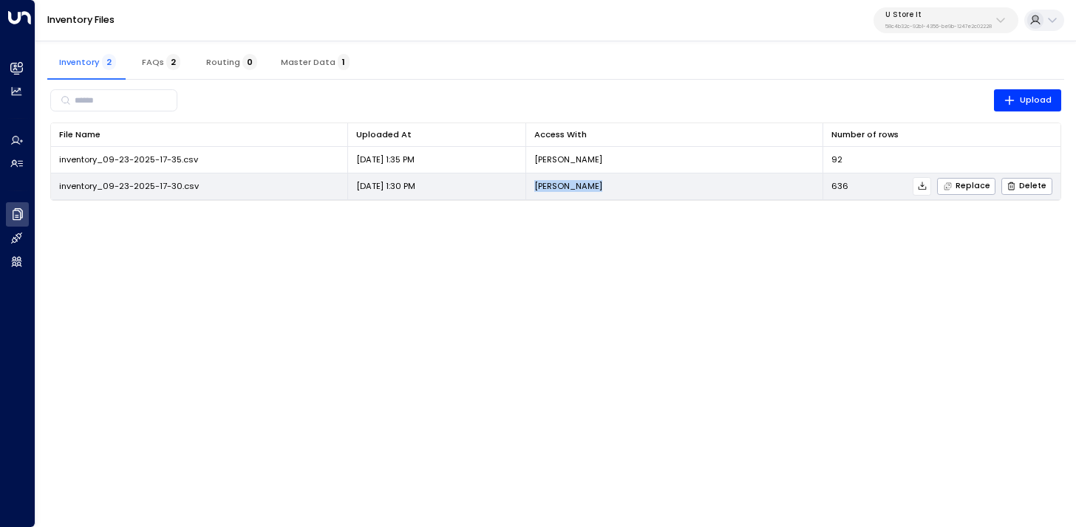
drag, startPoint x: 587, startPoint y: 191, endPoint x: 534, endPoint y: 186, distance: 52.6
click at [534, 186] on td "[PERSON_NAME]" at bounding box center [674, 187] width 297 height 26
click at [927, 187] on icon at bounding box center [922, 186] width 10 height 10
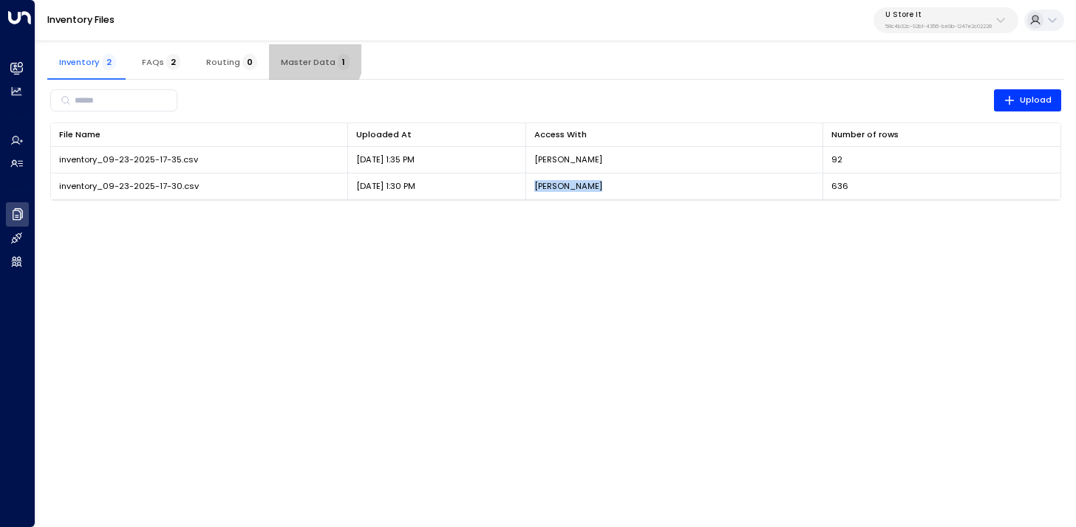
click at [287, 50] on button "Master Data 1" at bounding box center [315, 61] width 92 height 35
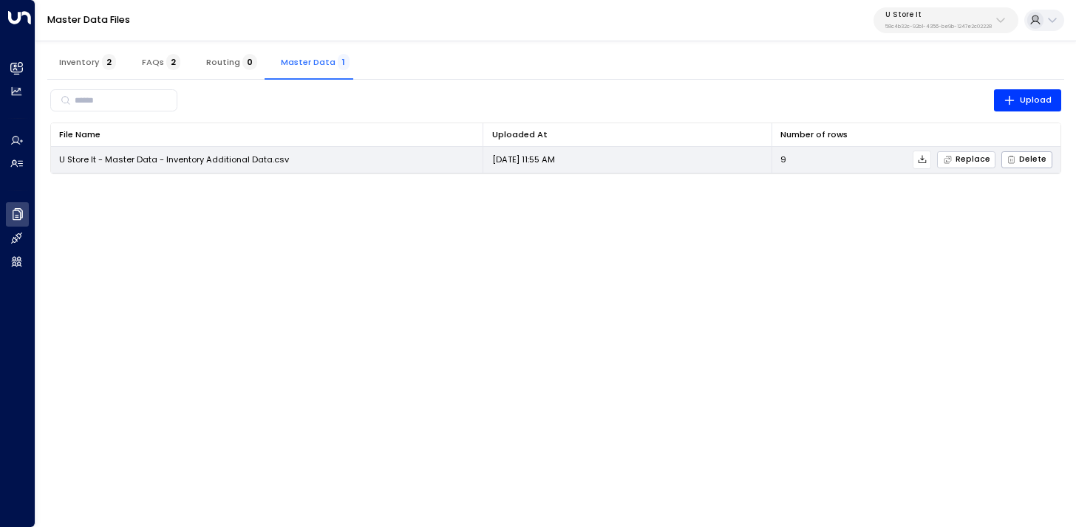
click at [974, 160] on span "Replace" at bounding box center [966, 160] width 47 height 10
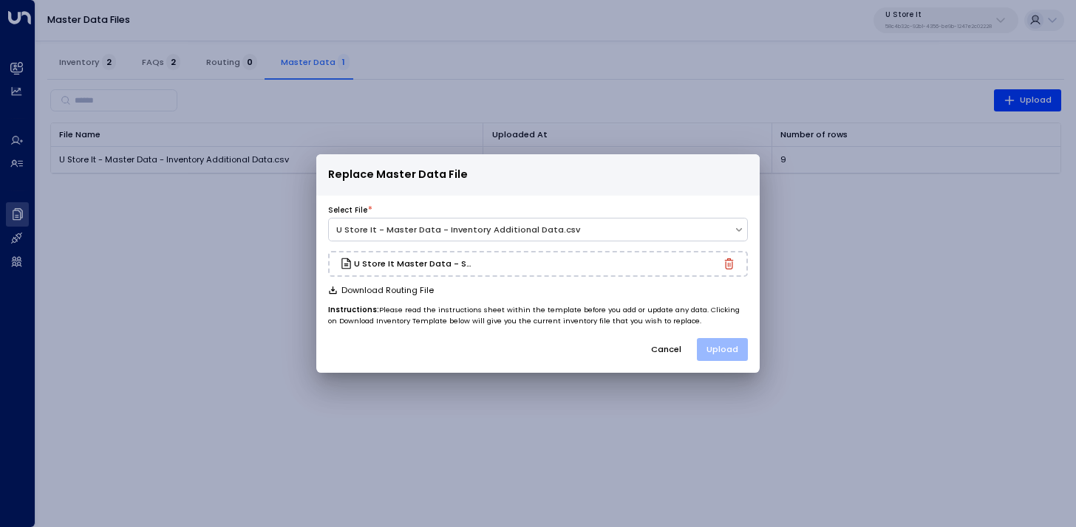
click at [715, 357] on button "Upload" at bounding box center [722, 349] width 51 height 23
